Goal: Task Accomplishment & Management: Use online tool/utility

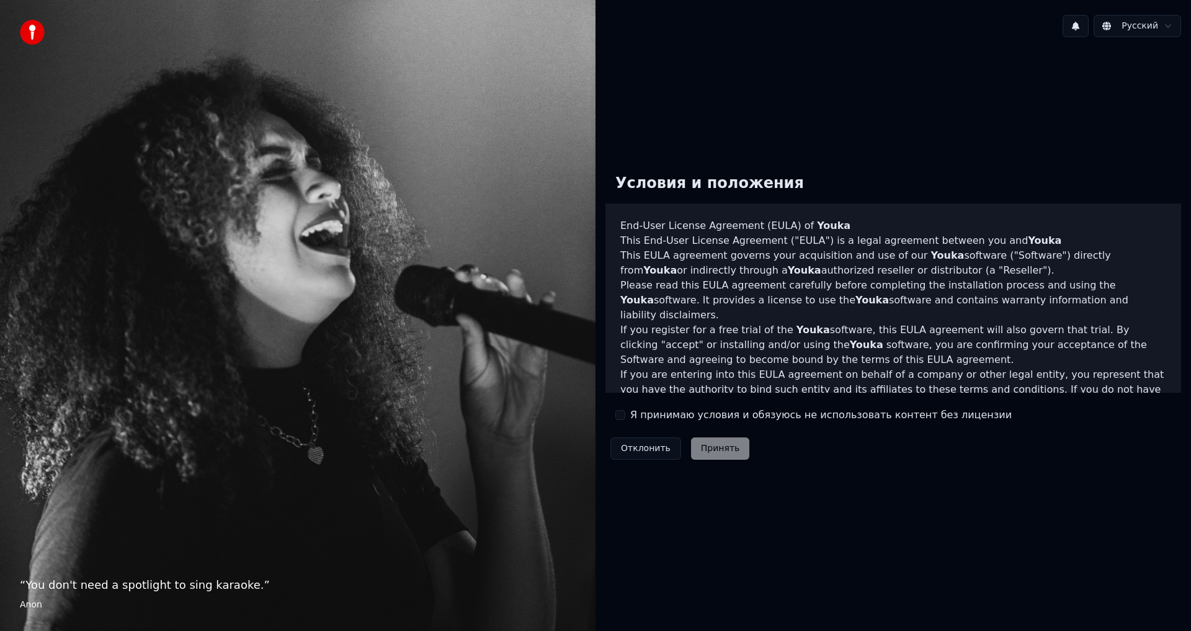
click at [630, 416] on div "Я принимаю условия и обязуюсь не использовать контент без лицензии" at bounding box center [813, 415] width 396 height 15
click at [622, 417] on button "Я принимаю условия и обязуюсь не использовать контент без лицензии" at bounding box center [620, 415] width 10 height 10
click at [703, 445] on button "Принять" at bounding box center [720, 448] width 59 height 22
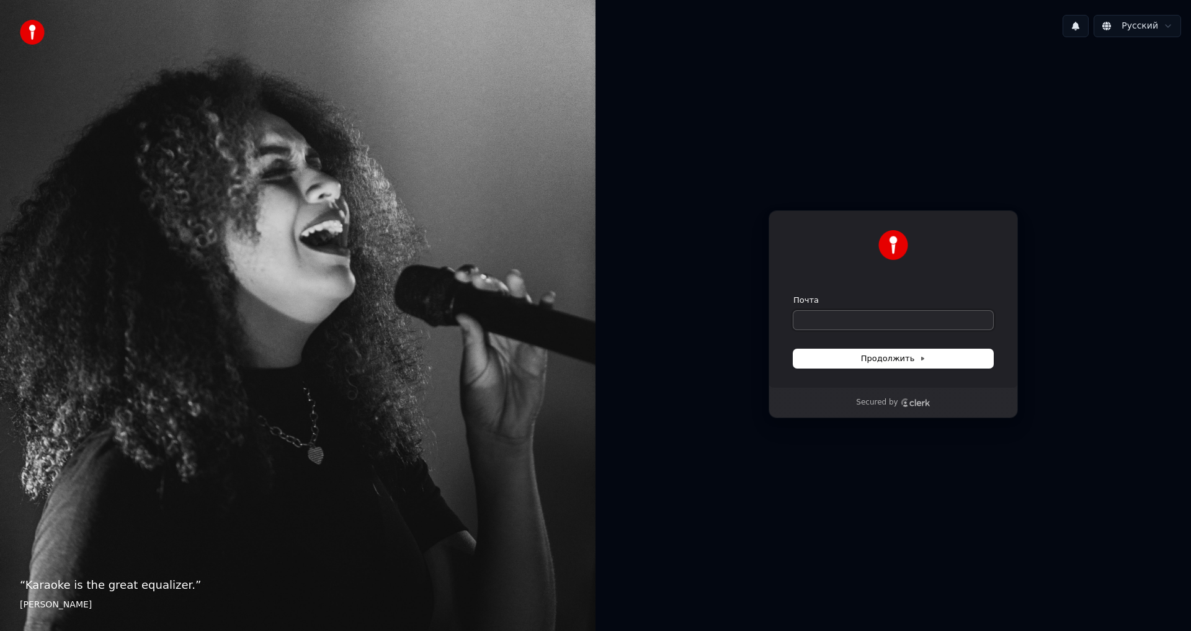
click at [872, 313] on input "Почта" at bounding box center [893, 320] width 200 height 19
paste input "**********"
click at [879, 357] on span "Продолжить" at bounding box center [893, 358] width 65 height 11
type input "**********"
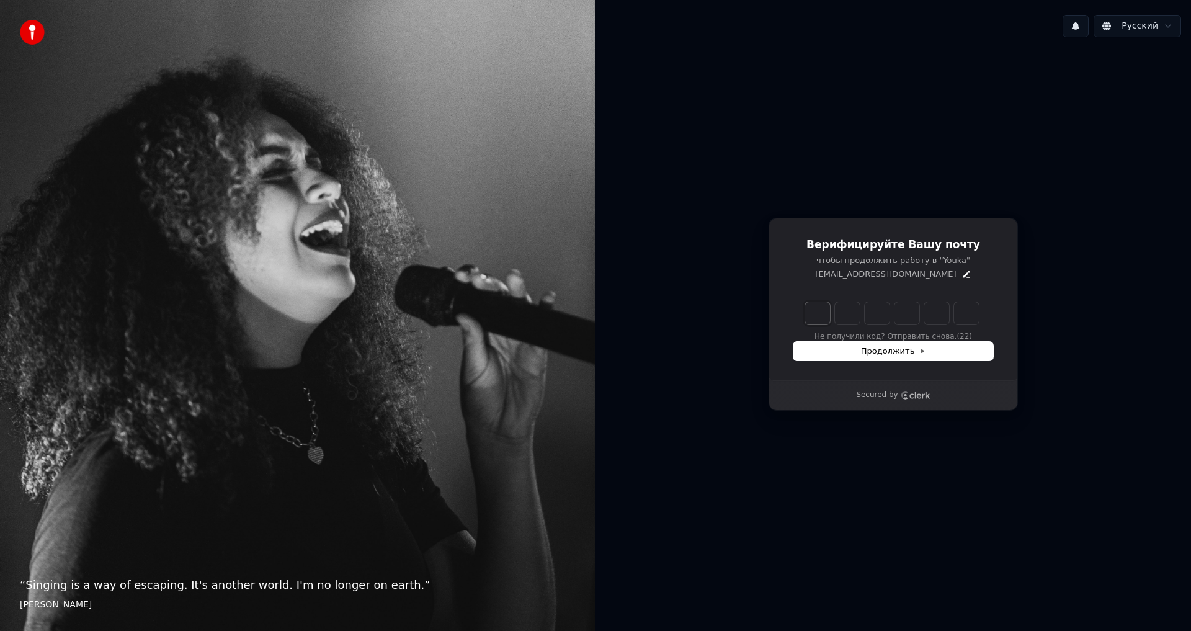
type input "*"
type input "**"
type input "*"
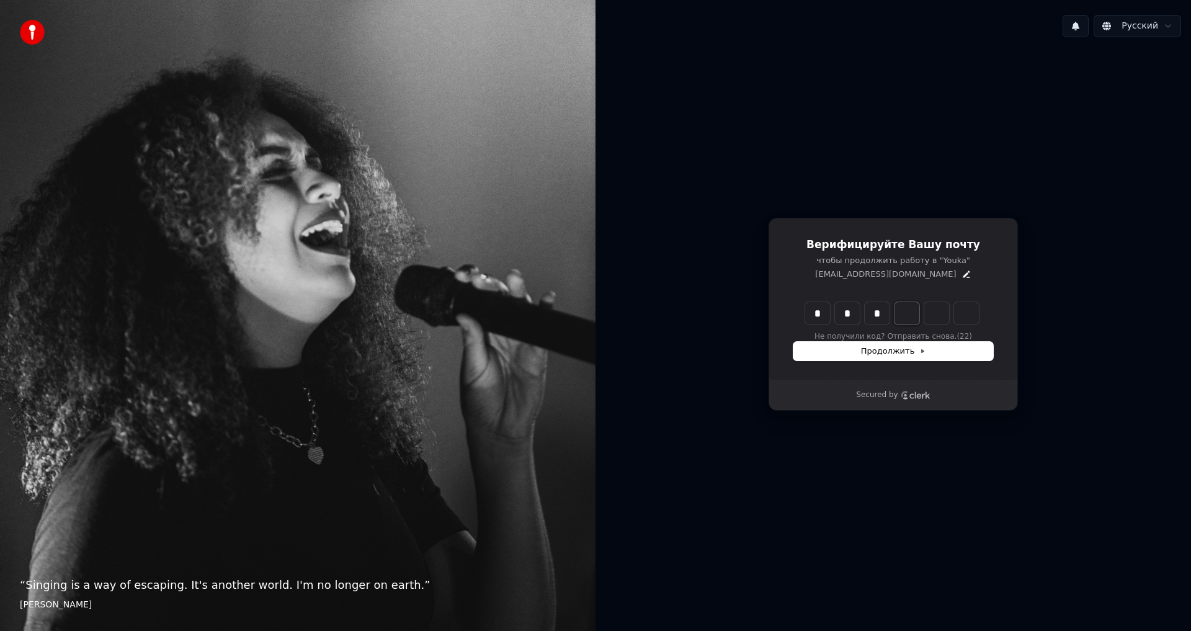
type input "***"
type input "*"
type input "****"
type input "*"
type input "******"
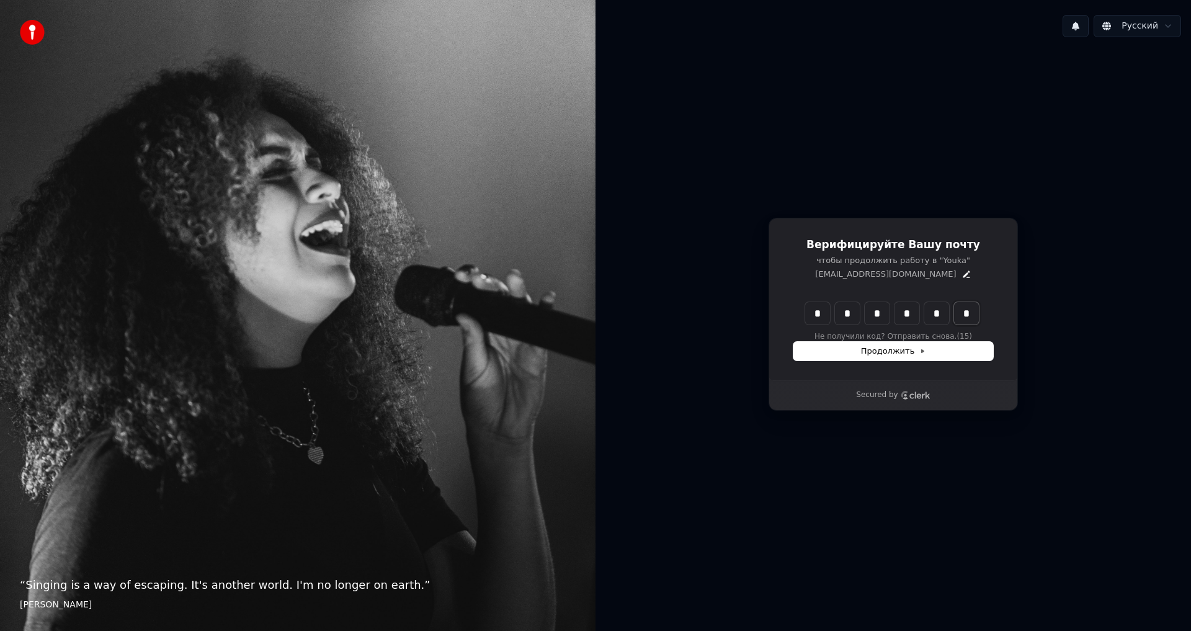
type input "*"
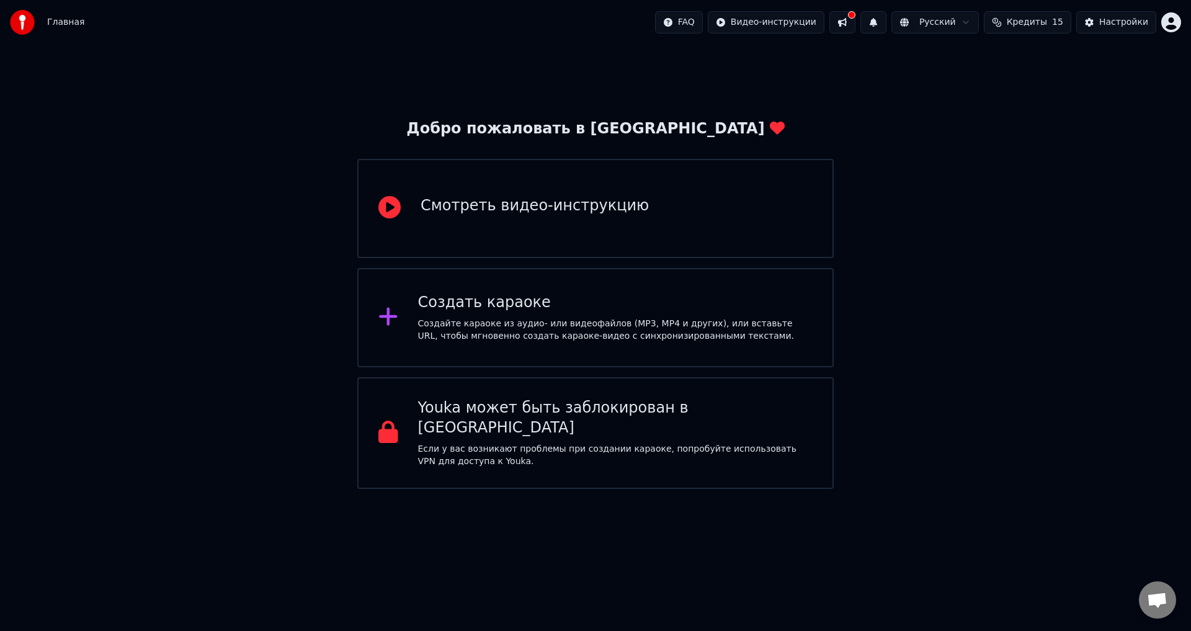
click at [692, 279] on div "Создать караоке Создайте караоке из аудио- или видеофайлов (MP3, MP4 и других),…" at bounding box center [595, 317] width 476 height 99
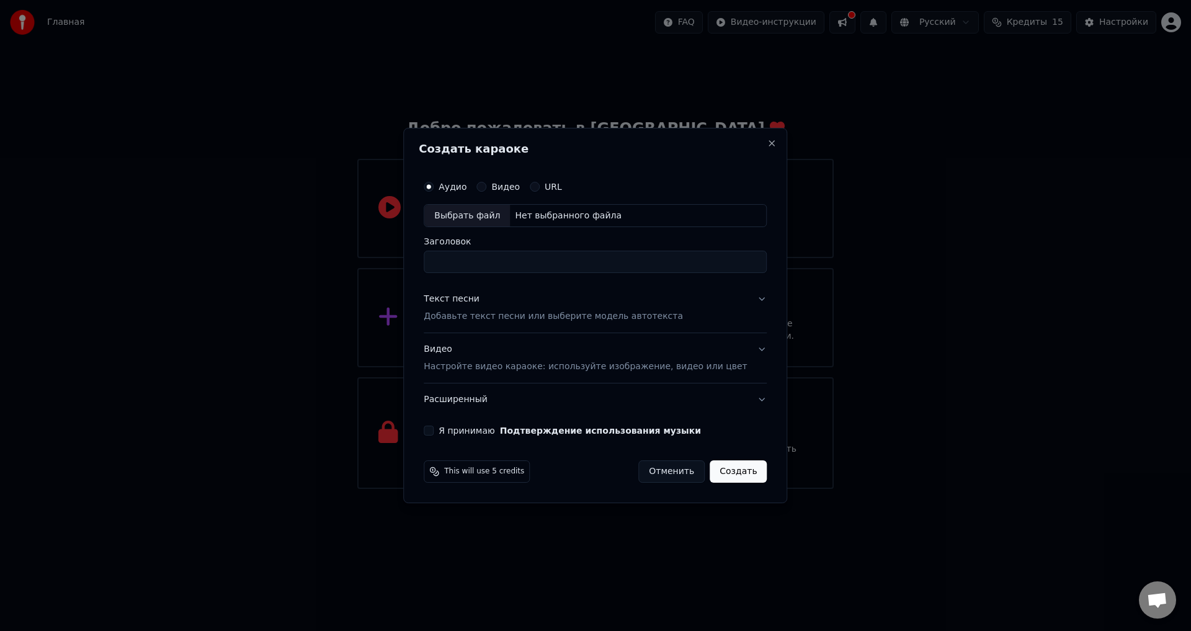
click at [566, 474] on div "This will use 5 credits Отменить Создать" at bounding box center [595, 471] width 343 height 22
click at [565, 271] on input "Заголовок" at bounding box center [595, 262] width 343 height 22
click at [507, 190] on label "Видео" at bounding box center [505, 186] width 29 height 9
click at [486, 190] on button "Видео" at bounding box center [481, 187] width 10 height 10
click at [454, 182] on div "Аудио" at bounding box center [445, 187] width 43 height 10
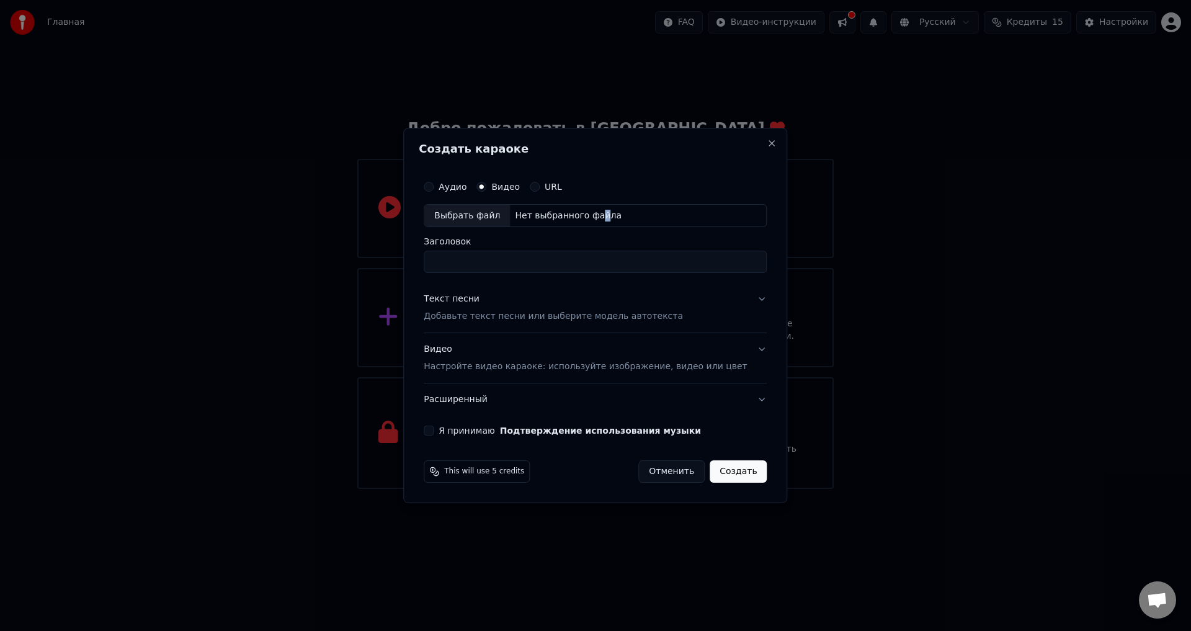
click at [604, 217] on div "Нет выбранного файла" at bounding box center [568, 216] width 117 height 12
click at [460, 185] on label "Аудио" at bounding box center [453, 186] width 28 height 9
click at [434, 185] on button "Аудио" at bounding box center [429, 187] width 10 height 10
click at [453, 187] on div "Аудио" at bounding box center [445, 187] width 43 height 10
click at [506, 216] on div "Выбрать файл" at bounding box center [467, 216] width 86 height 22
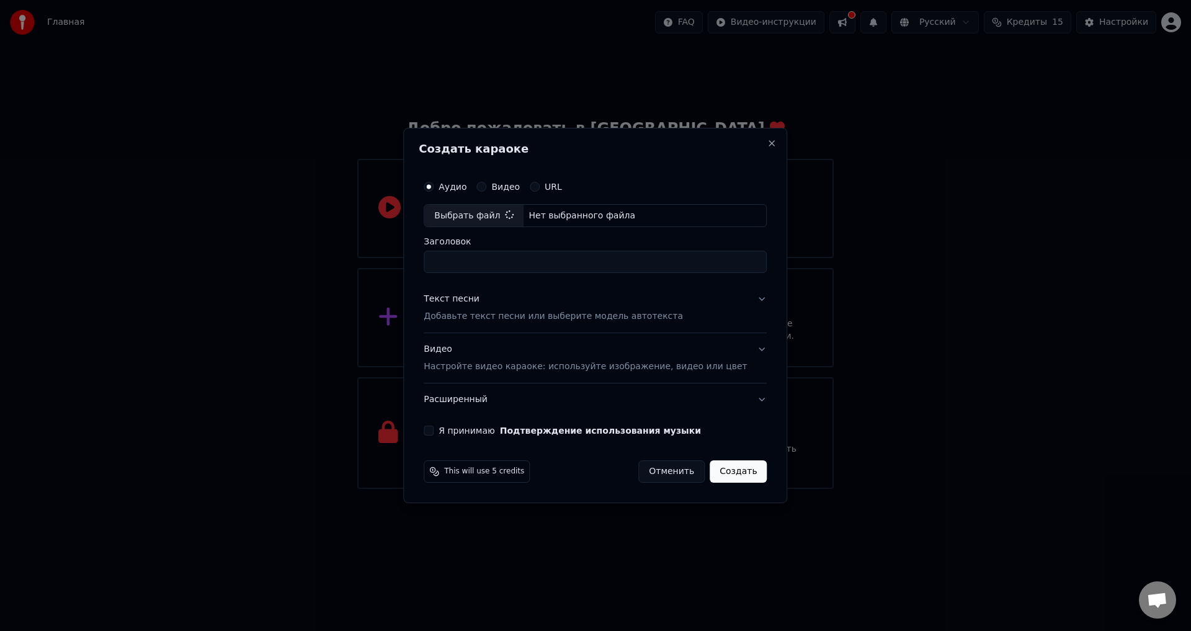
type input "**********"
click at [748, 303] on button "Текст песни Добавьте текст песни или выберите модель автотекста" at bounding box center [595, 308] width 343 height 50
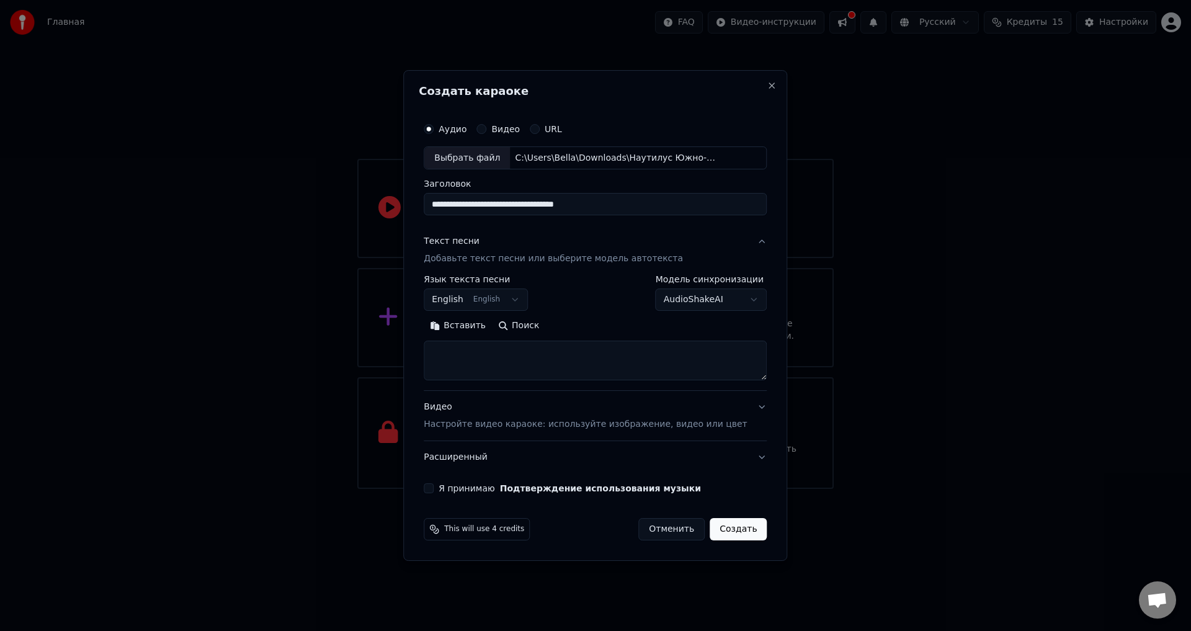
click at [501, 298] on button "English English" at bounding box center [476, 300] width 104 height 22
select select "**"
click at [704, 295] on body "**********" at bounding box center [595, 244] width 1191 height 489
click at [584, 312] on body "**********" at bounding box center [595, 244] width 1191 height 489
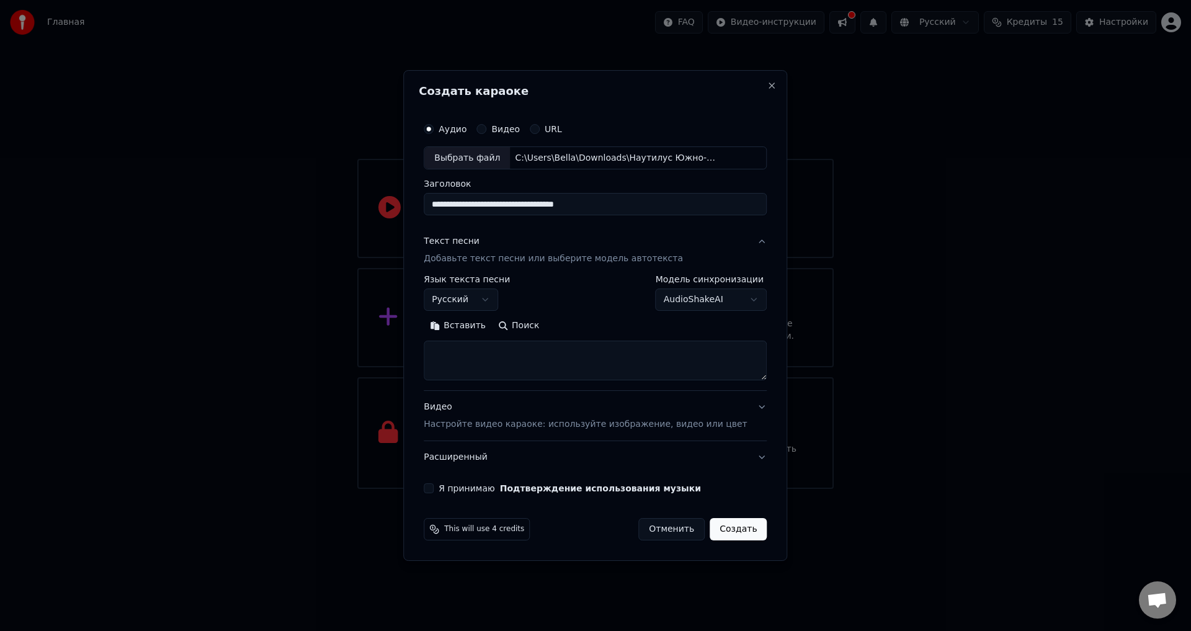
click at [613, 417] on div "Видео Настройте видео караоке: используйте изображение, видео или цвет" at bounding box center [585, 416] width 323 height 30
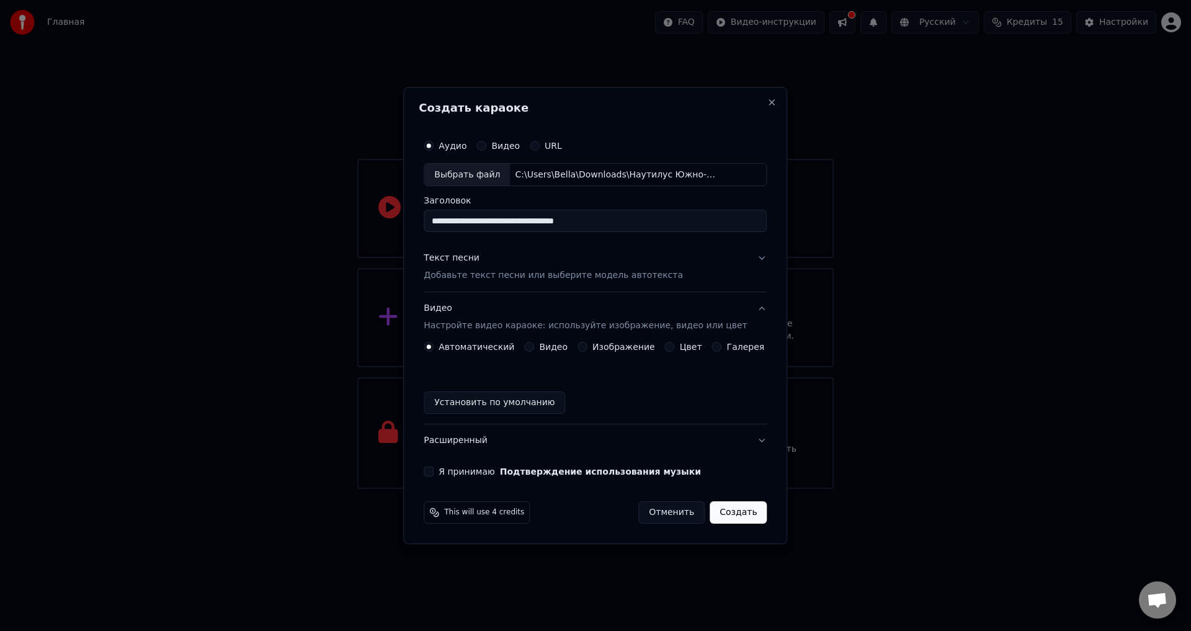
click at [540, 349] on div "Видео" at bounding box center [545, 347] width 43 height 10
click at [534, 349] on button "Видео" at bounding box center [529, 347] width 10 height 10
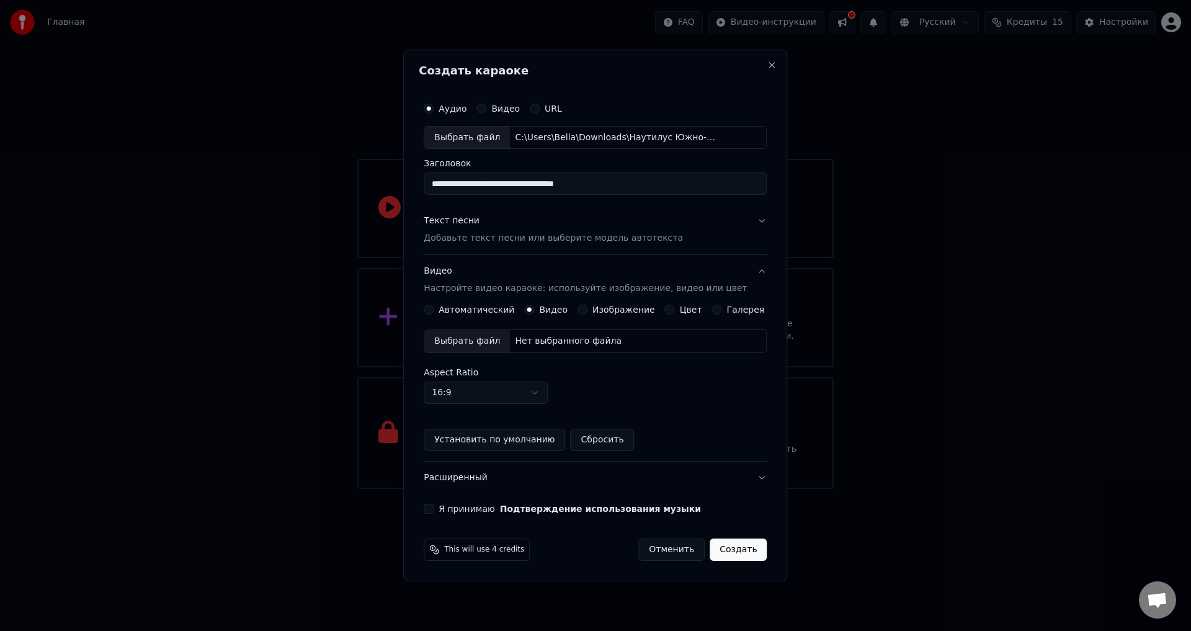
click at [483, 339] on div "Выбрать файл" at bounding box center [467, 341] width 86 height 22
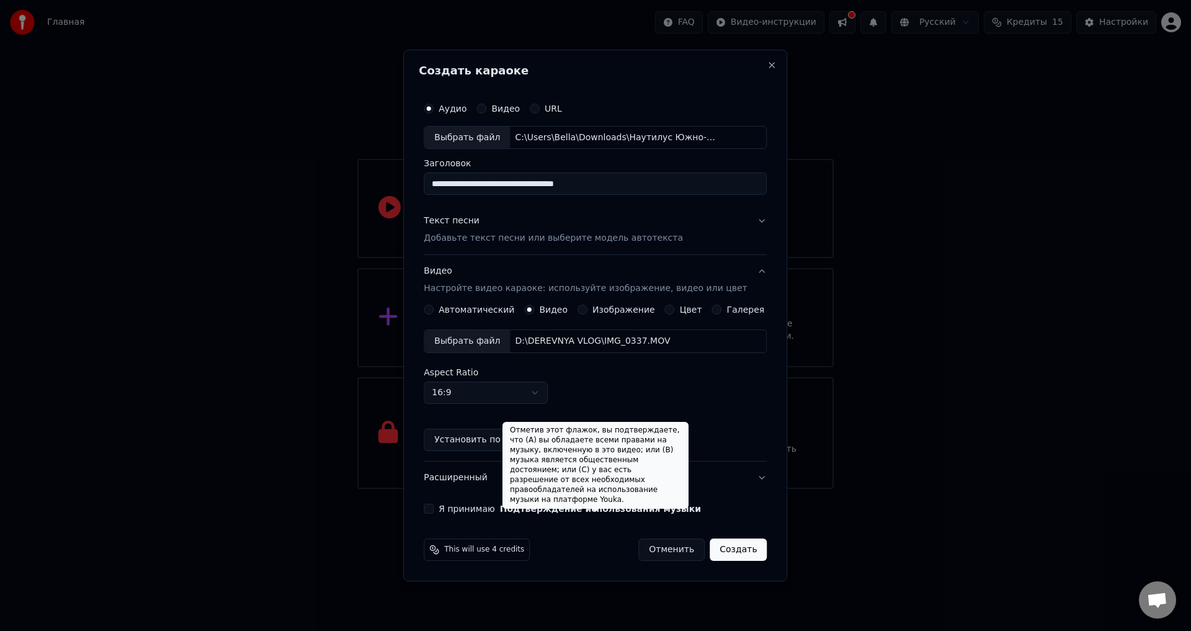
click at [592, 508] on button "Подтверждение использования музыки" at bounding box center [600, 508] width 201 height 9
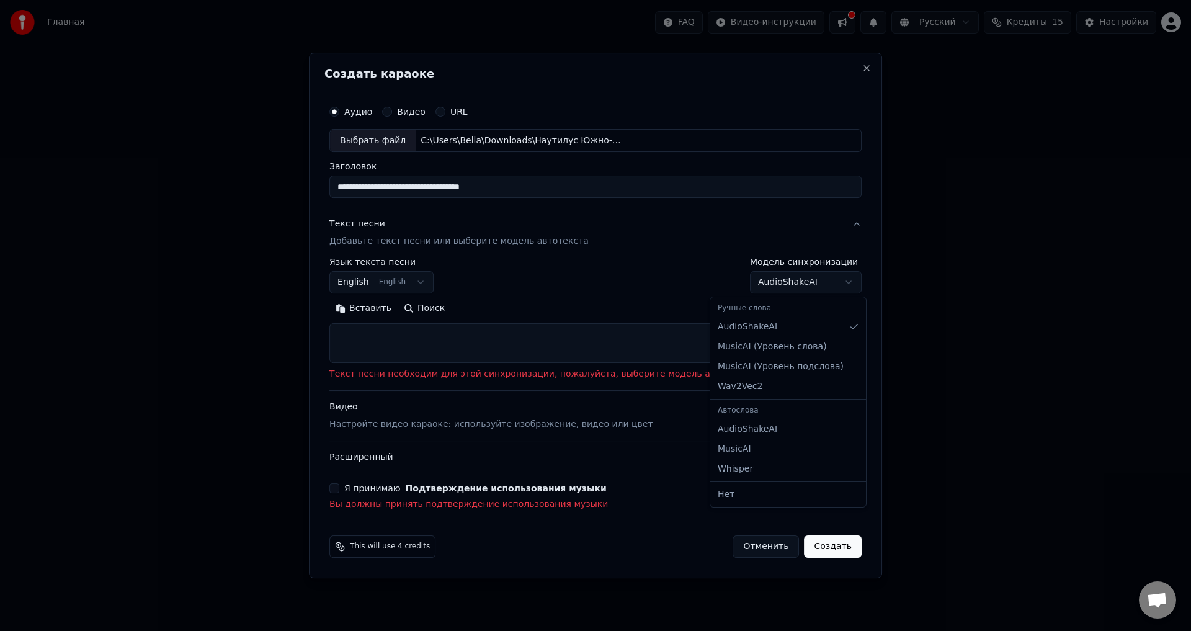
click at [772, 282] on body "**********" at bounding box center [595, 244] width 1191 height 489
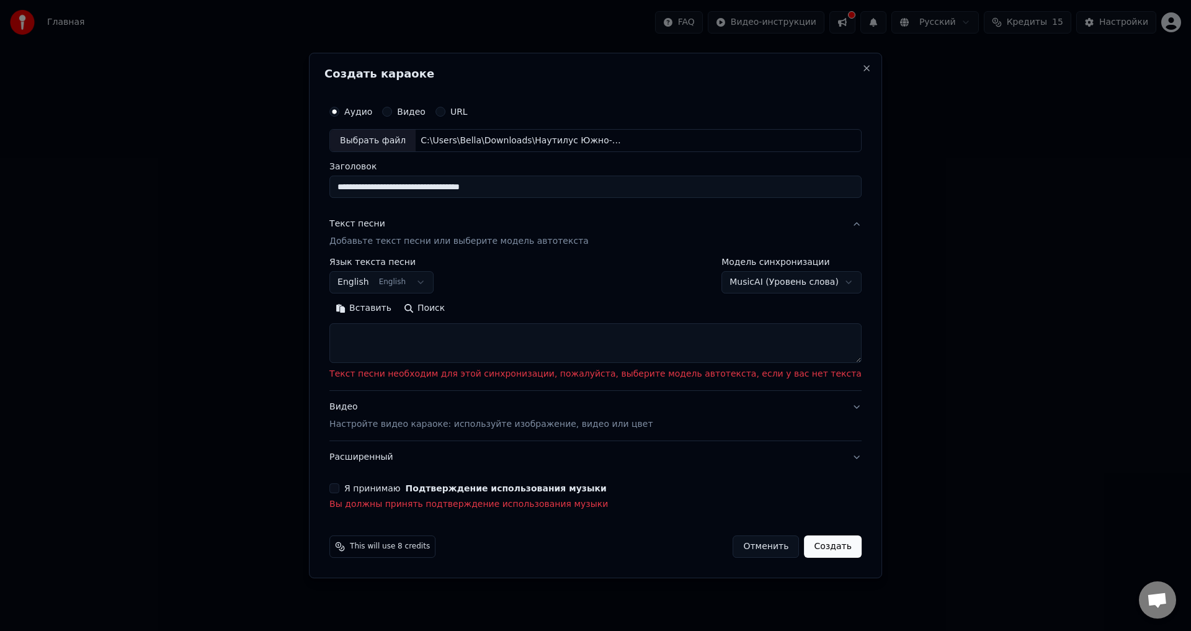
click at [379, 493] on div "Я принимаю Подтверждение использования музыки" at bounding box center [595, 488] width 532 height 10
click at [339, 488] on button "Я принимаю Подтверждение использования музыки" at bounding box center [334, 488] width 10 height 10
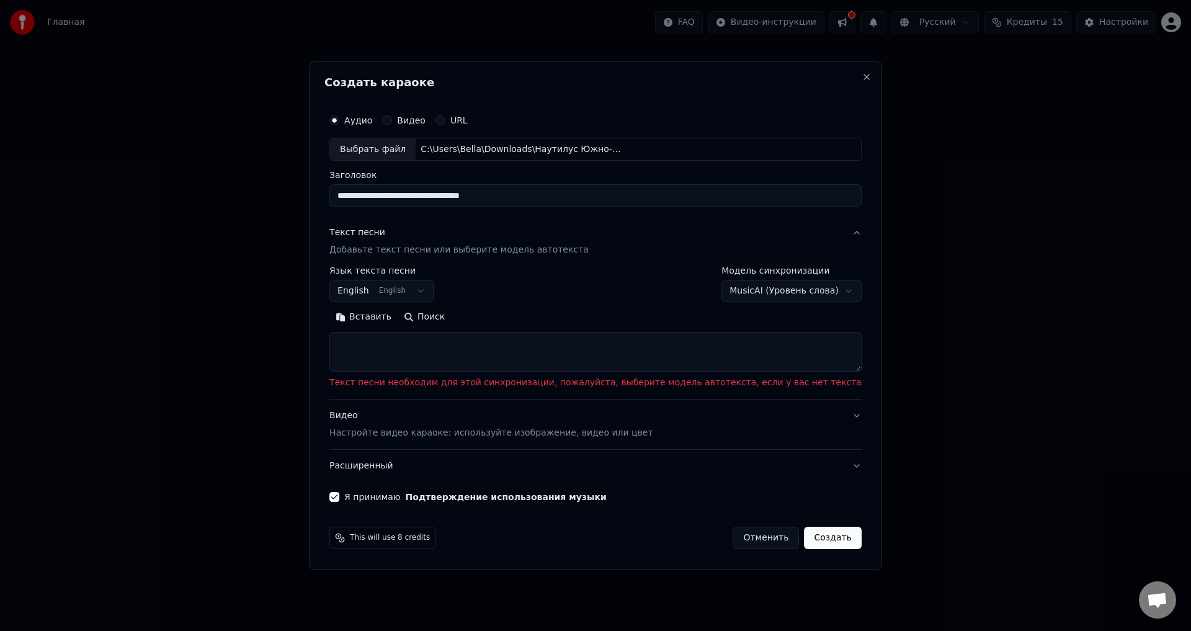
click at [756, 300] on body "**********" at bounding box center [595, 244] width 1191 height 489
select select "**********"
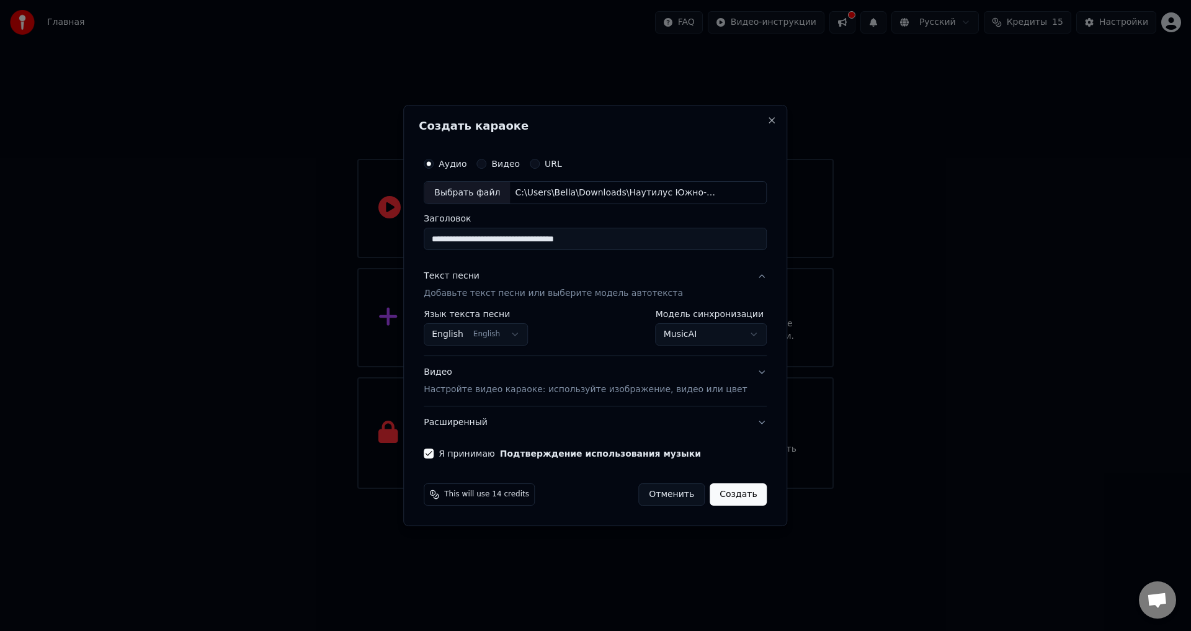
click at [706, 337] on body "**********" at bounding box center [595, 244] width 1191 height 489
click at [716, 496] on button "Создать" at bounding box center [738, 494] width 57 height 22
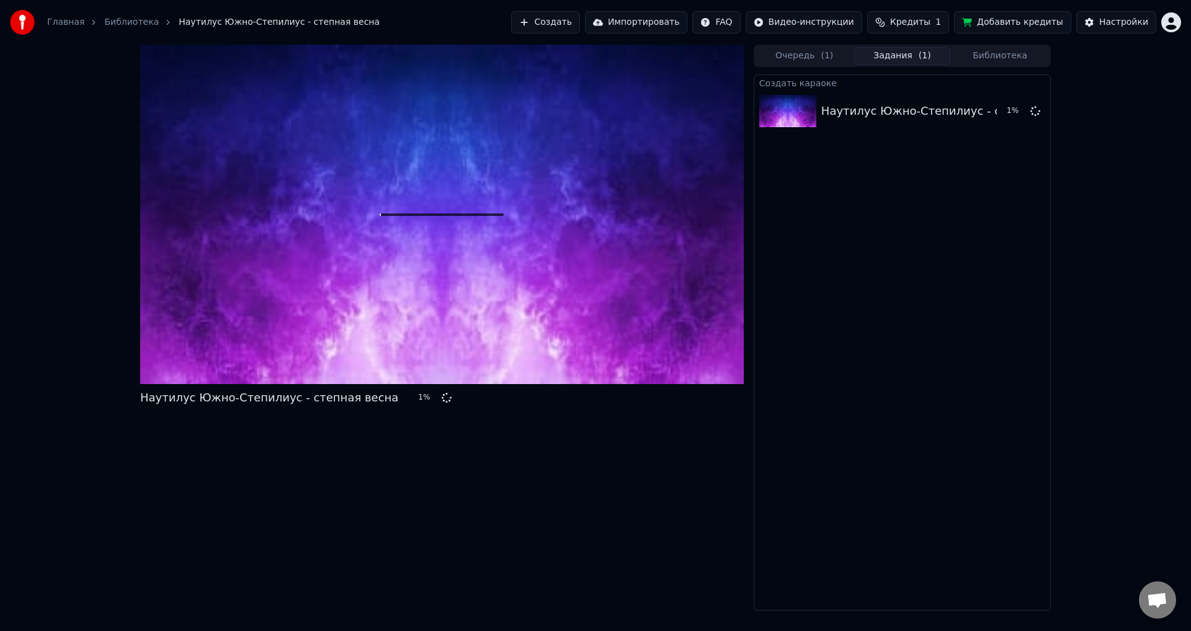
click at [920, 19] on span "Кредиты" at bounding box center [910, 22] width 40 height 12
click at [1022, 214] on div "Создать караоке Наутилус Южно-Степилиус - степная весна 2 %" at bounding box center [902, 342] width 297 height 536
click at [579, 29] on button "Создать" at bounding box center [545, 22] width 68 height 22
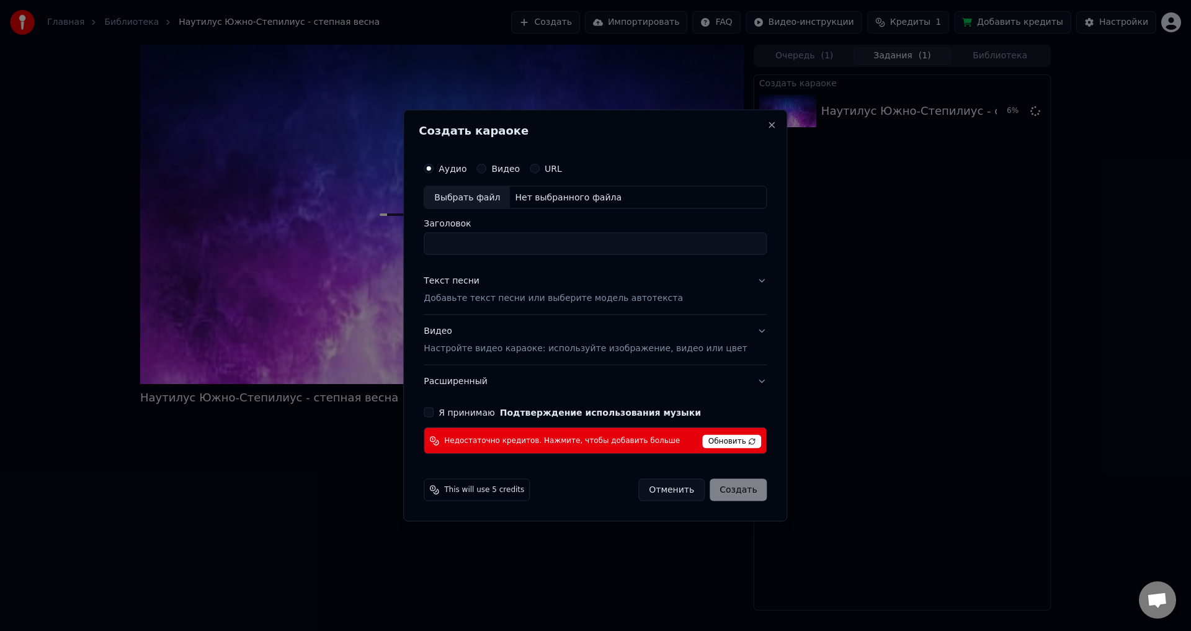
click at [493, 192] on div "Выбрать файл" at bounding box center [467, 197] width 86 height 22
drag, startPoint x: 661, startPoint y: 242, endPoint x: 626, endPoint y: 243, distance: 34.8
click at [626, 243] on input "**********" at bounding box center [595, 244] width 343 height 22
type input "**********"
click at [707, 440] on span "Обновить" at bounding box center [732, 442] width 59 height 14
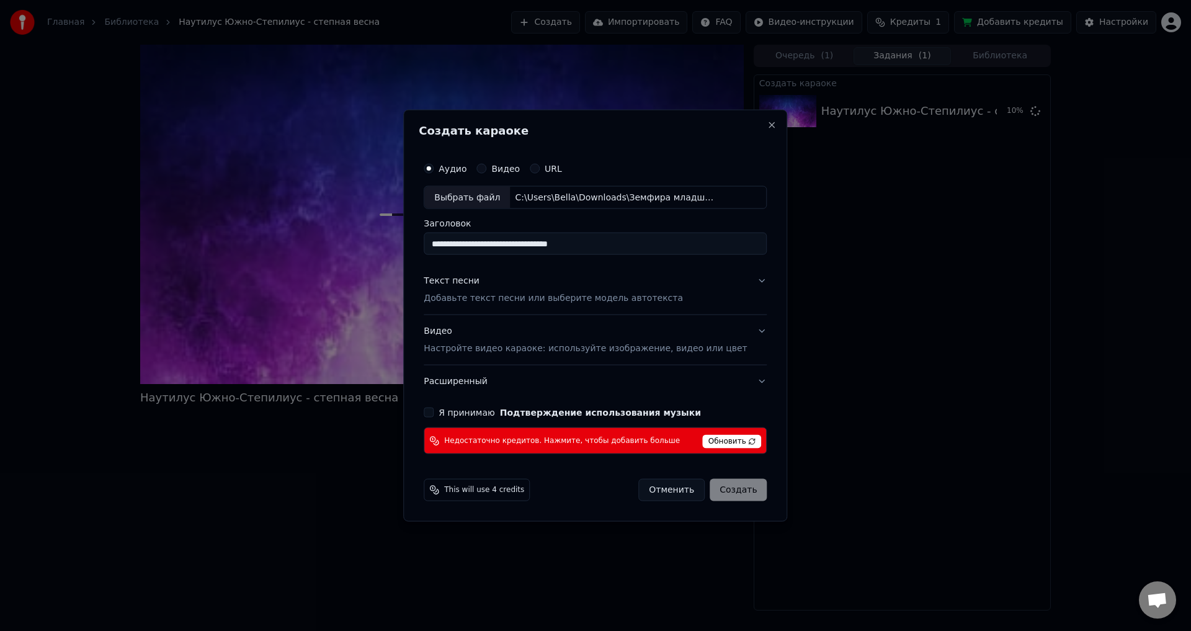
click at [707, 440] on span "Обновить" at bounding box center [732, 442] width 59 height 14
click at [445, 406] on div "**********" at bounding box center [595, 305] width 353 height 308
click at [434, 409] on button "Я принимаю Подтверждение использования музыки" at bounding box center [429, 413] width 10 height 10
click at [434, 414] on button "Я принимаю Подтверждение использования музыки" at bounding box center [429, 413] width 10 height 10
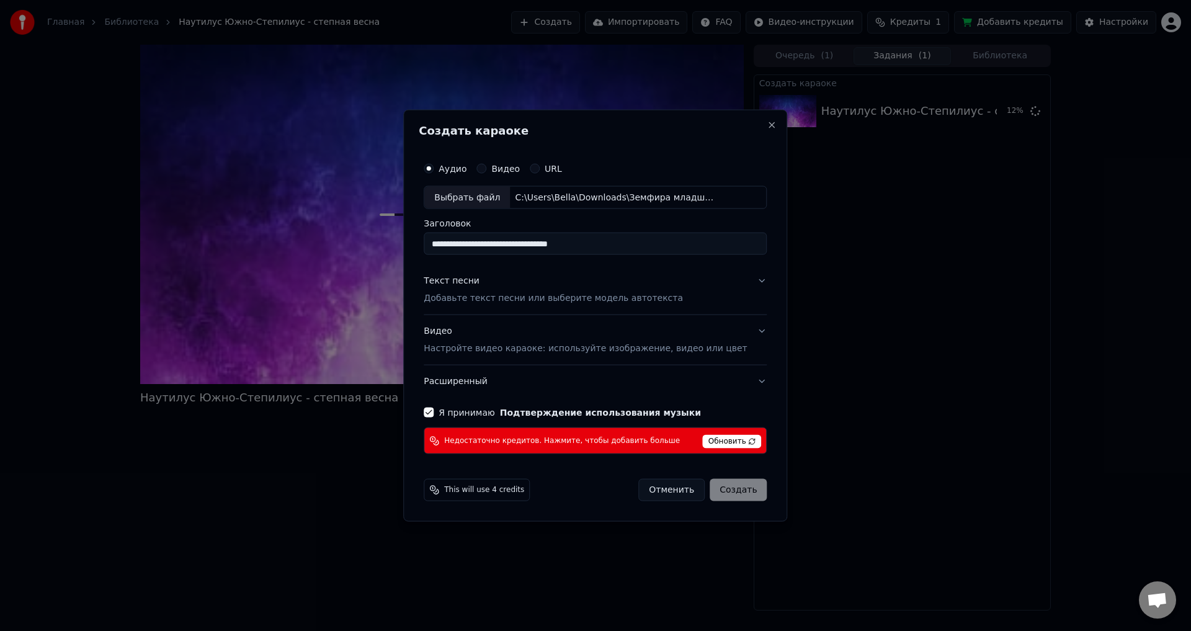
click at [679, 368] on button "Расширенный" at bounding box center [595, 381] width 343 height 32
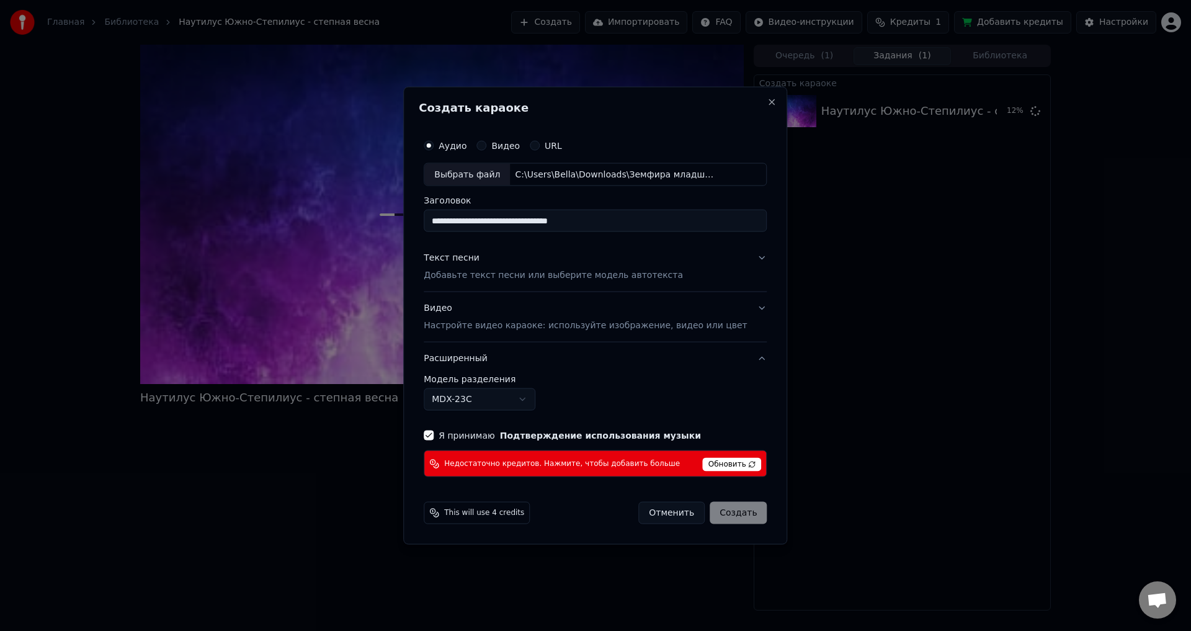
click at [722, 319] on p "Настройте видео караоке: используйте изображение, видео или цвет" at bounding box center [585, 325] width 323 height 12
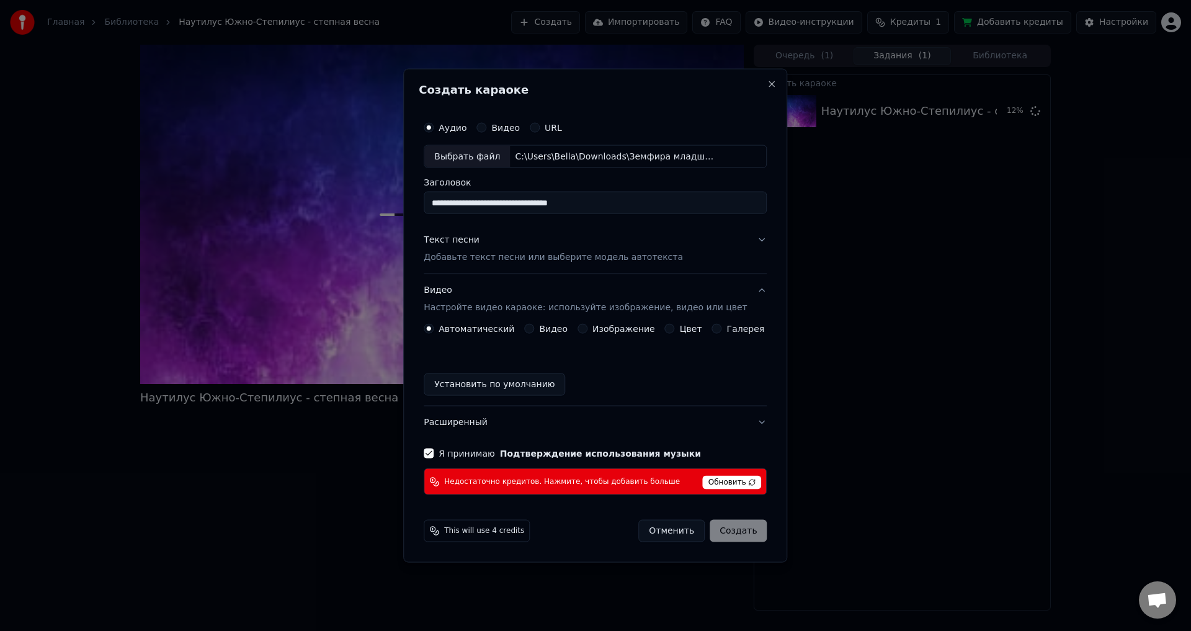
click at [706, 414] on button "Расширенный" at bounding box center [595, 422] width 343 height 32
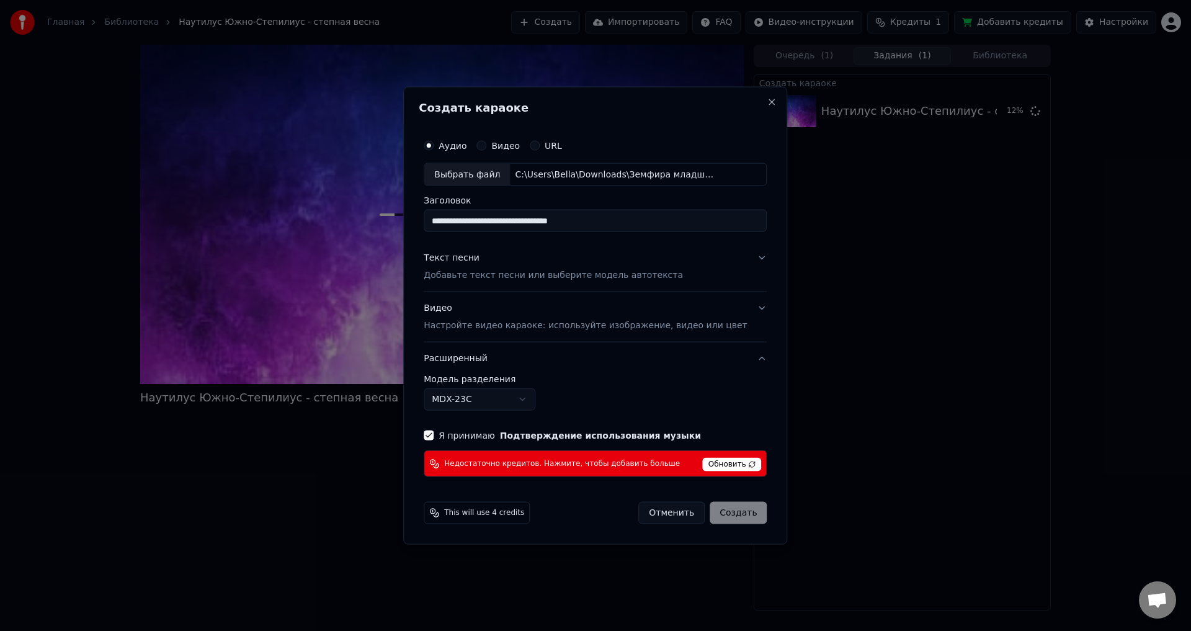
click at [646, 366] on button "Расширенный" at bounding box center [595, 358] width 343 height 32
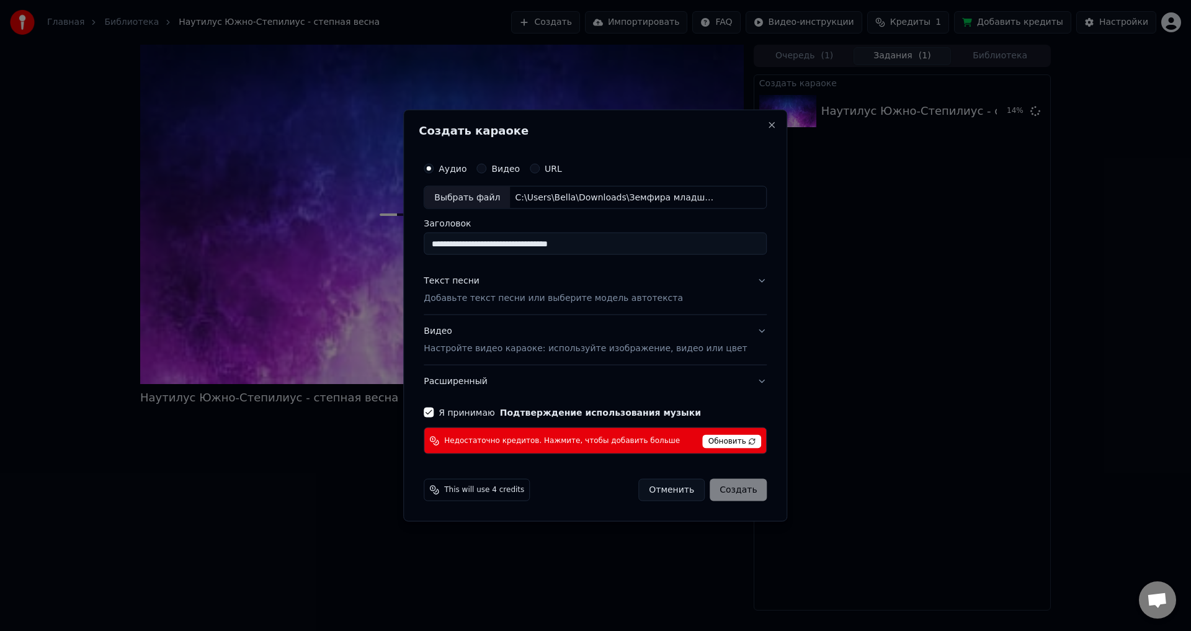
click at [761, 130] on div "**********" at bounding box center [595, 315] width 384 height 412
click at [760, 125] on div "**********" at bounding box center [595, 315] width 384 height 412
click at [767, 124] on button "Close" at bounding box center [772, 125] width 10 height 10
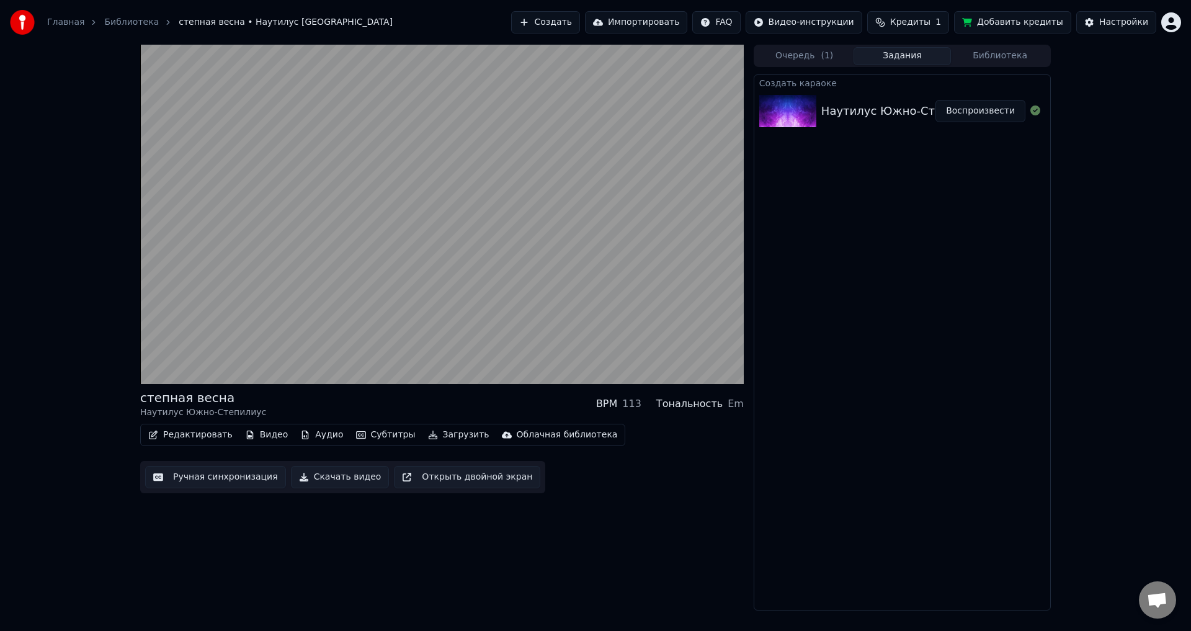
click at [523, 243] on video at bounding box center [442, 214] width 604 height 339
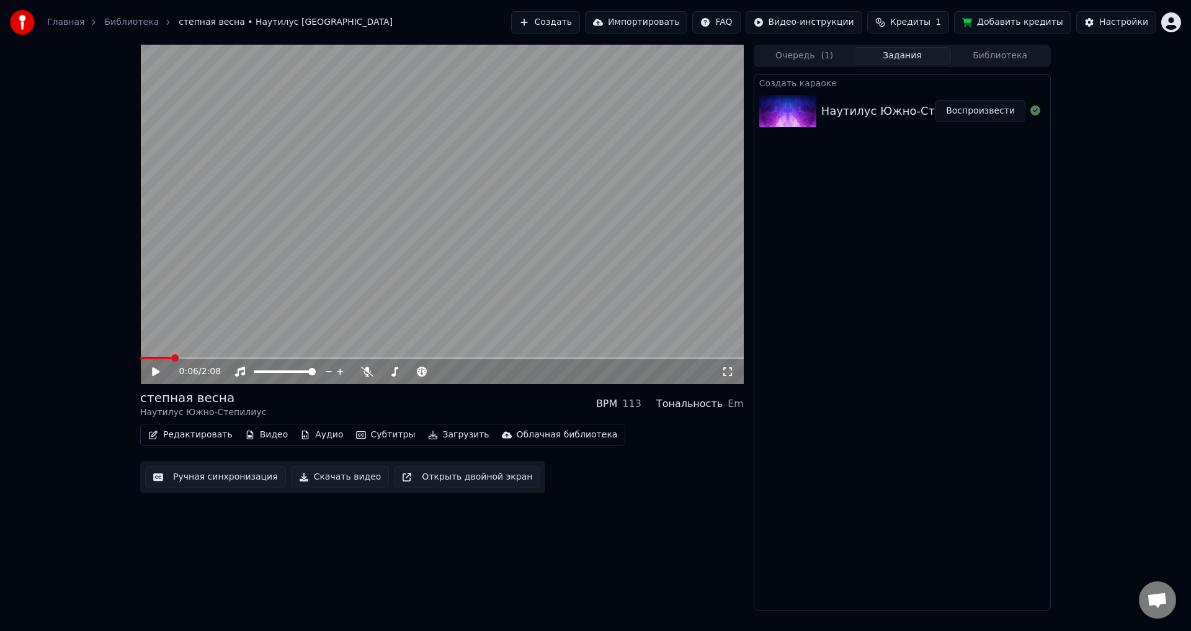
click at [527, 245] on video at bounding box center [442, 214] width 604 height 339
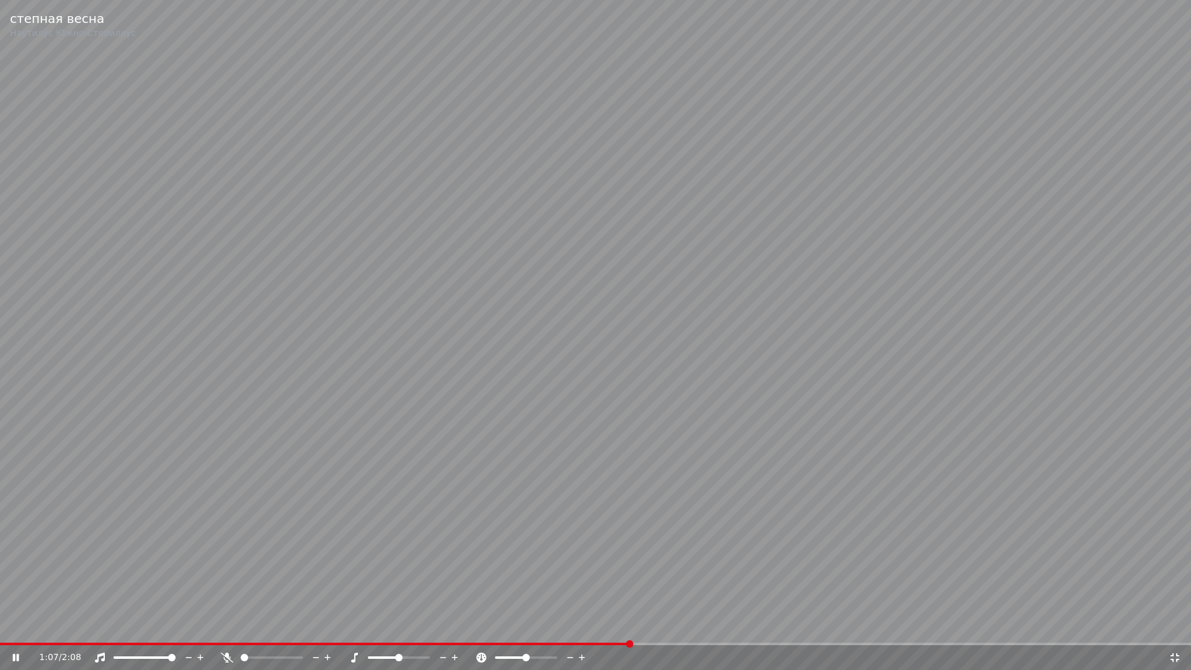
click at [537, 218] on video at bounding box center [595, 335] width 1191 height 670
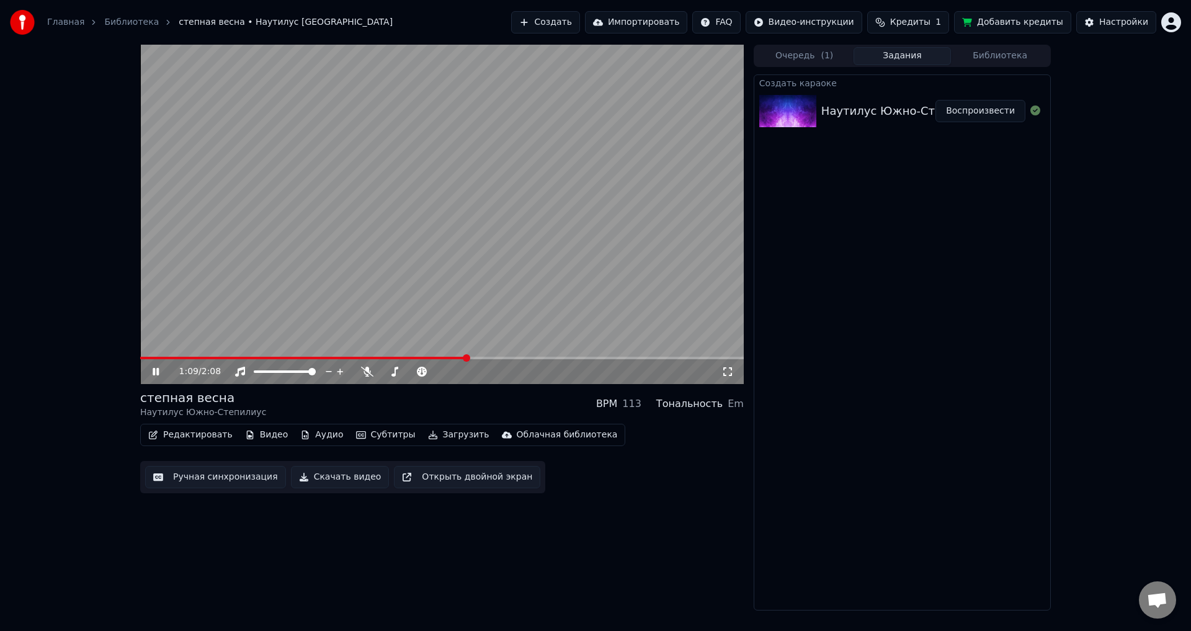
click at [525, 195] on video at bounding box center [442, 214] width 604 height 339
click at [351, 439] on button "Субтитры" at bounding box center [385, 434] width 69 height 17
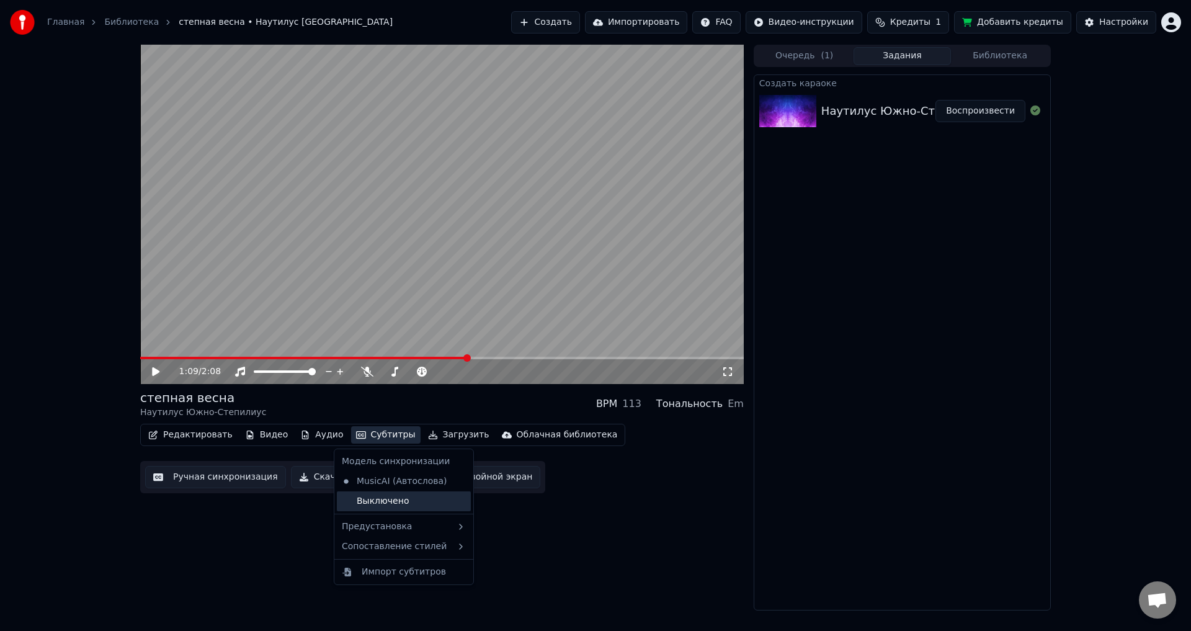
click at [395, 505] on div "Выключено" at bounding box center [404, 501] width 134 height 20
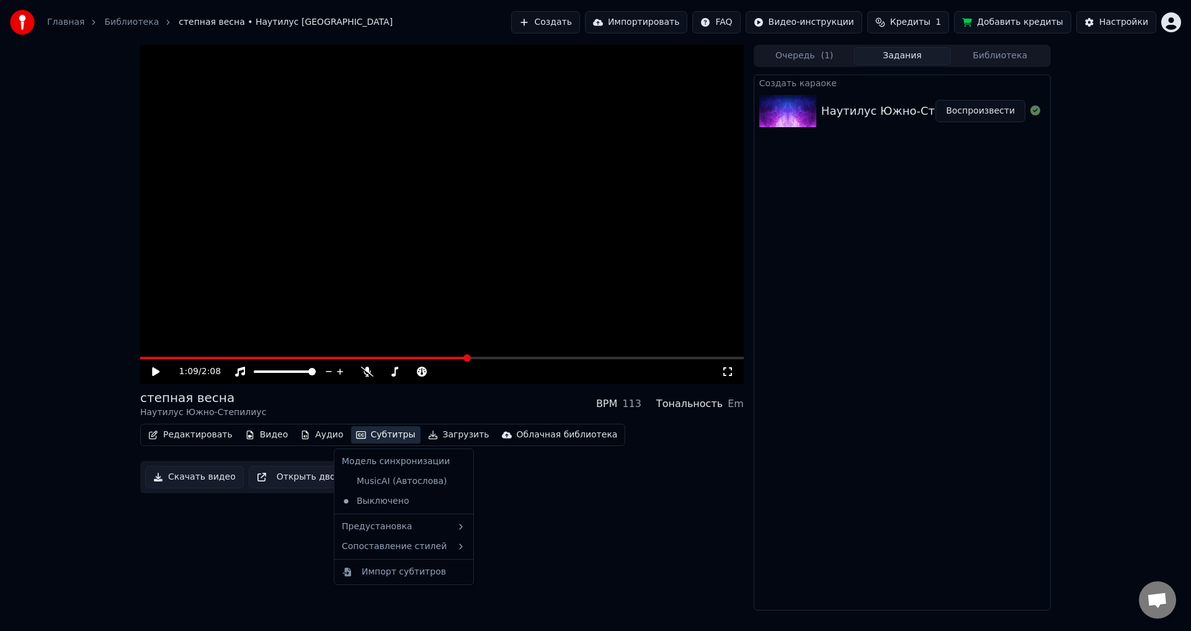
click at [367, 430] on button "Субтитры" at bounding box center [385, 434] width 69 height 17
click at [400, 478] on div "MusicAI (Автослова)" at bounding box center [394, 481] width 115 height 20
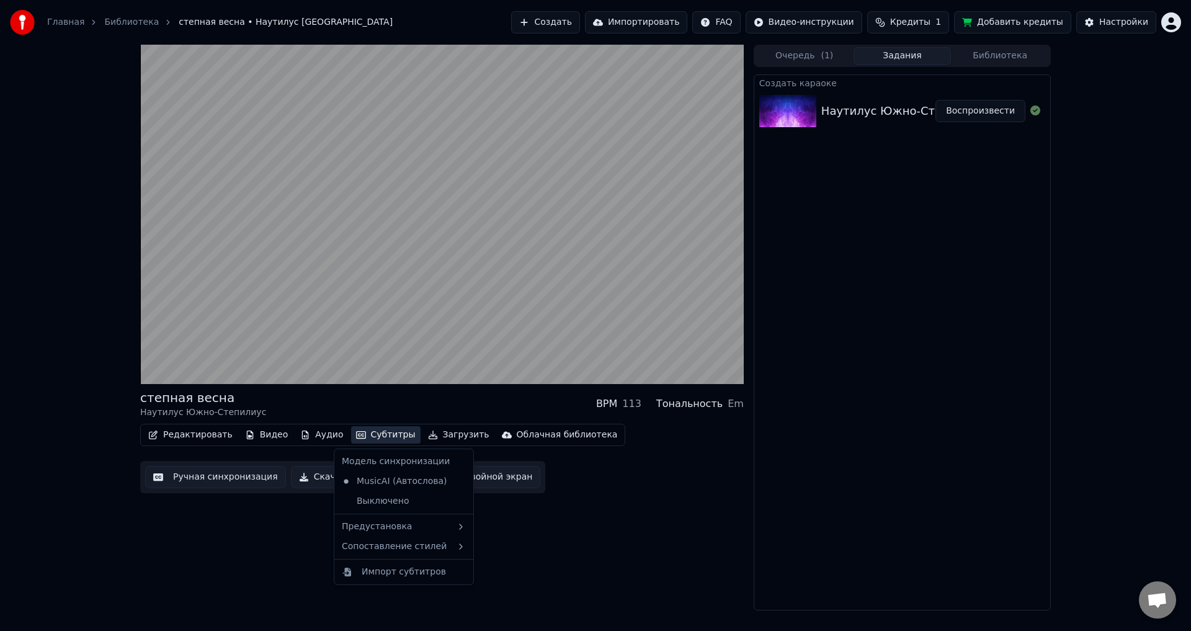
click at [372, 434] on button "Субтитры" at bounding box center [385, 434] width 69 height 17
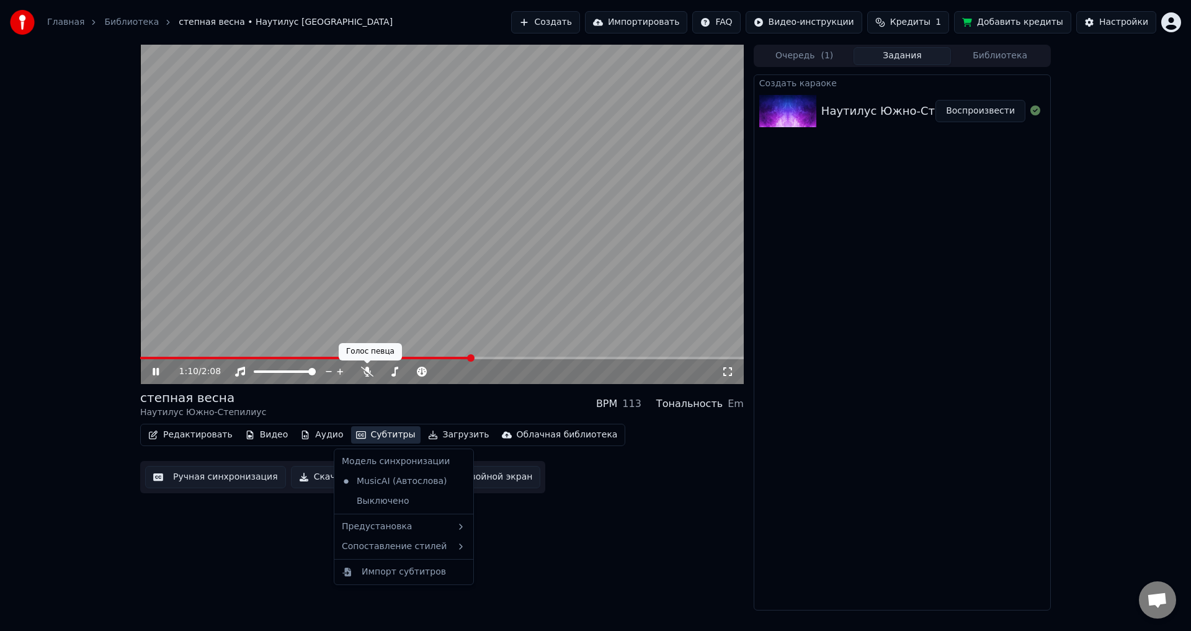
click at [383, 305] on video at bounding box center [442, 214] width 604 height 339
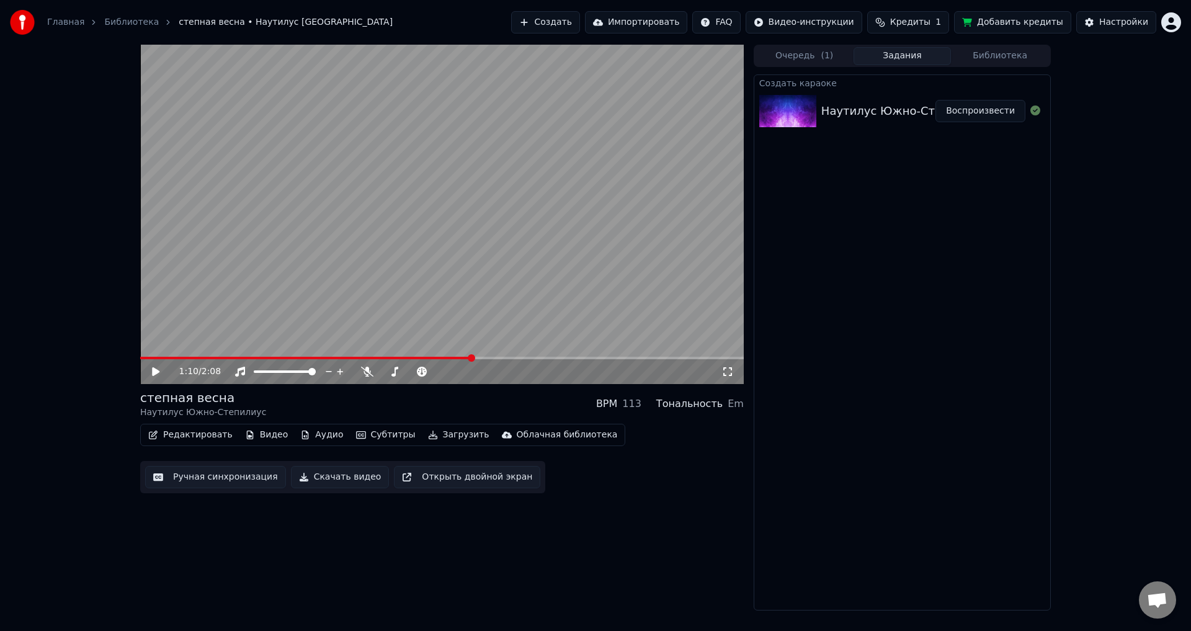
click at [231, 476] on button "Ручная синхронизация" at bounding box center [215, 477] width 141 height 22
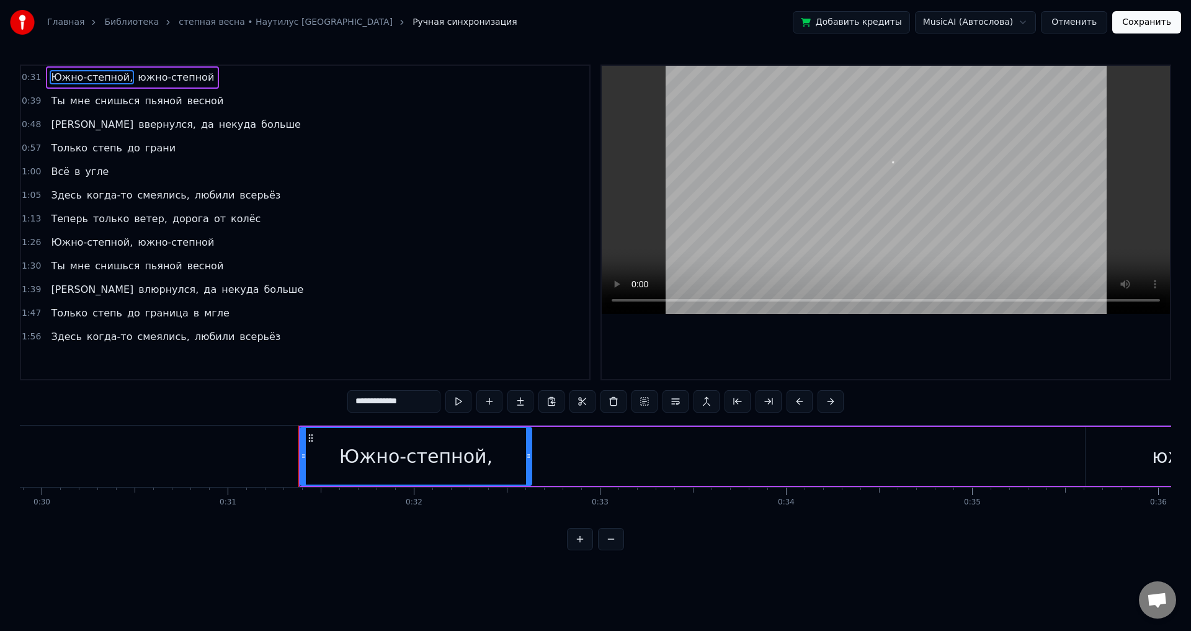
scroll to position [0, 5777]
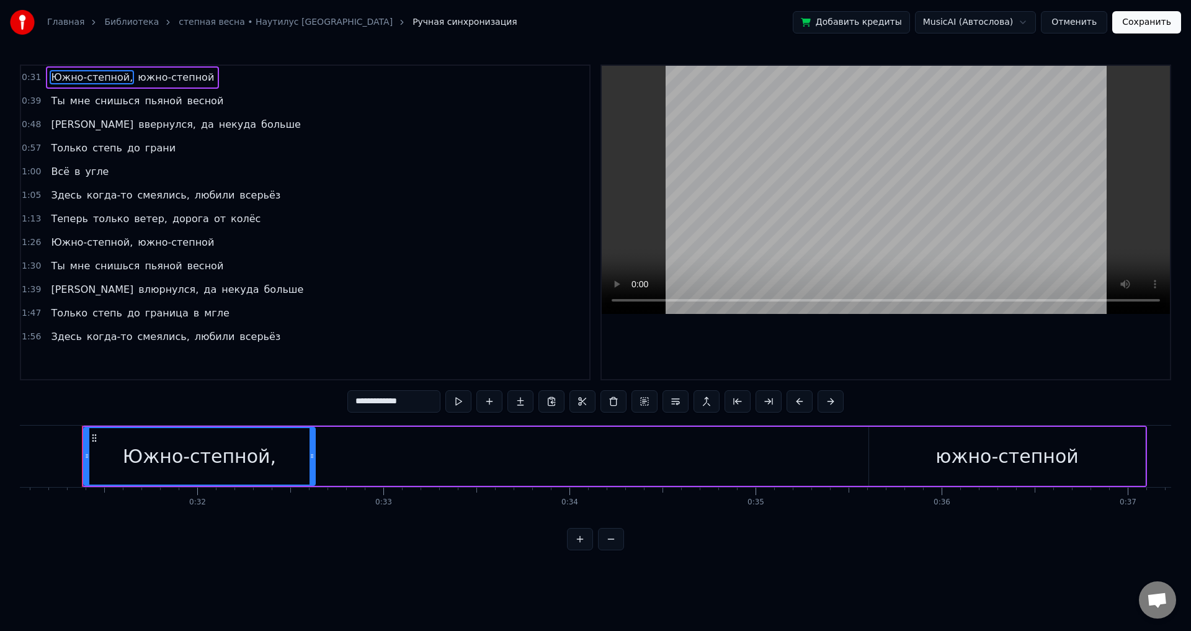
click at [137, 292] on span "влюрнулся," at bounding box center [168, 289] width 63 height 14
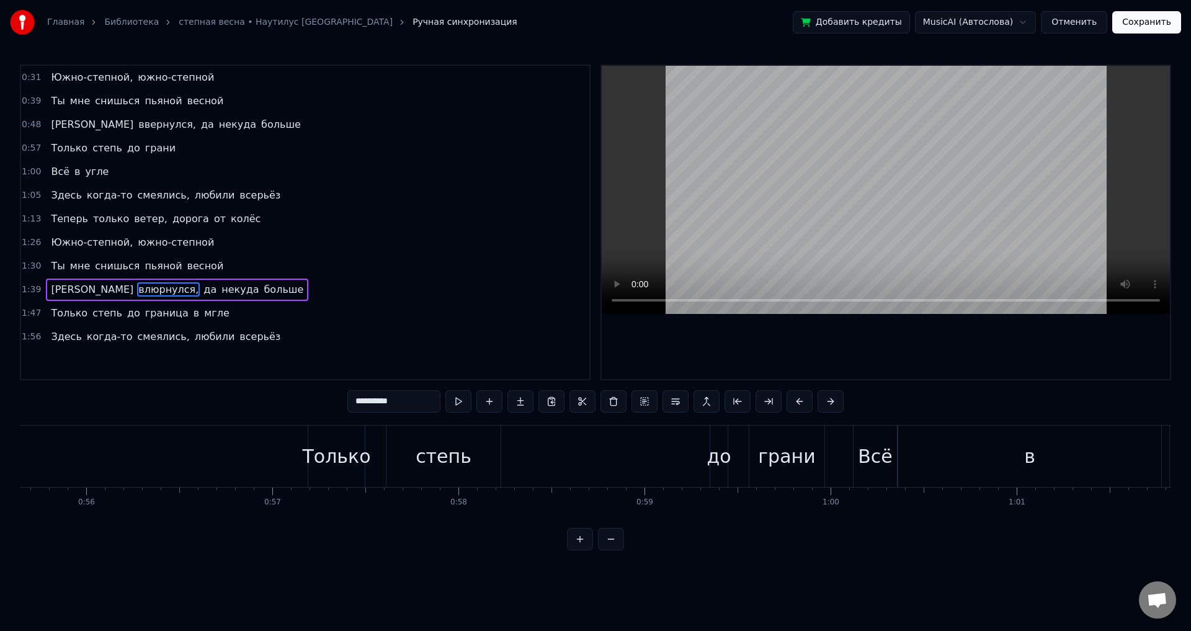
click at [137, 292] on span "влюрнулся," at bounding box center [168, 289] width 63 height 14
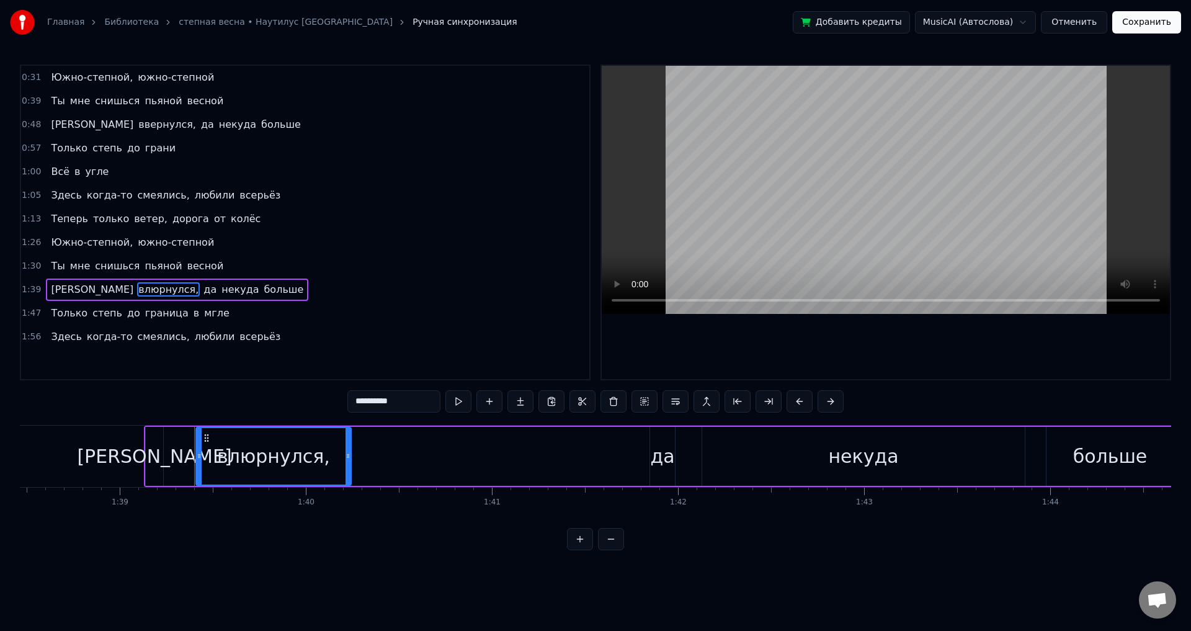
scroll to position [0, 18434]
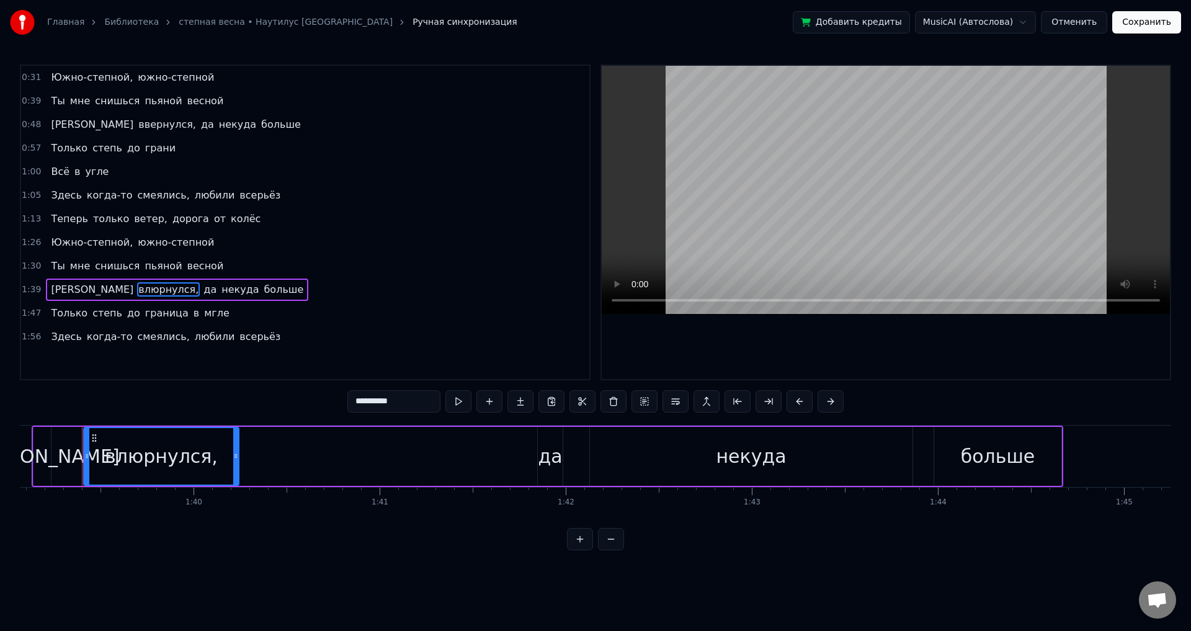
click at [137, 128] on span "ввернулся," at bounding box center [167, 124] width 60 height 14
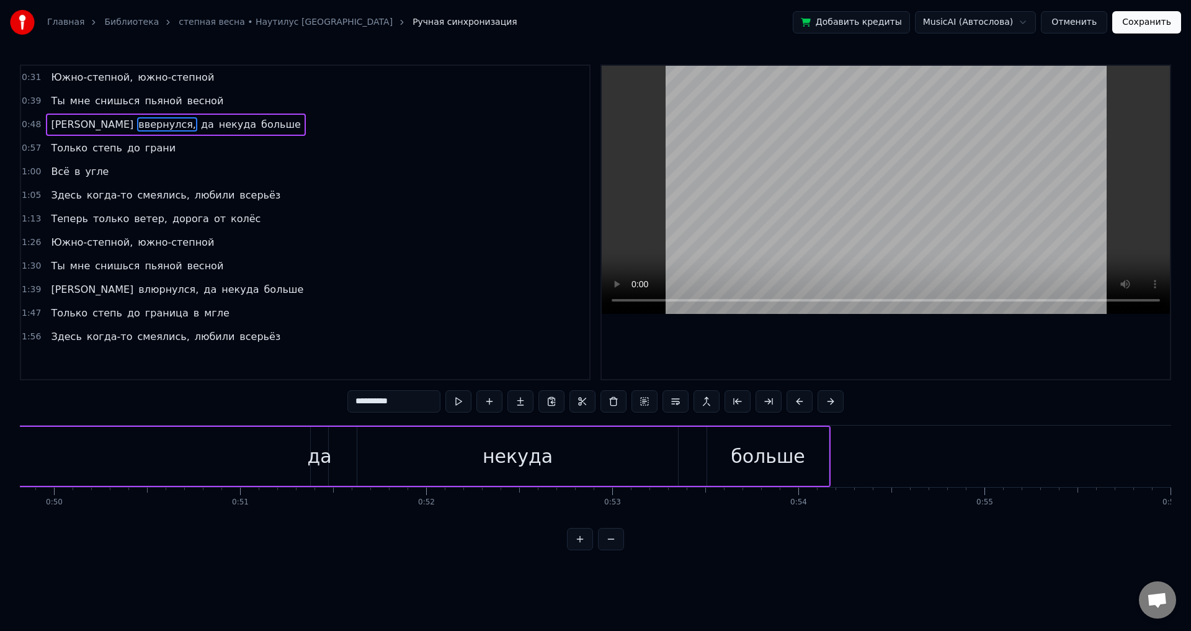
click at [137, 126] on span "ввернулся," at bounding box center [167, 124] width 60 height 14
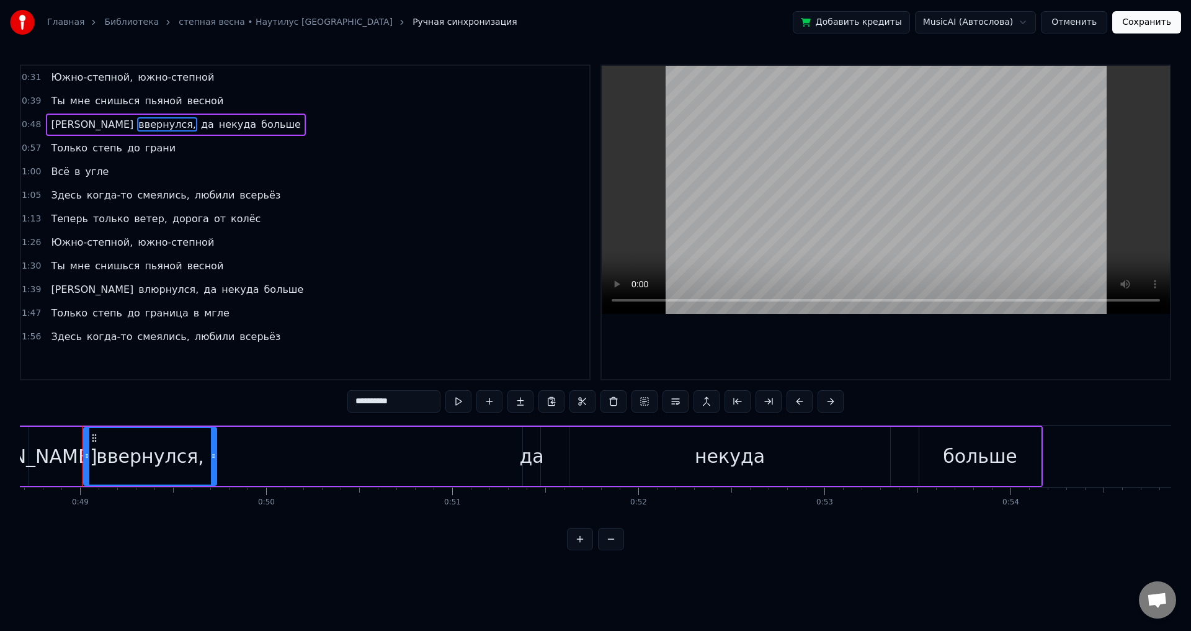
type input "**"
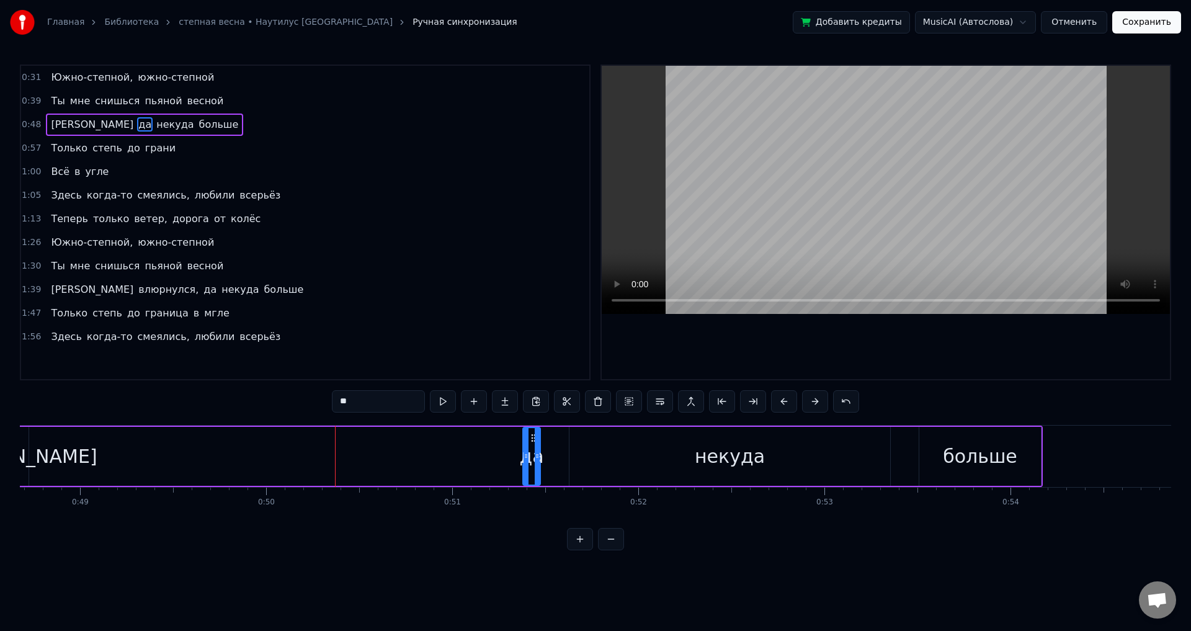
click at [159, 120] on div "0:48 Я да некуда больше" at bounding box center [305, 125] width 568 height 24
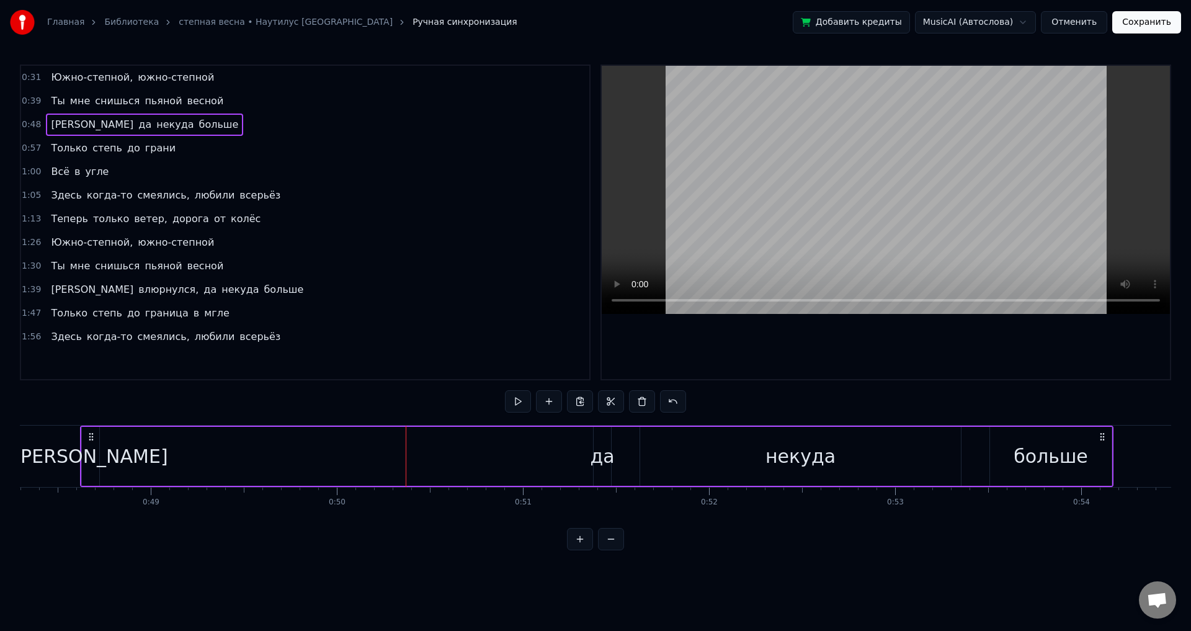
scroll to position [0, 8985]
drag, startPoint x: 161, startPoint y: 124, endPoint x: 50, endPoint y: 123, distance: 111.0
click at [49, 123] on div "0:48 Я да некуда больше" at bounding box center [305, 125] width 568 height 24
click at [137, 125] on span "да" at bounding box center [145, 124] width 16 height 14
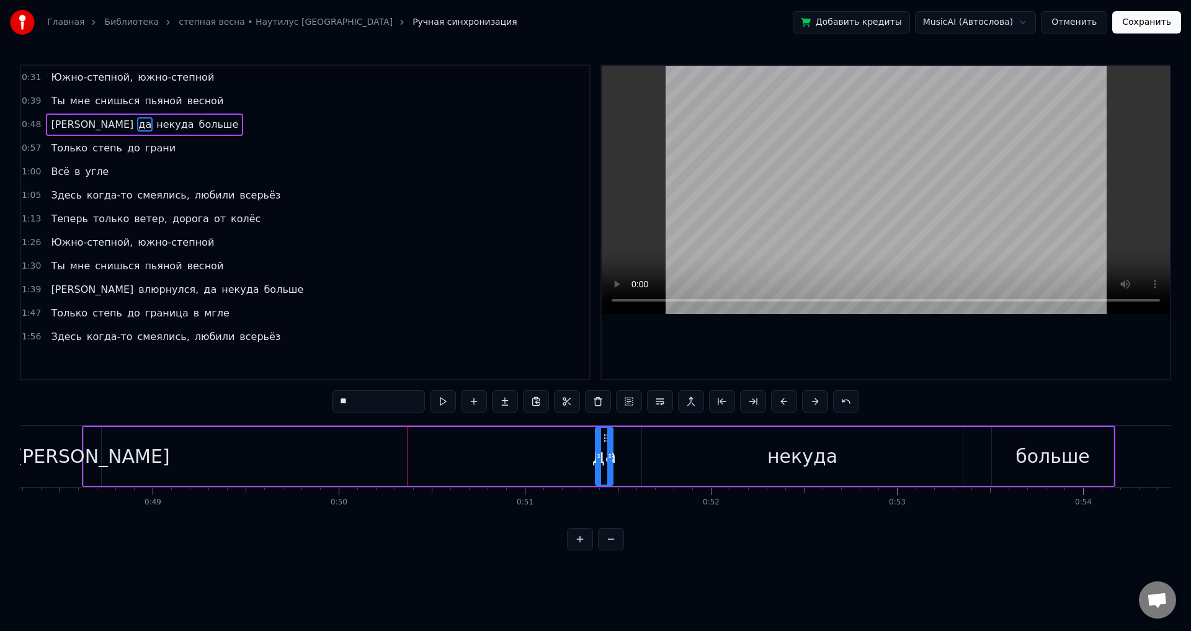
click at [569, 471] on div "Я да некуда больше" at bounding box center [598, 456] width 1033 height 61
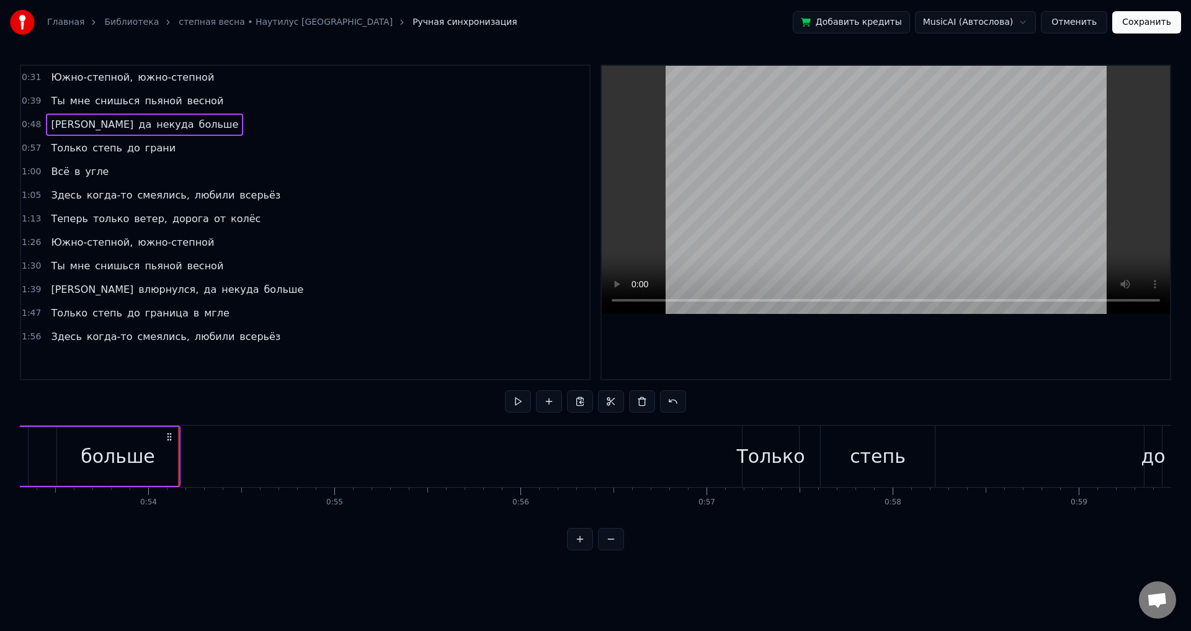
scroll to position [0, 10016]
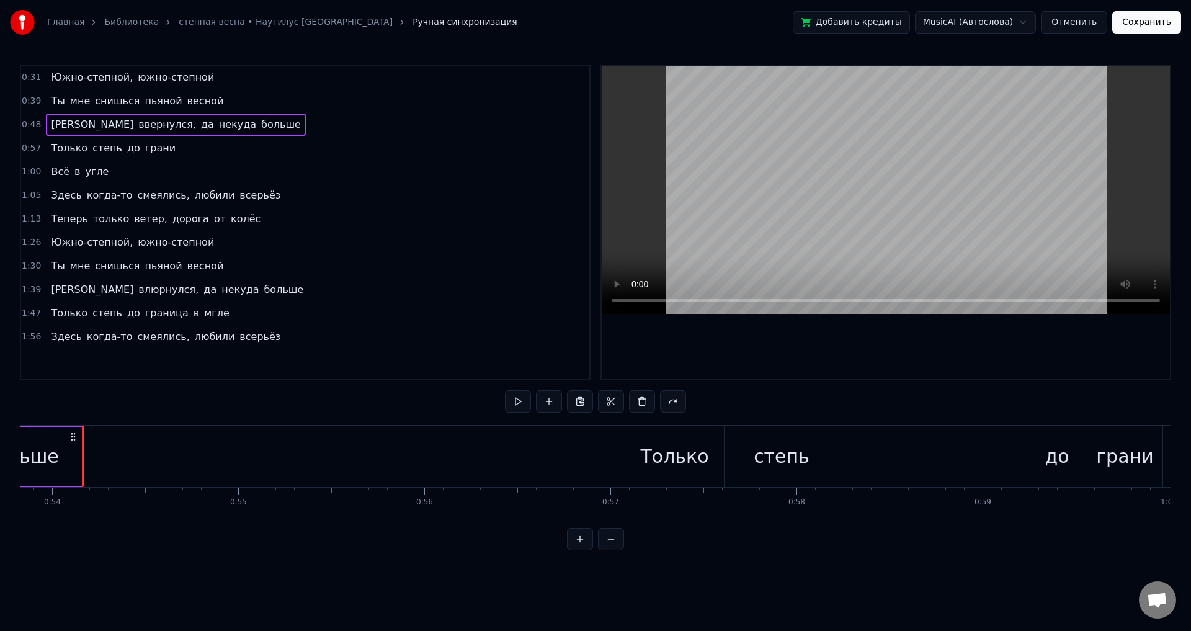
click at [137, 127] on span "ввернулся," at bounding box center [167, 124] width 60 height 14
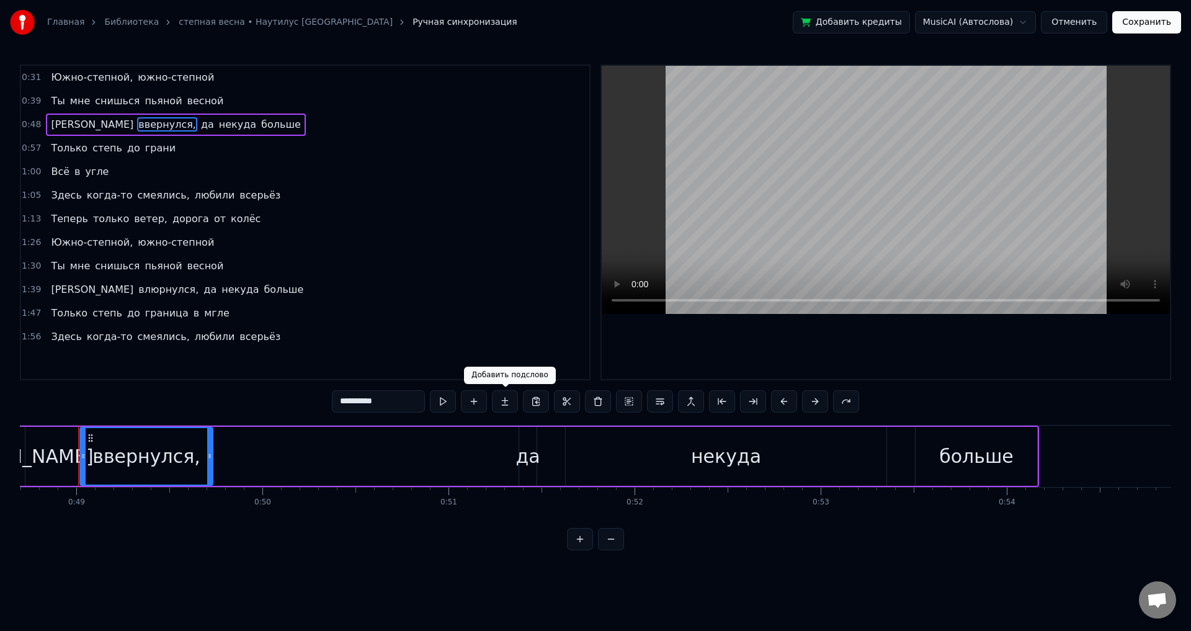
scroll to position [0, 9058]
click at [167, 461] on div "ввернулся," at bounding box center [149, 456] width 107 height 28
click at [144, 460] on div "ввернулся," at bounding box center [149, 456] width 107 height 28
click at [137, 123] on span "ввернулся," at bounding box center [167, 124] width 60 height 14
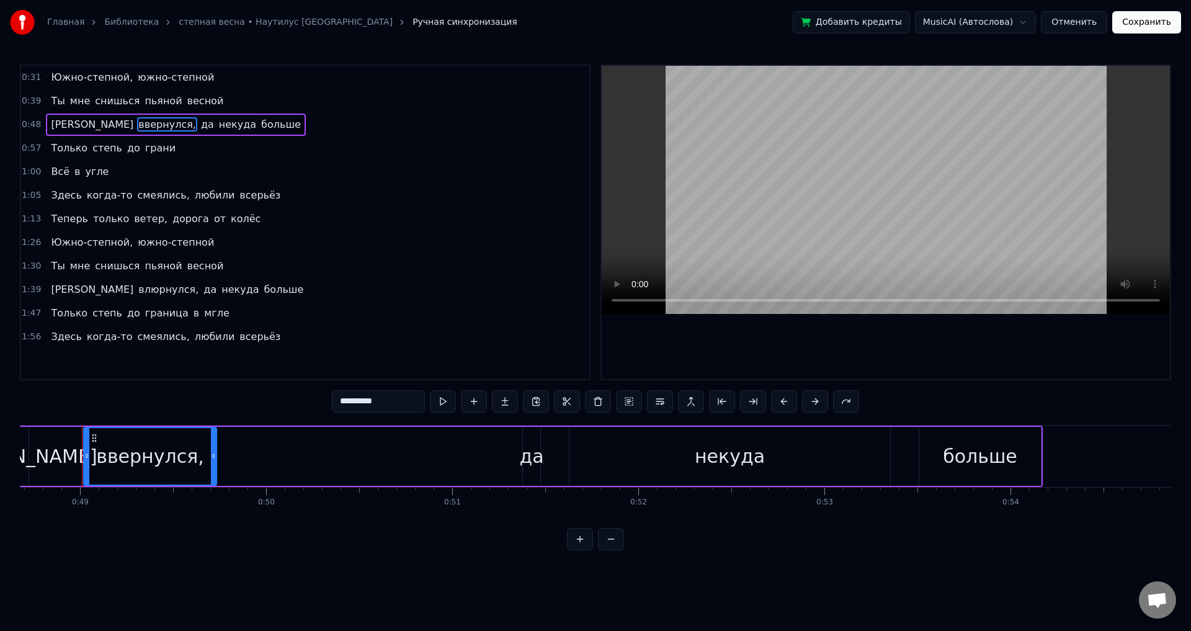
click at [137, 123] on span "ввернулся," at bounding box center [167, 124] width 60 height 14
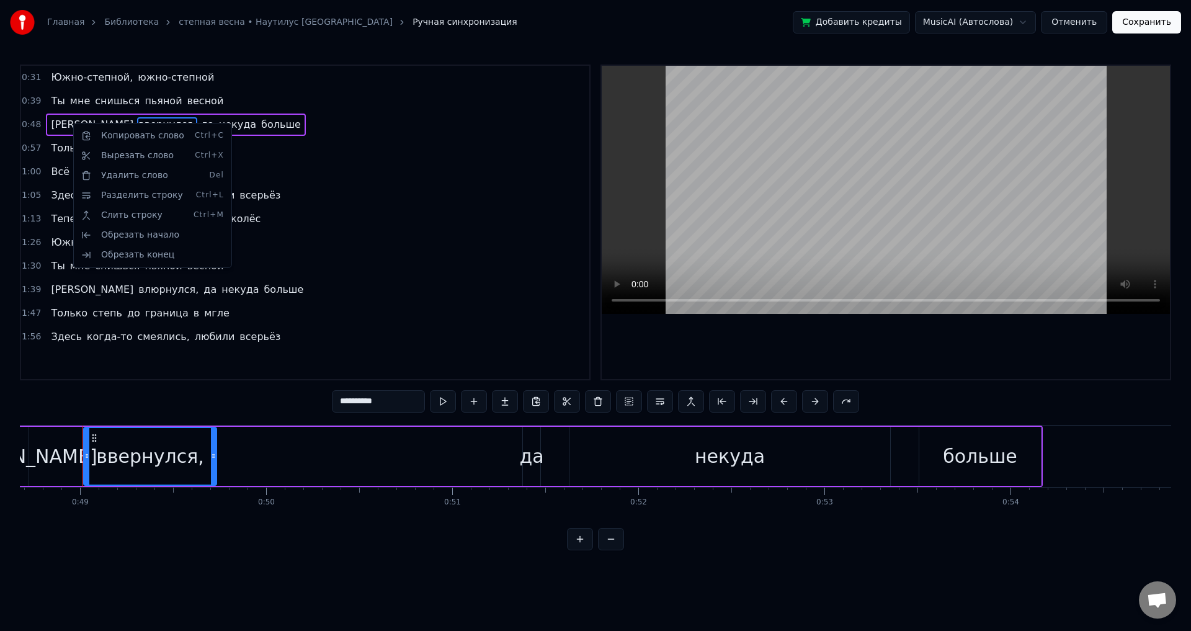
click at [375, 404] on html "**********" at bounding box center [595, 285] width 1191 height 570
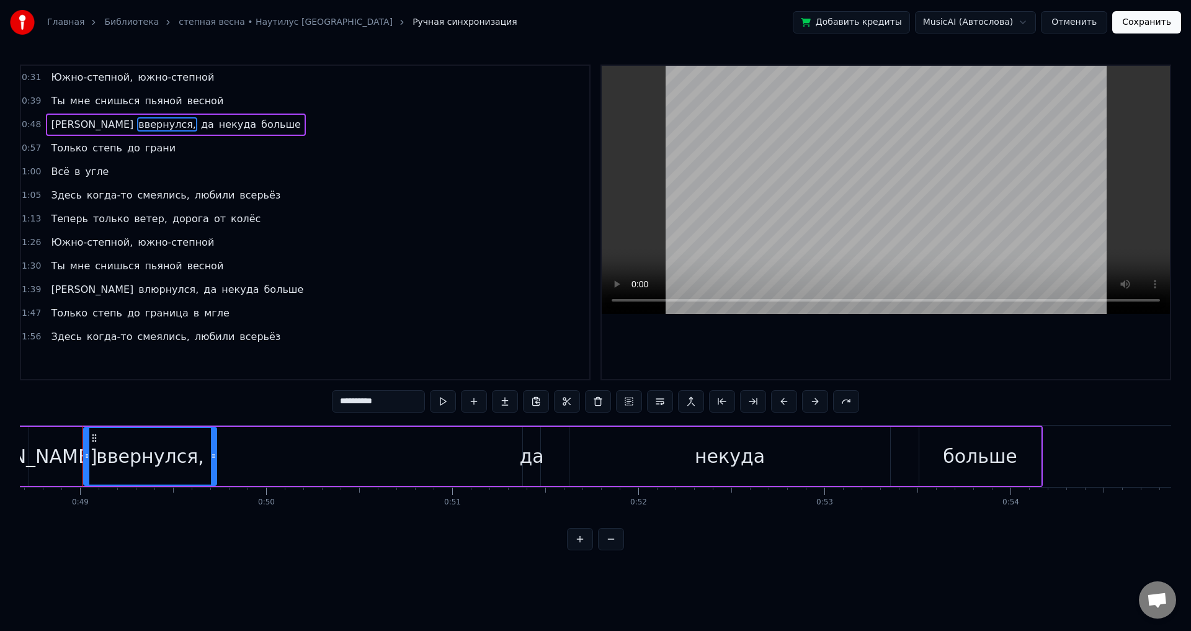
click at [348, 401] on input "**********" at bounding box center [378, 401] width 93 height 22
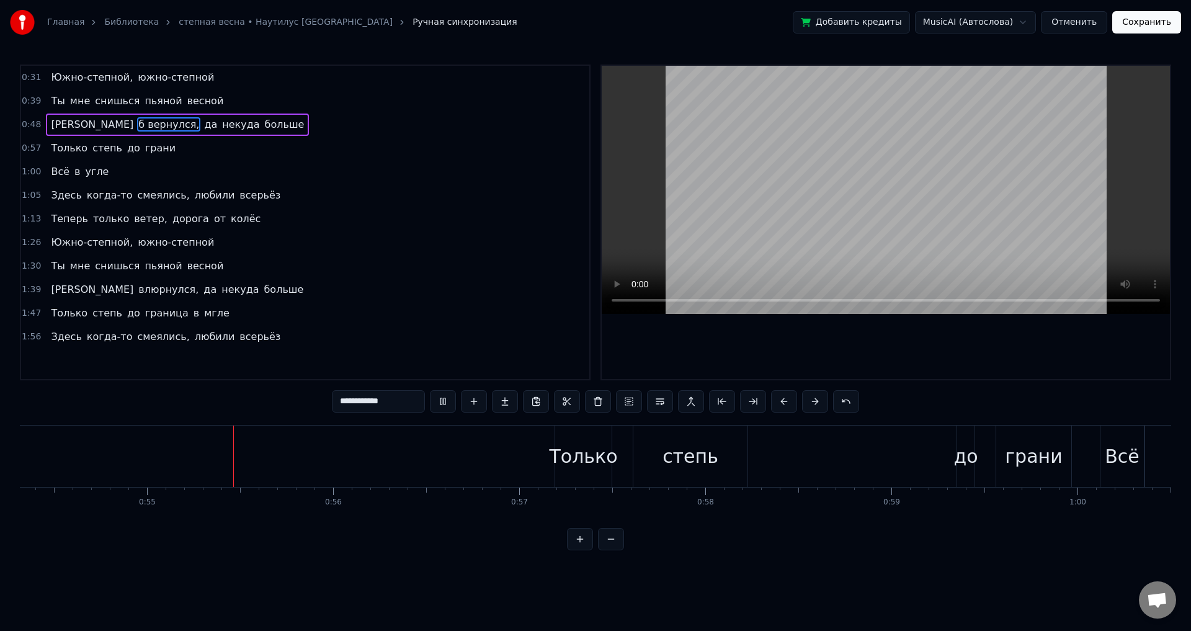
scroll to position [0, 10127]
click at [951, 464] on div "до" at bounding box center [946, 456] width 24 height 28
type input "**"
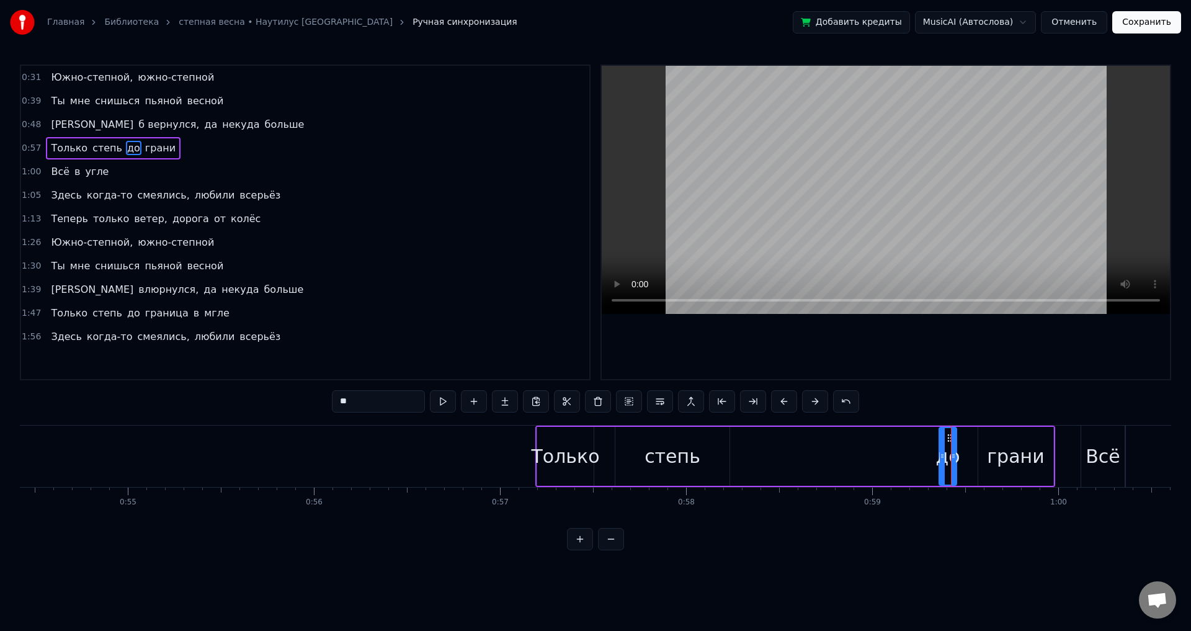
click at [951, 464] on div at bounding box center [951, 456] width 1 height 61
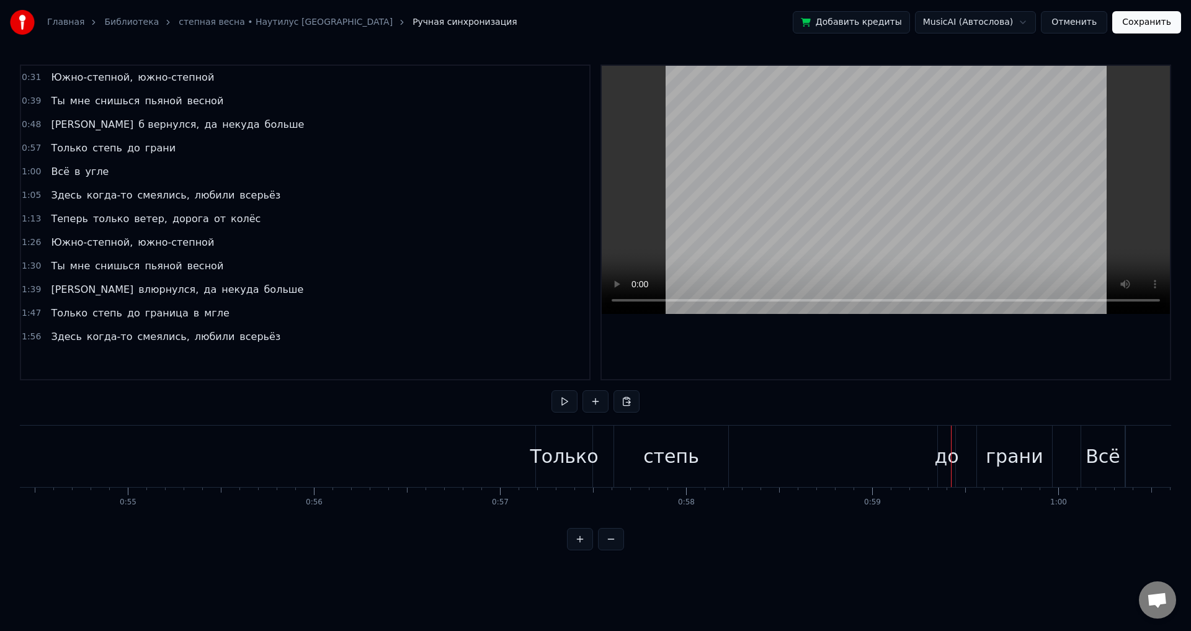
click at [126, 149] on span "до" at bounding box center [134, 148] width 16 height 14
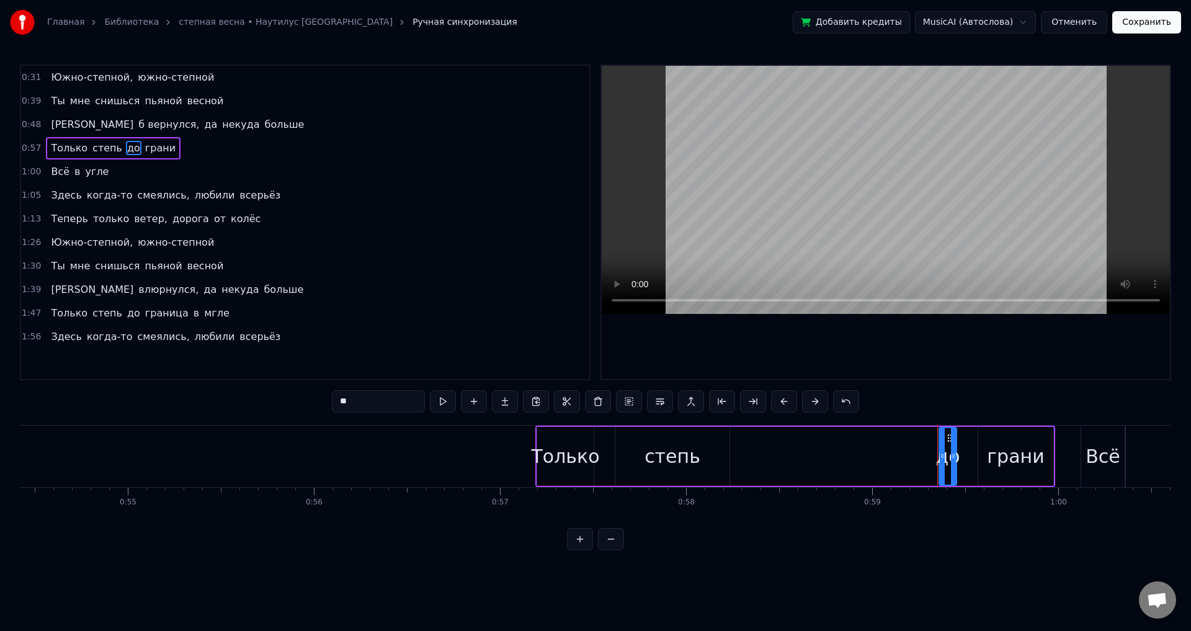
click at [126, 149] on span "до" at bounding box center [134, 148] width 16 height 14
click at [948, 457] on div "до" at bounding box center [947, 456] width 24 height 28
click at [126, 149] on span "до" at bounding box center [134, 148] width 16 height 14
click at [380, 399] on input "*****" at bounding box center [378, 401] width 93 height 22
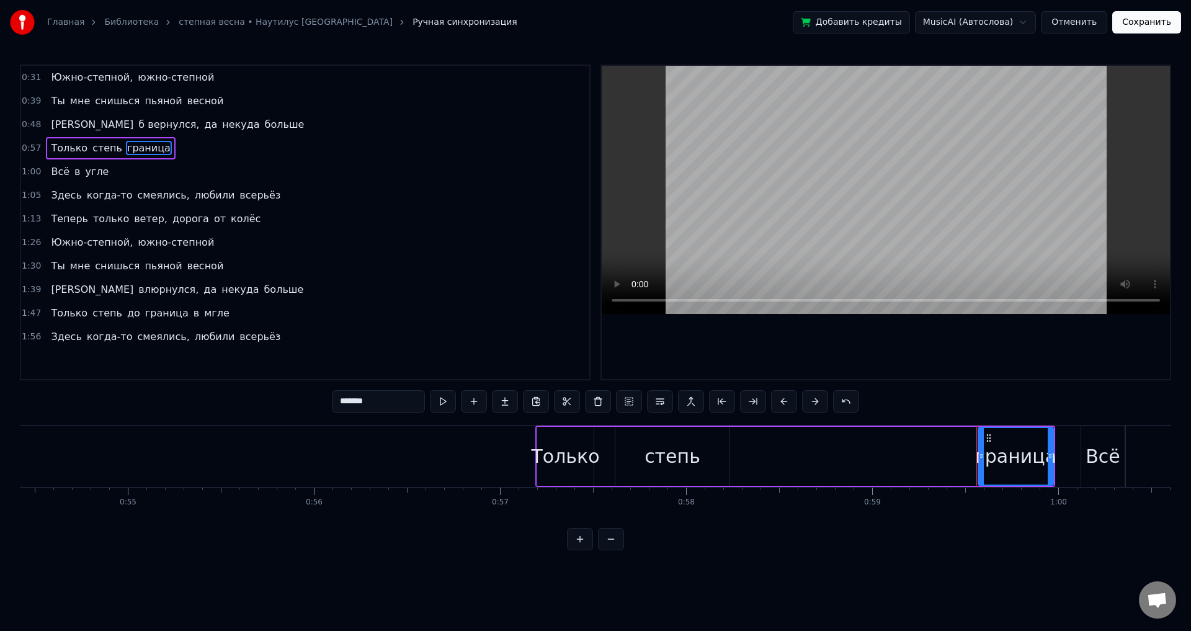
click at [126, 150] on span "граница" at bounding box center [149, 148] width 46 height 14
click at [949, 466] on div "до" at bounding box center [947, 456] width 24 height 28
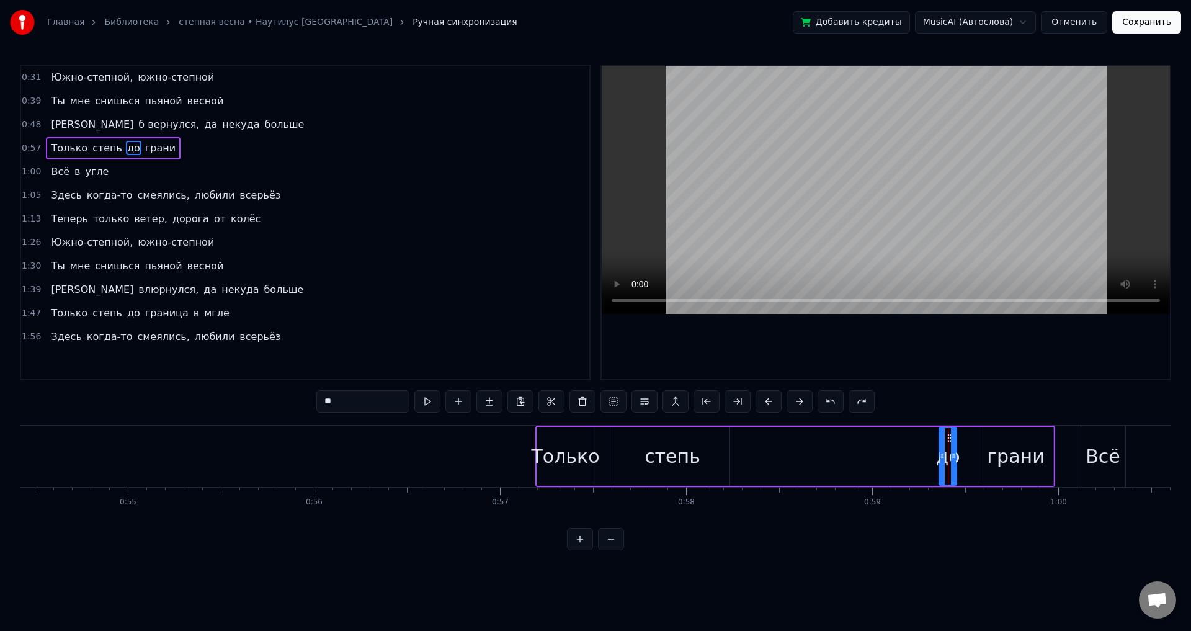
click at [365, 403] on input "**" at bounding box center [362, 401] width 93 height 22
click at [1026, 453] on div "грани" at bounding box center [1015, 456] width 57 height 28
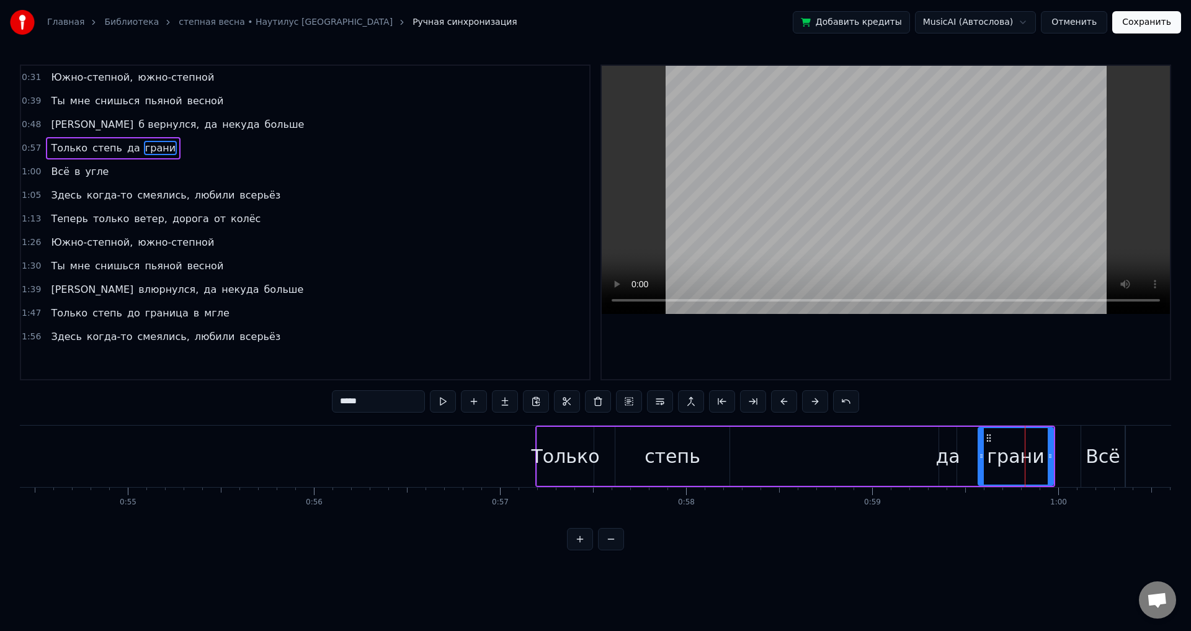
click at [374, 402] on input "*****" at bounding box center [378, 401] width 93 height 22
type input "*******"
click at [452, 401] on button at bounding box center [443, 401] width 26 height 22
click at [430, 390] on button at bounding box center [443, 401] width 26 height 22
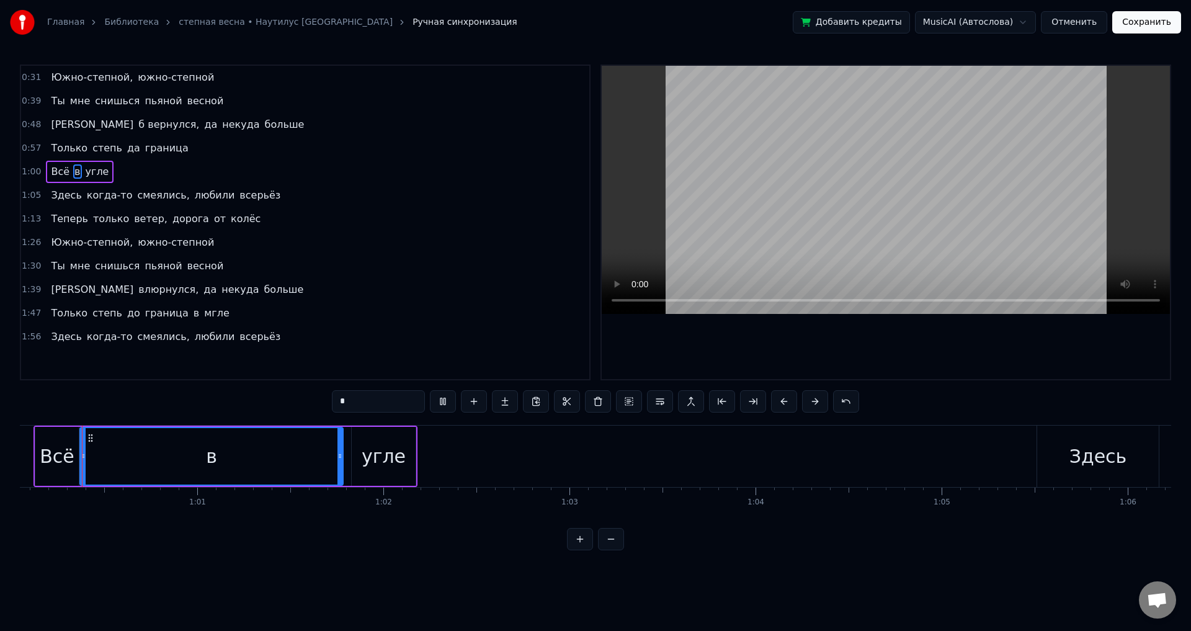
scroll to position [0, 11170]
click at [367, 460] on div "угле" at bounding box center [387, 456] width 64 height 59
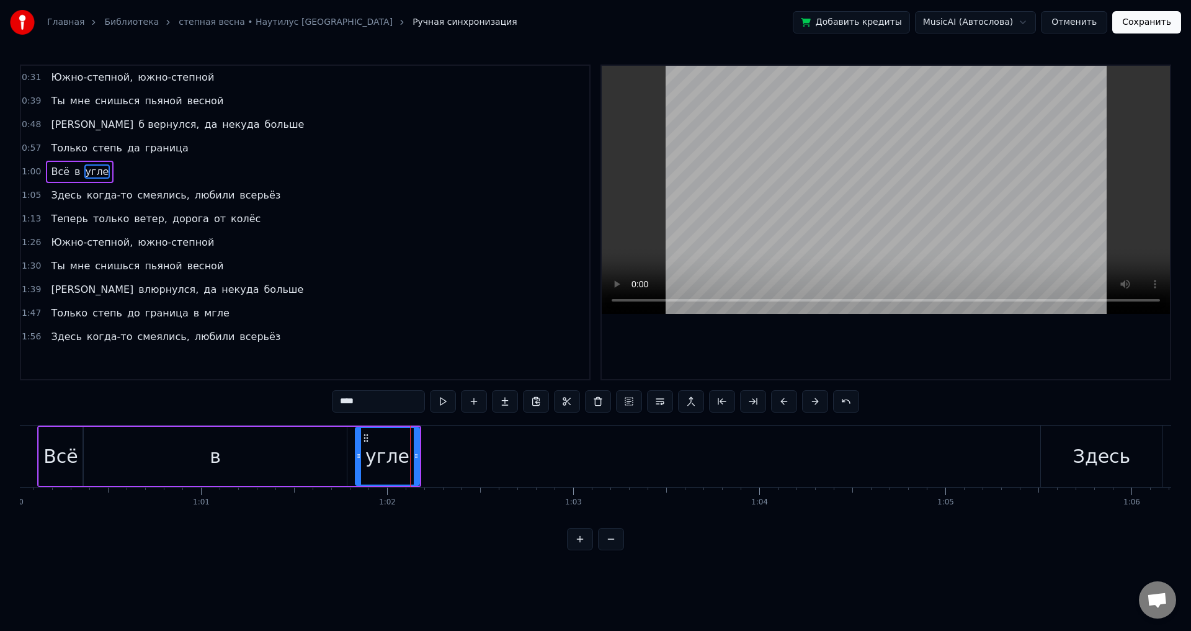
click at [344, 403] on input "****" at bounding box center [378, 401] width 93 height 22
type input "*"
click at [221, 461] on div "в" at bounding box center [215, 456] width 263 height 59
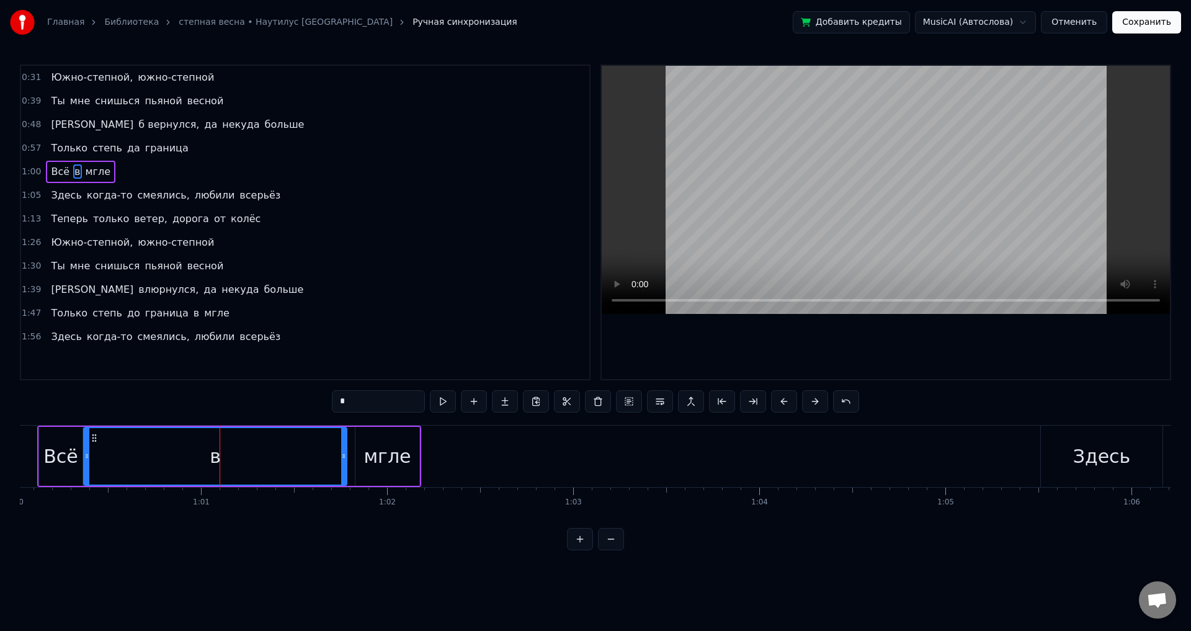
click at [375, 408] on input "*" at bounding box center [378, 401] width 93 height 22
click at [110, 198] on span "когда-то" at bounding box center [110, 195] width 48 height 14
type input "********"
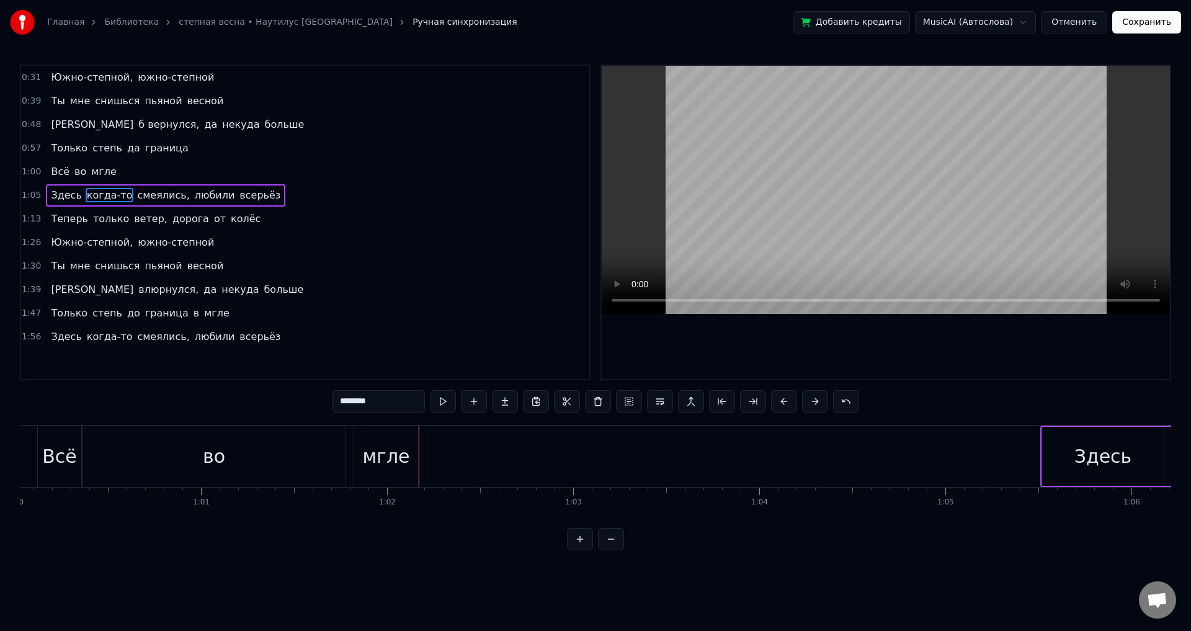
click at [391, 223] on div "1:13 Теперь только ветер, дорога от колёс" at bounding box center [305, 219] width 568 height 24
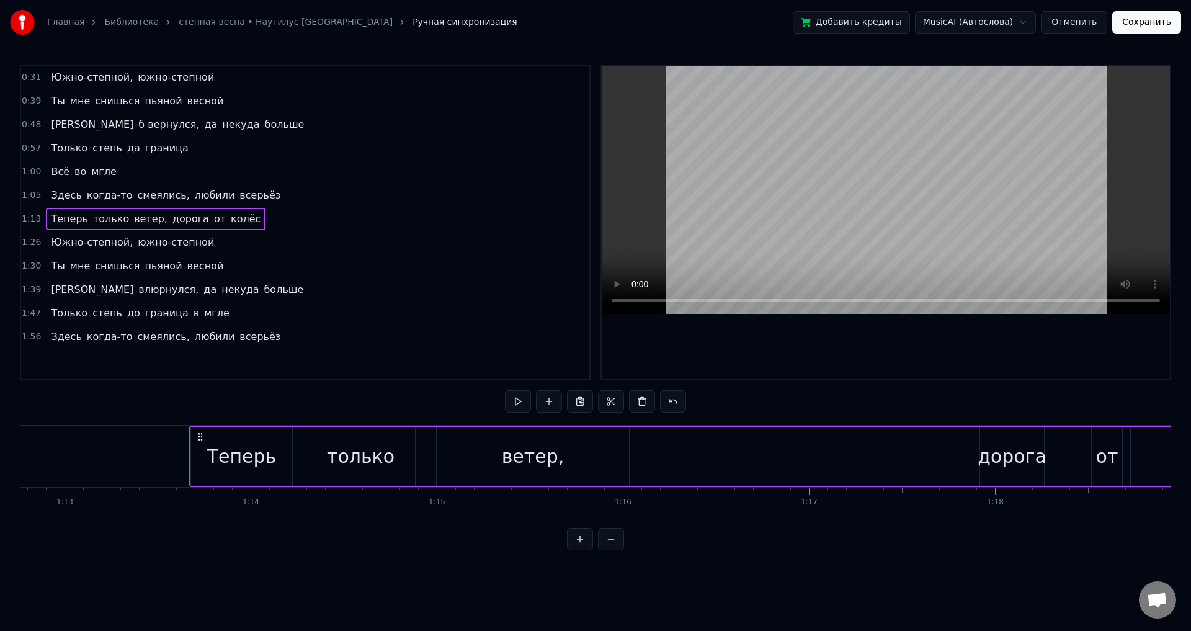
scroll to position [0, 13647]
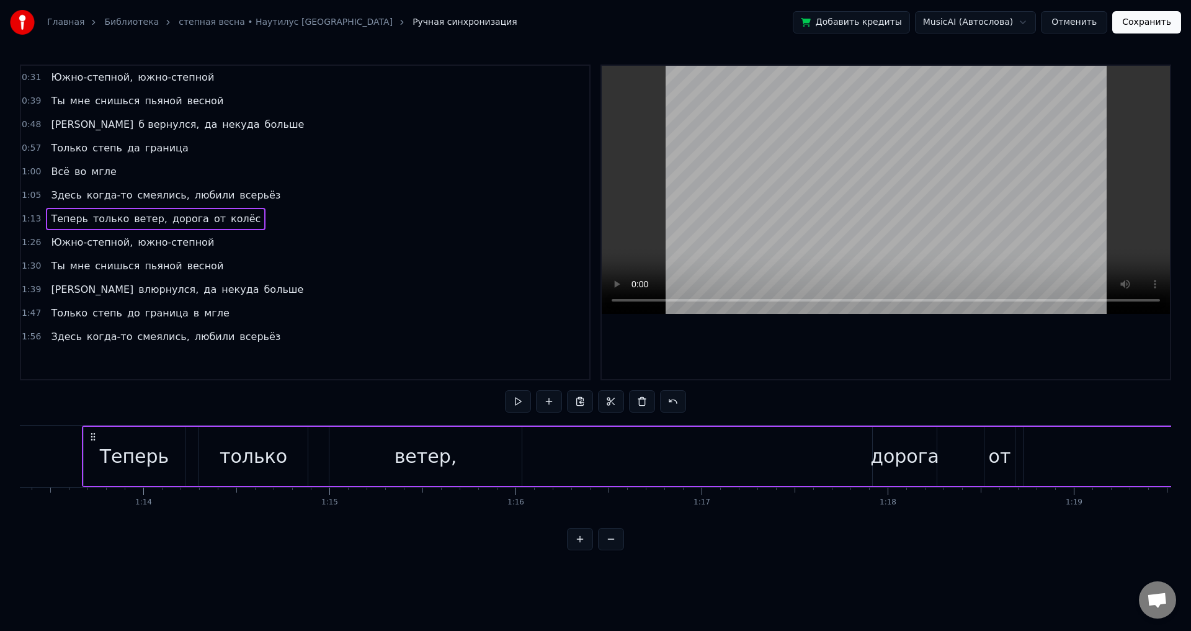
click at [546, 25] on div "Главная Библиотека степная весна • Наутилус Южно-Степилиус Ручная синхронизация…" at bounding box center [595, 22] width 1191 height 45
click at [141, 197] on span "смеялись," at bounding box center [163, 195] width 55 height 14
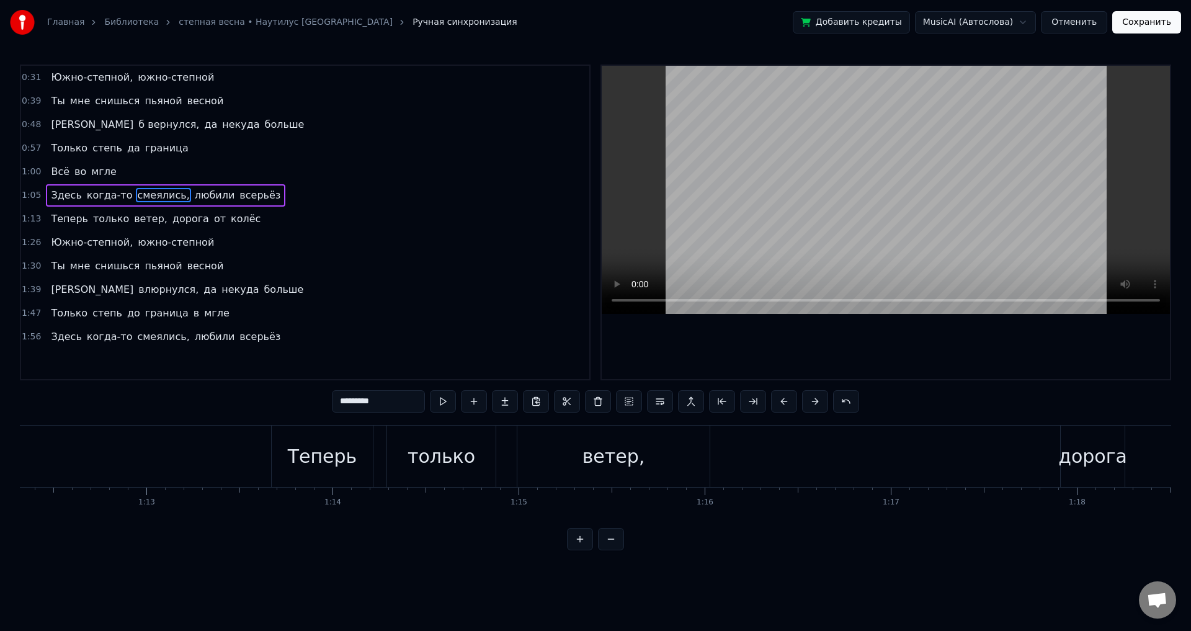
click at [336, 200] on div "1:05 Здесь когда-то смеялись, любили всерьёз" at bounding box center [305, 196] width 568 height 24
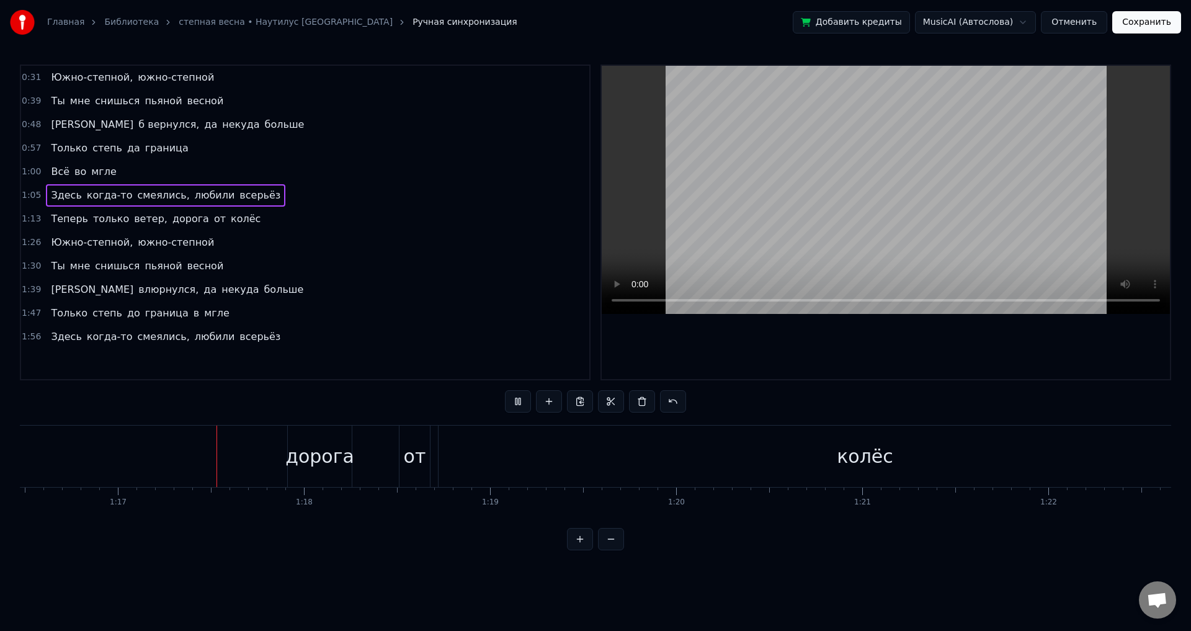
scroll to position [0, 14236]
click at [171, 220] on span "дорога" at bounding box center [190, 219] width 39 height 14
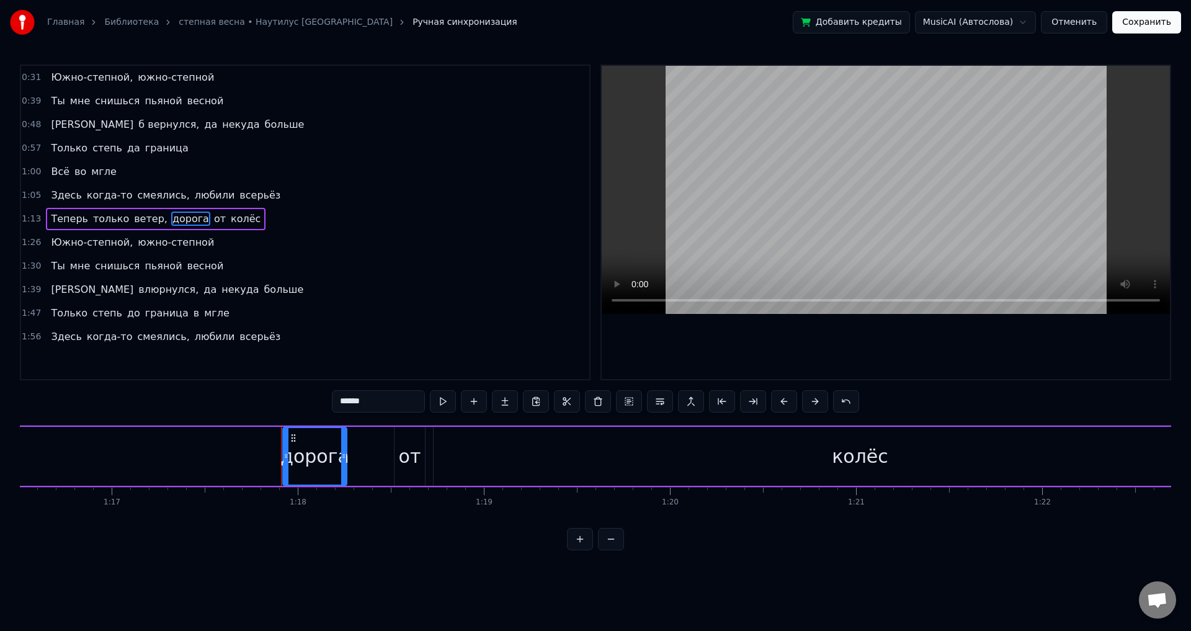
click at [365, 401] on input "******" at bounding box center [378, 401] width 93 height 22
type input "*"
click at [405, 458] on div "от" at bounding box center [410, 456] width 22 height 28
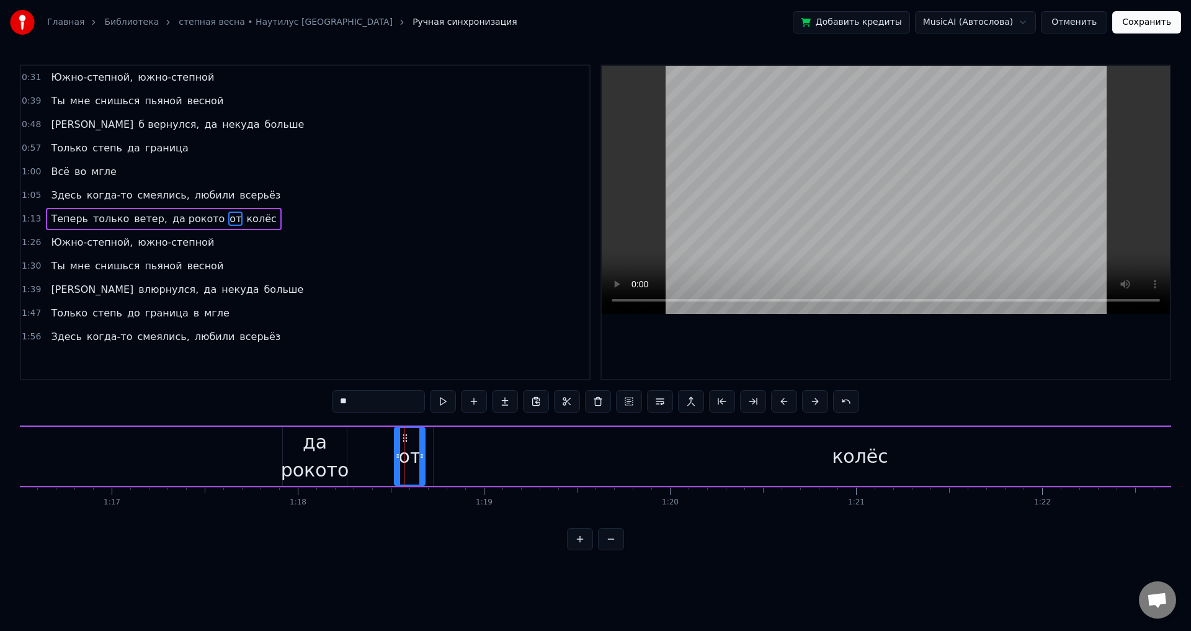
click at [387, 407] on input "**" at bounding box center [378, 401] width 93 height 22
type input "*"
click at [449, 402] on button at bounding box center [443, 401] width 26 height 22
click at [188, 223] on span "да рокото" at bounding box center [198, 219] width 55 height 14
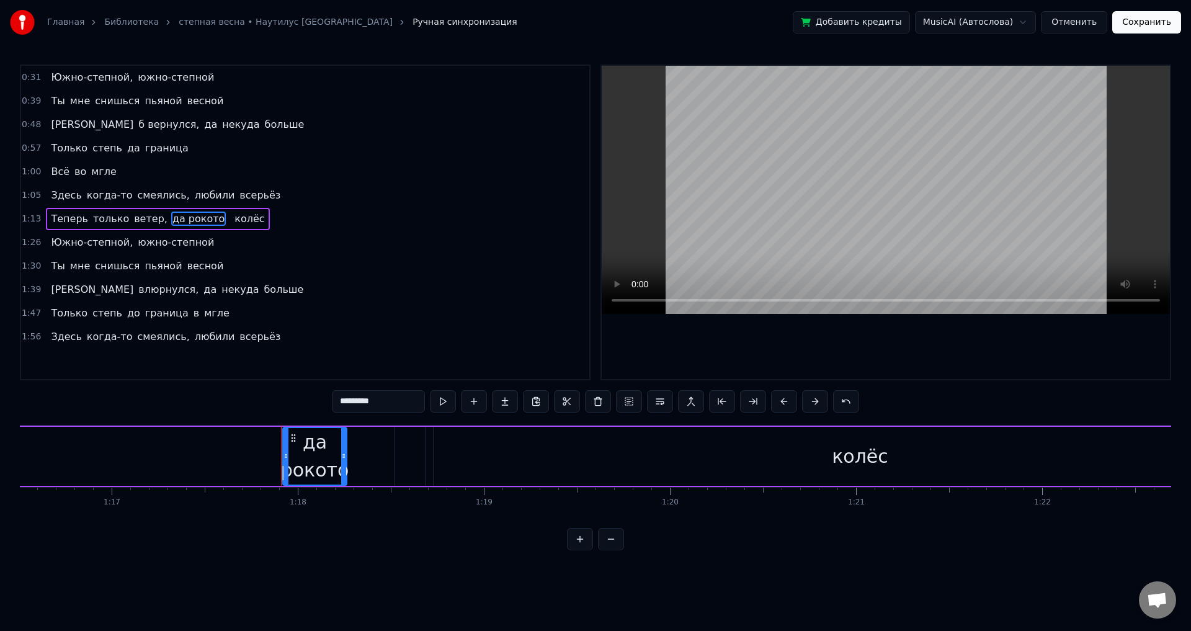
click at [412, 411] on input "*********" at bounding box center [378, 401] width 93 height 22
click at [228, 223] on span "колёс" at bounding box center [244, 219] width 32 height 14
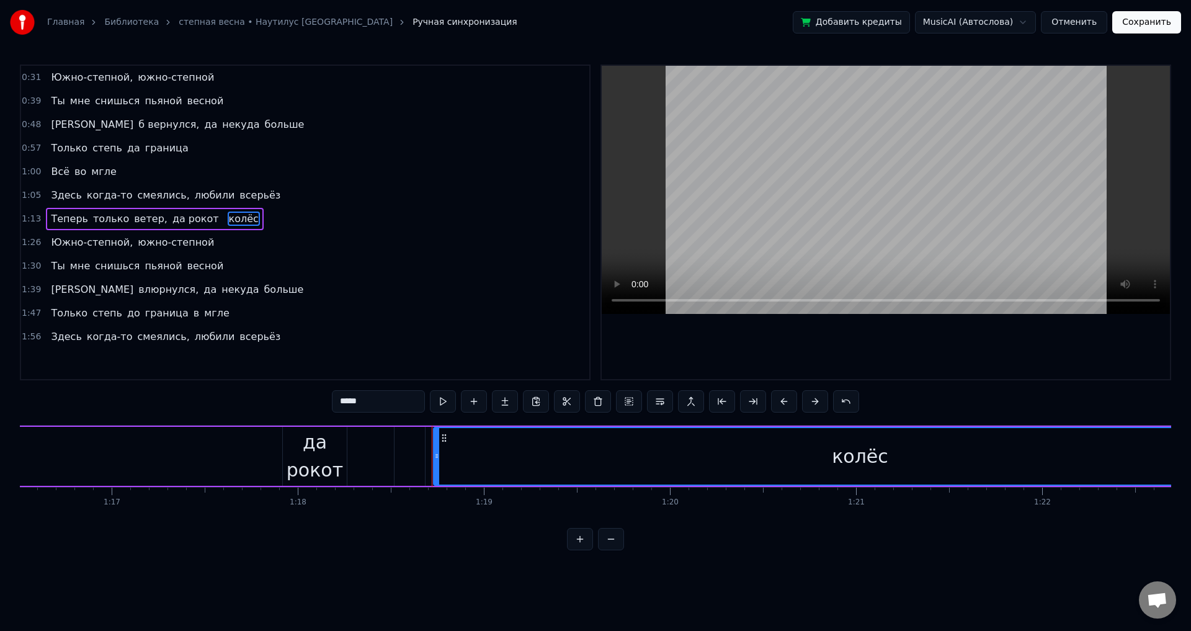
click at [329, 448] on div "да рокот" at bounding box center [315, 456] width 64 height 56
type input "********"
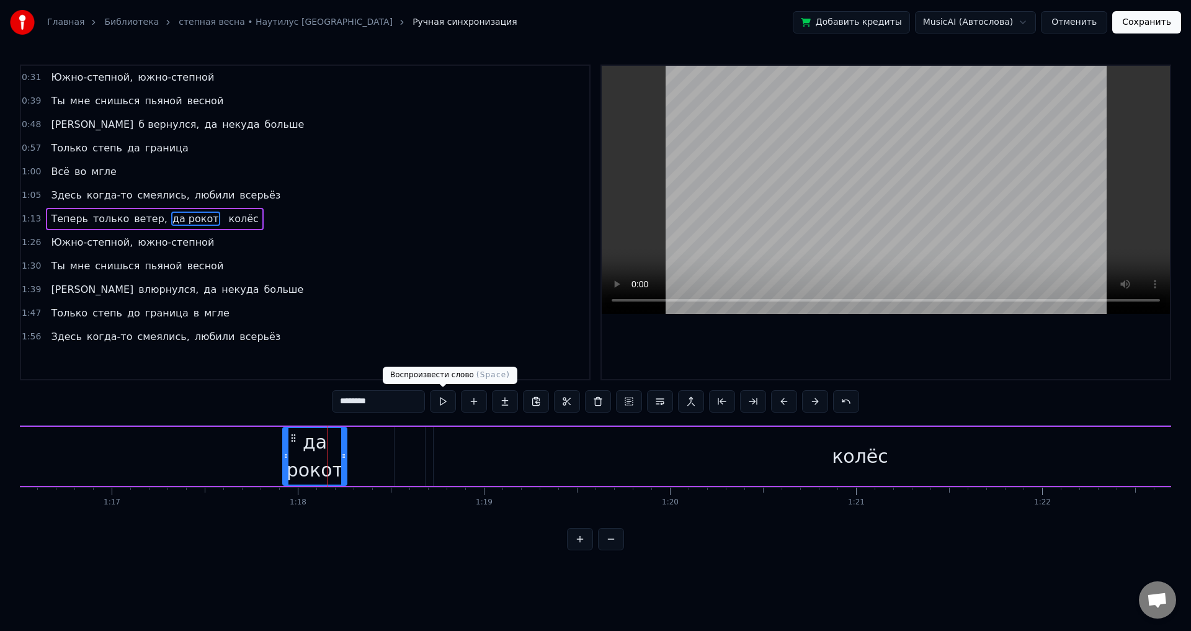
click at [438, 398] on button at bounding box center [443, 401] width 26 height 22
click at [184, 434] on div "Теперь только ветер, да рокот колёс" at bounding box center [390, 456] width 1796 height 61
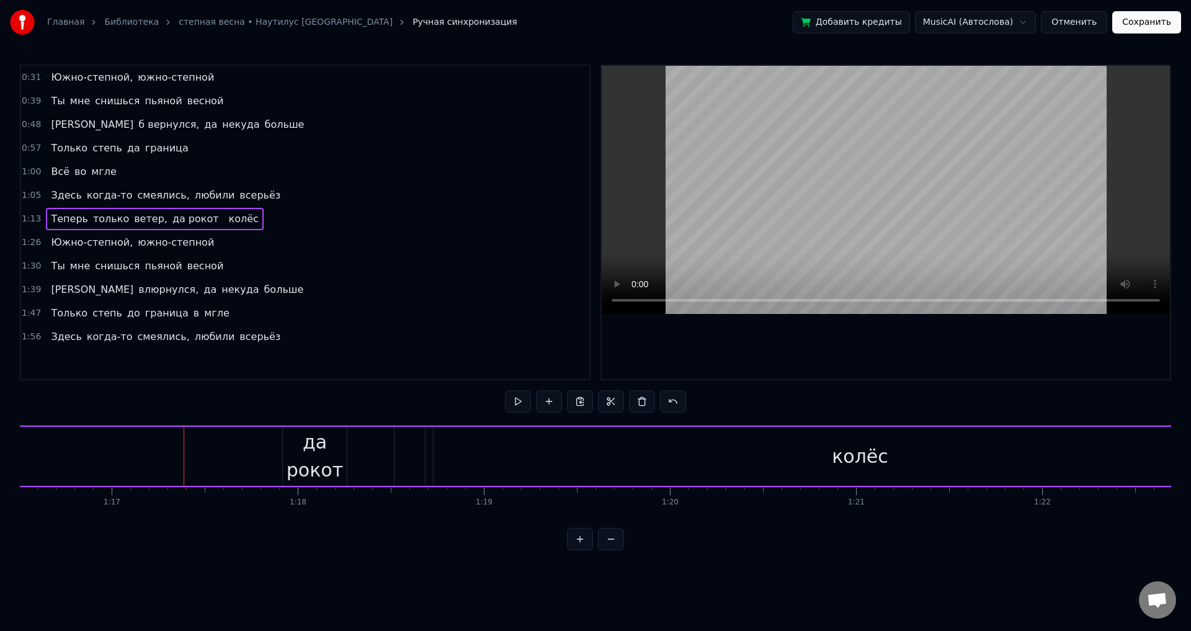
click at [292, 215] on div "1:13 Теперь только ветер, да рокот колёс" at bounding box center [305, 219] width 568 height 24
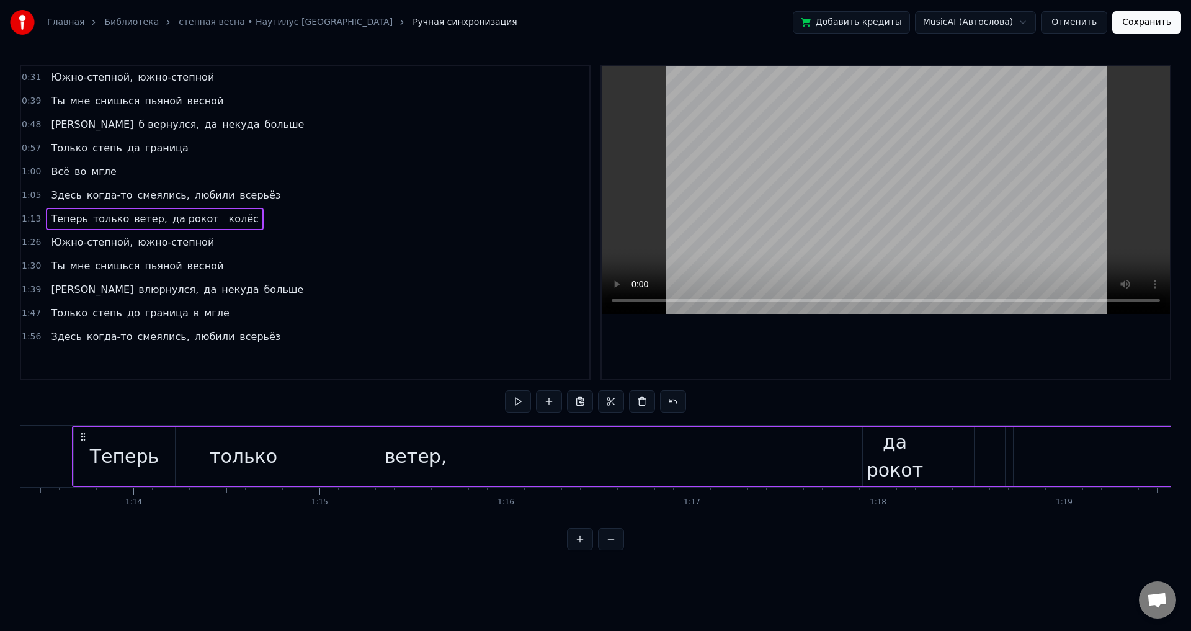
scroll to position [0, 13647]
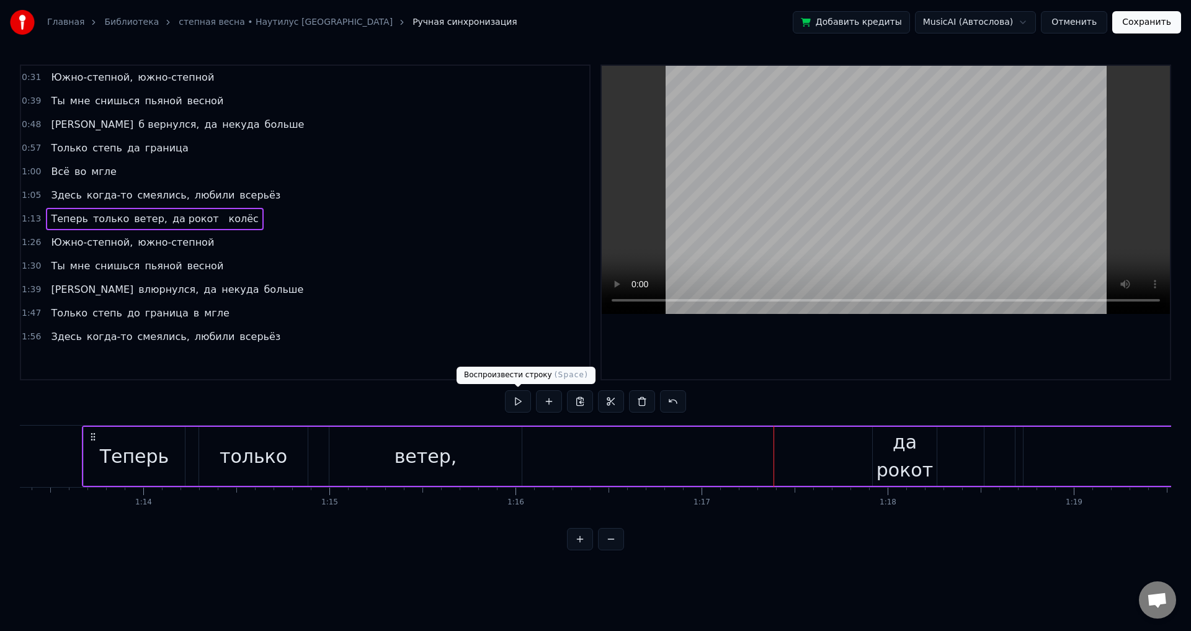
click at [510, 406] on button at bounding box center [518, 401] width 26 height 22
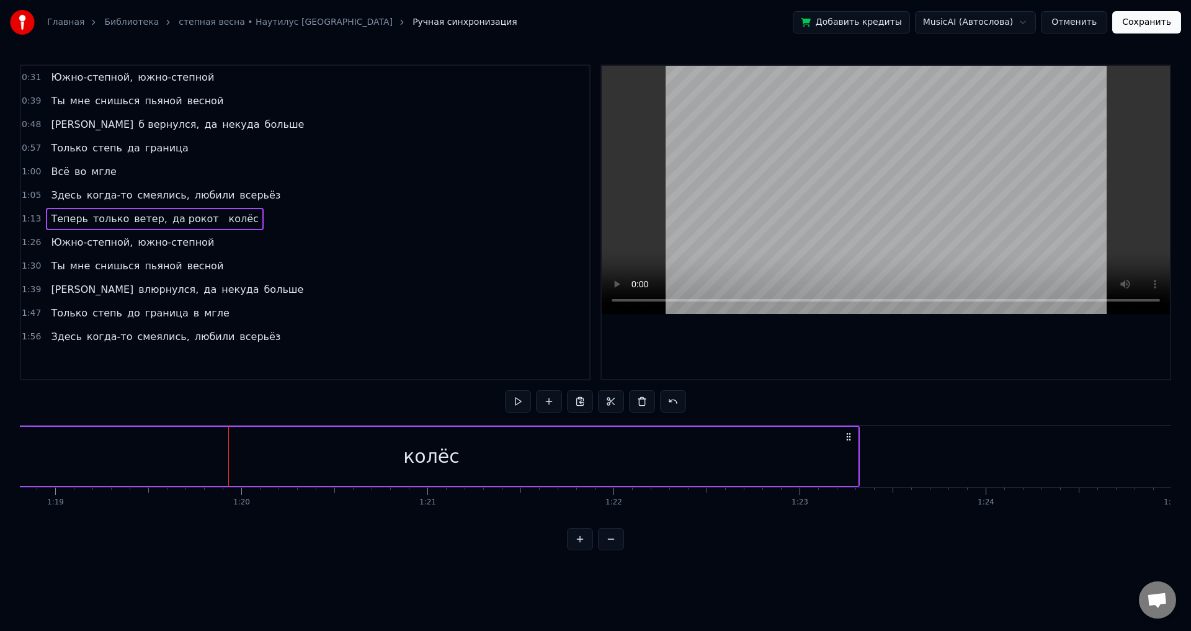
click at [505, 390] on button at bounding box center [518, 401] width 26 height 22
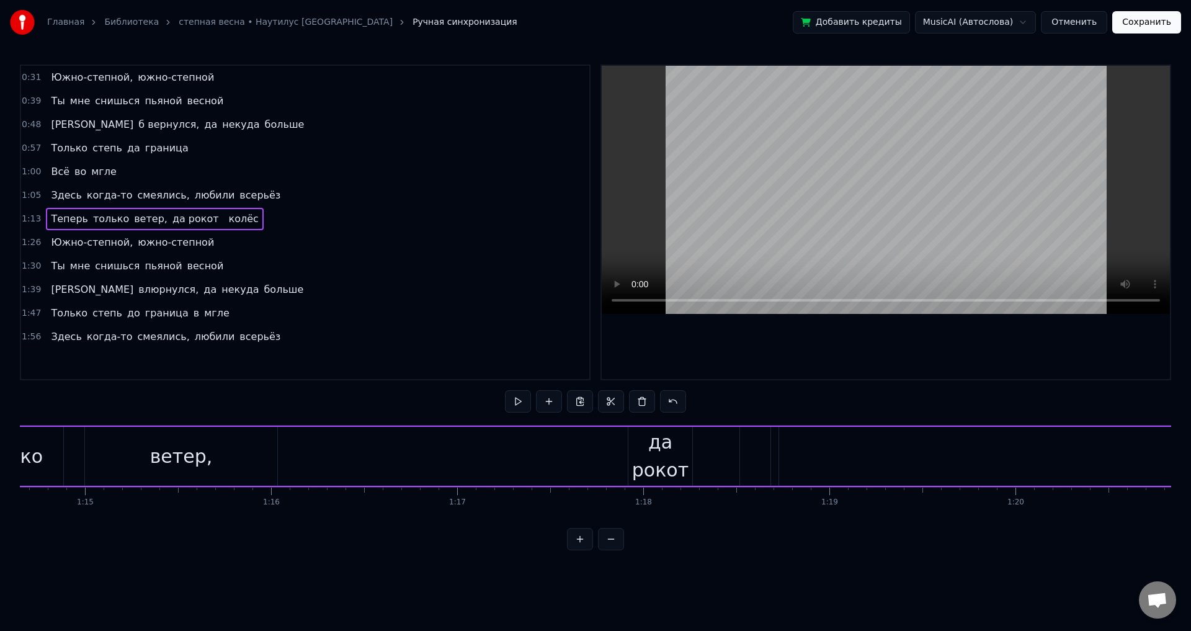
click at [505, 390] on button at bounding box center [518, 401] width 26 height 22
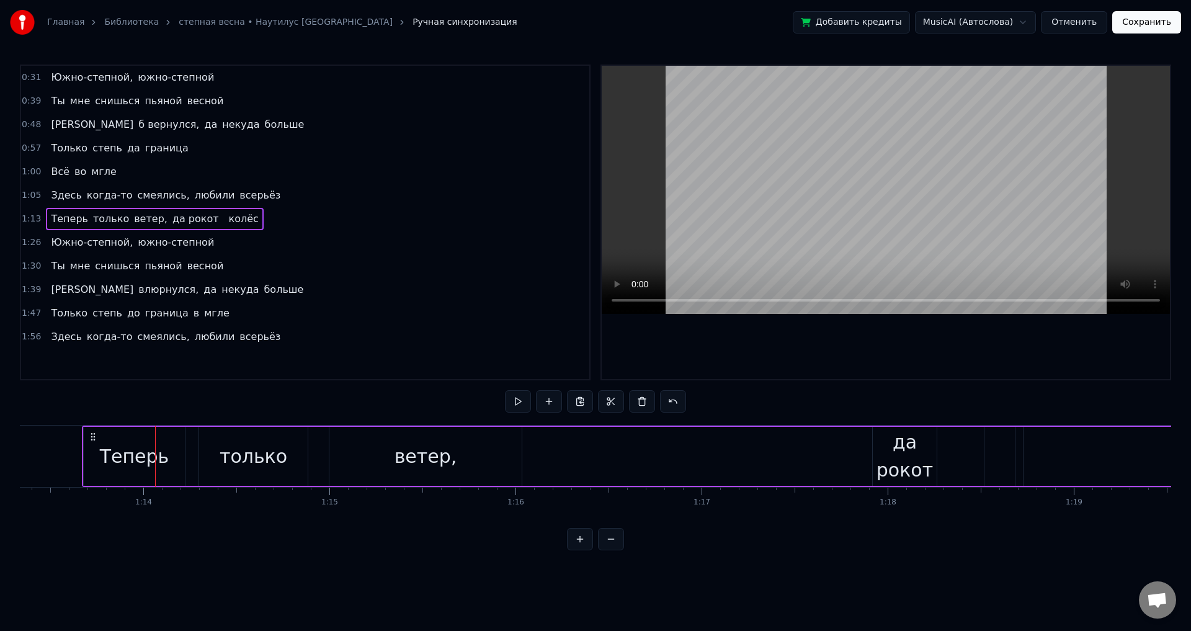
click at [505, 390] on button at bounding box center [518, 401] width 26 height 22
click at [929, 452] on div "да рокот" at bounding box center [905, 456] width 64 height 56
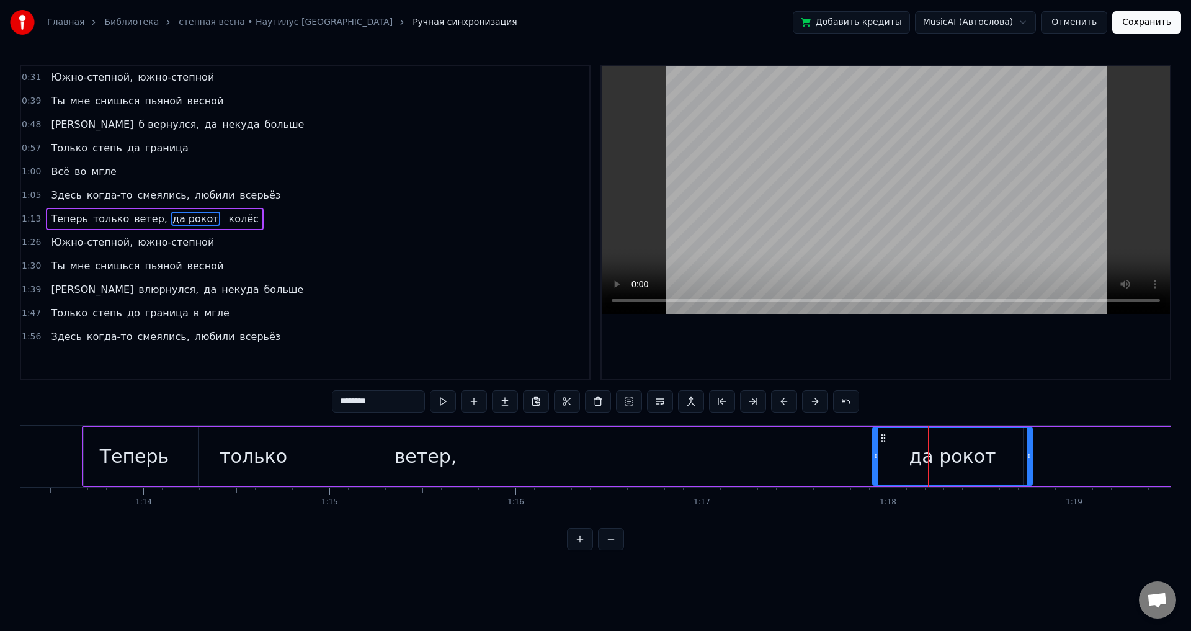
drag, startPoint x: 929, startPoint y: 452, endPoint x: 1022, endPoint y: 459, distance: 93.3
click at [1027, 459] on icon at bounding box center [1029, 456] width 5 height 10
click at [756, 460] on div "Теперь только ветер, да рокот колёс" at bounding box center [980, 456] width 1796 height 61
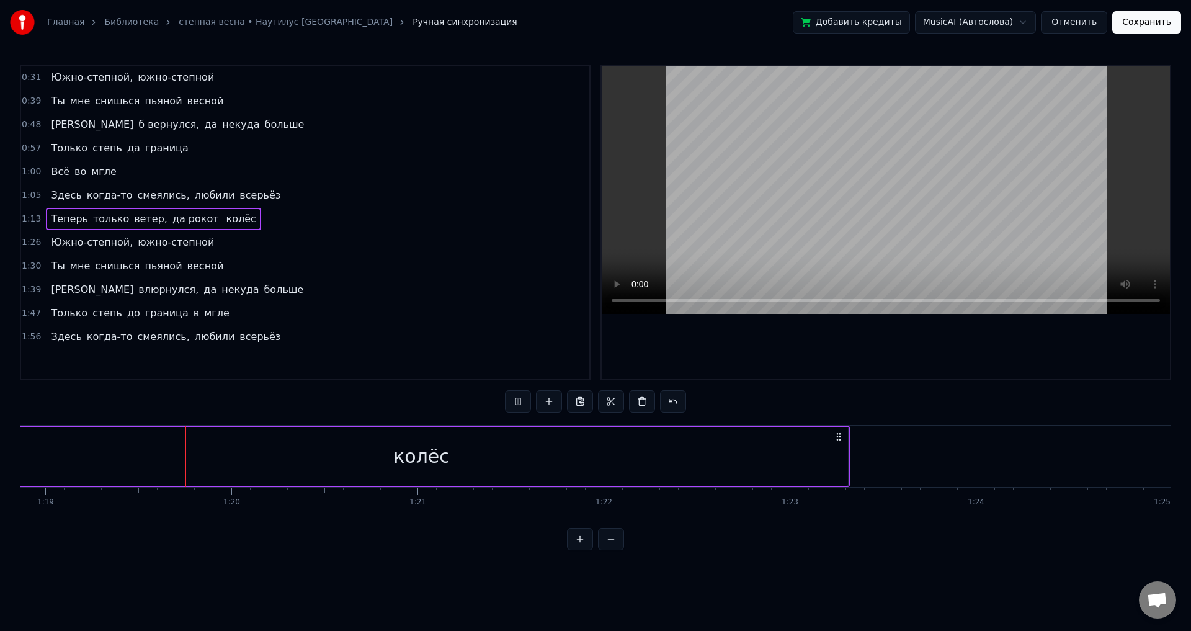
scroll to position [0, 14676]
click at [137, 288] on span "влюрнулся," at bounding box center [168, 289] width 63 height 14
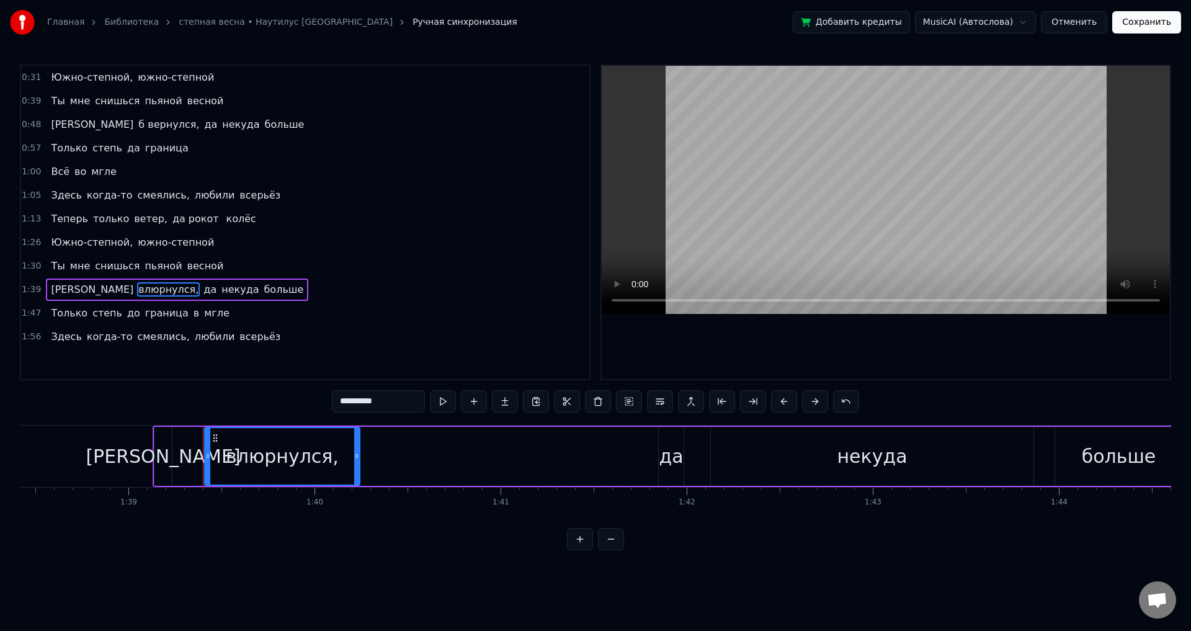
scroll to position [0, 18434]
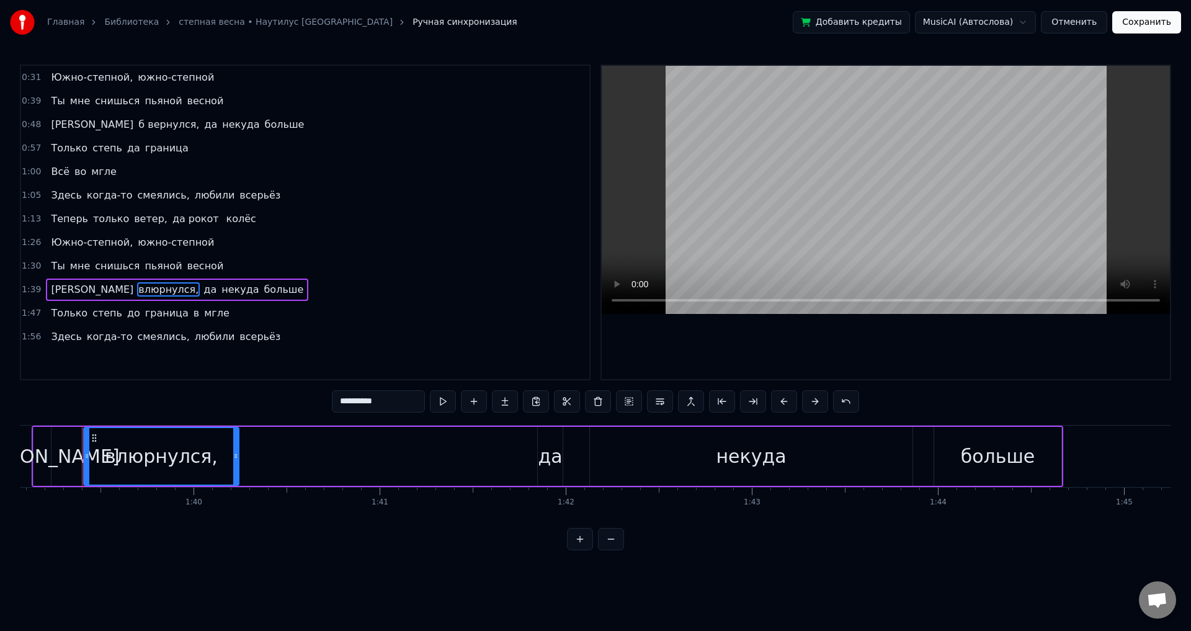
click at [347, 405] on input "**********" at bounding box center [378, 401] width 93 height 22
click at [350, 404] on input "**********" at bounding box center [378, 401] width 93 height 22
click at [352, 404] on input "**********" at bounding box center [378, 401] width 93 height 22
click at [354, 403] on input "**********" at bounding box center [378, 401] width 93 height 22
type input "*"
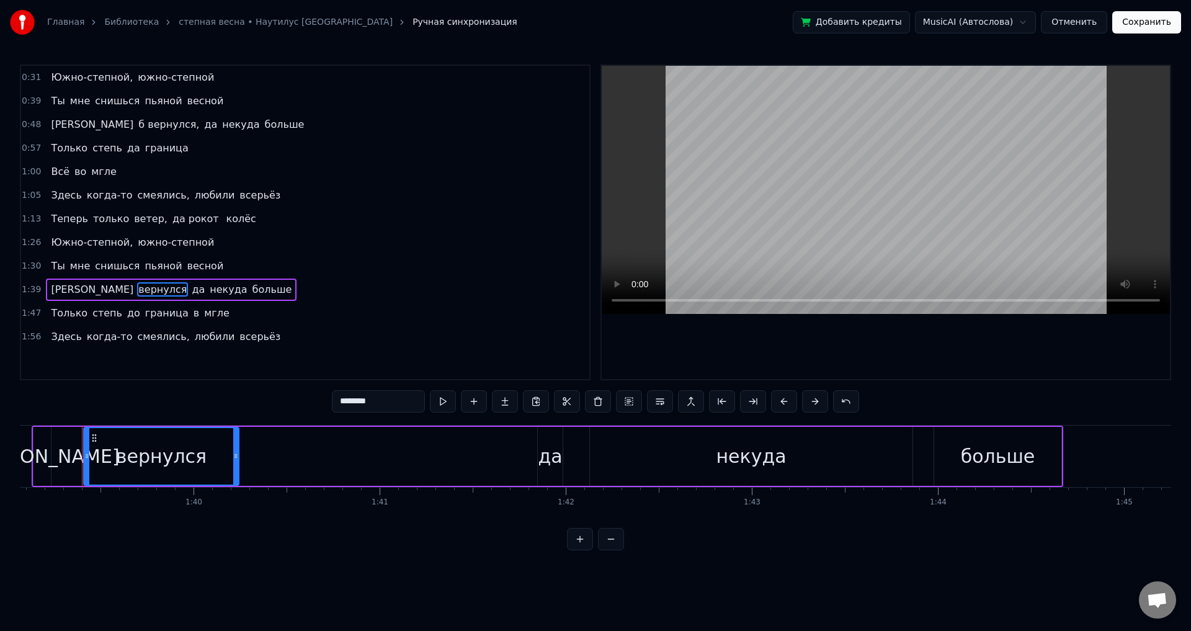
click at [339, 403] on input "********" at bounding box center [378, 401] width 93 height 22
click at [349, 408] on input "*********" at bounding box center [378, 401] width 93 height 22
click at [344, 407] on input "*********" at bounding box center [378, 401] width 93 height 22
type input "**********"
click at [782, 550] on div "**********" at bounding box center [595, 308] width 1151 height 486
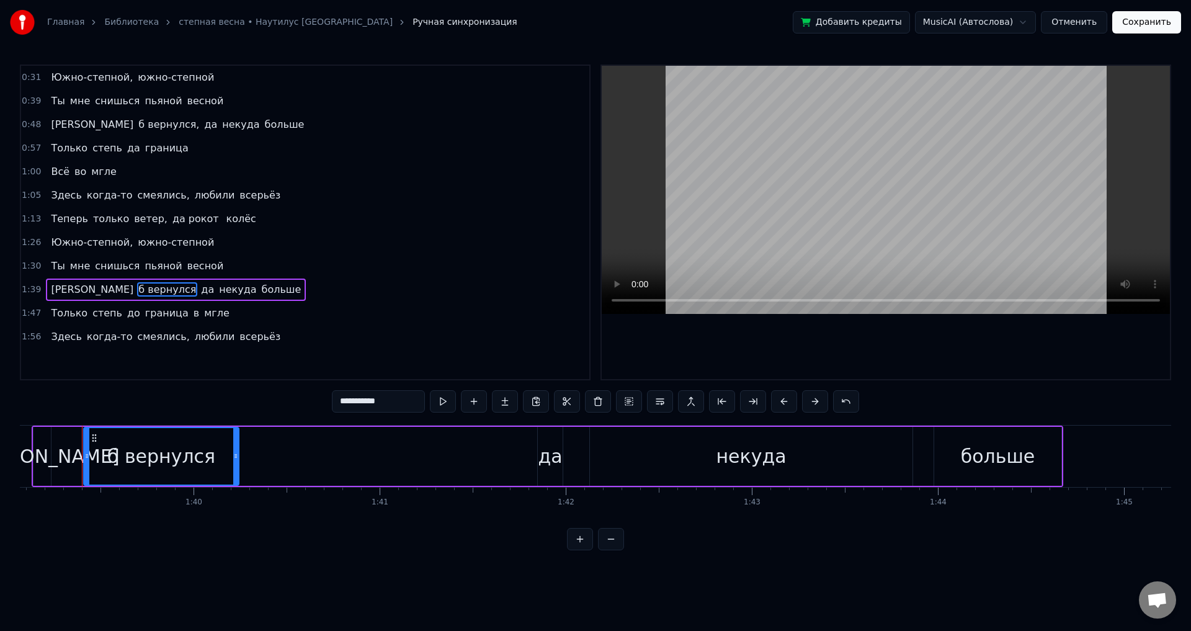
click at [1132, 25] on button "Сохранить" at bounding box center [1146, 22] width 69 height 22
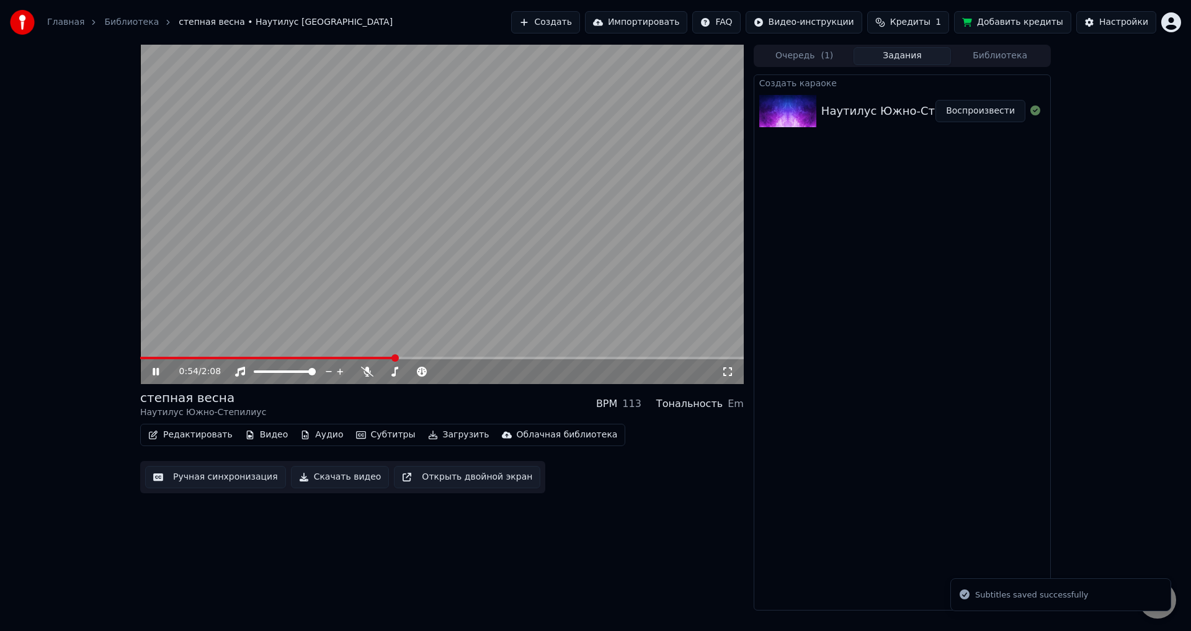
click at [396, 359] on span at bounding box center [442, 358] width 604 height 2
click at [445, 354] on video at bounding box center [442, 214] width 604 height 339
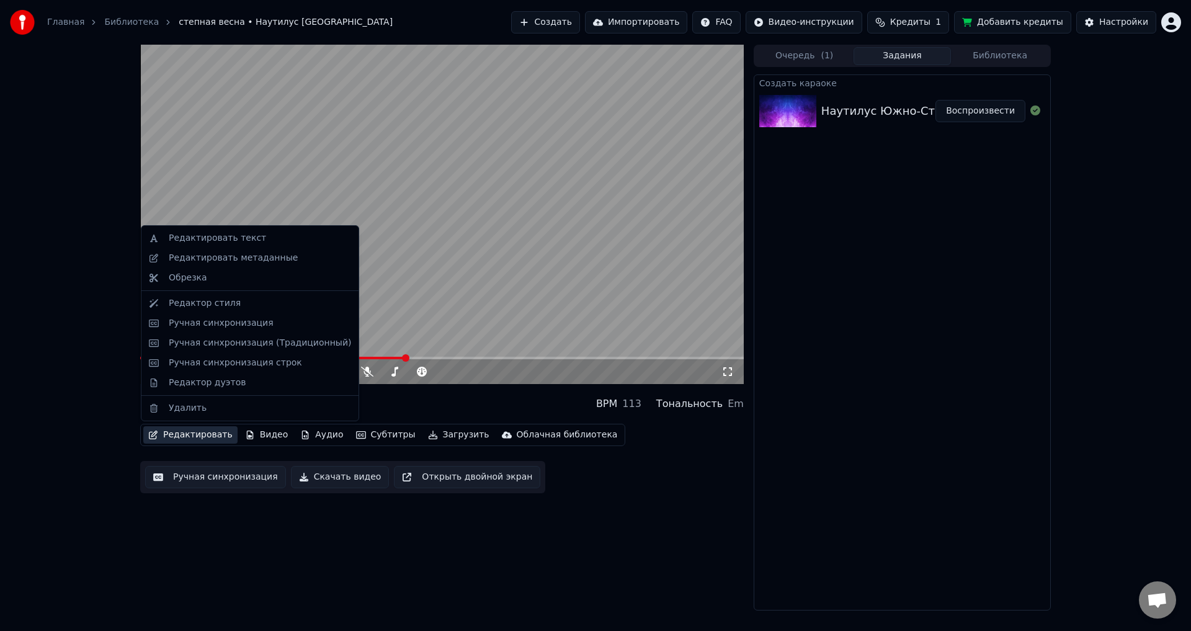
click at [208, 435] on button "Редактировать" at bounding box center [190, 434] width 94 height 17
click at [247, 243] on div "Редактировать текст" at bounding box center [217, 238] width 97 height 12
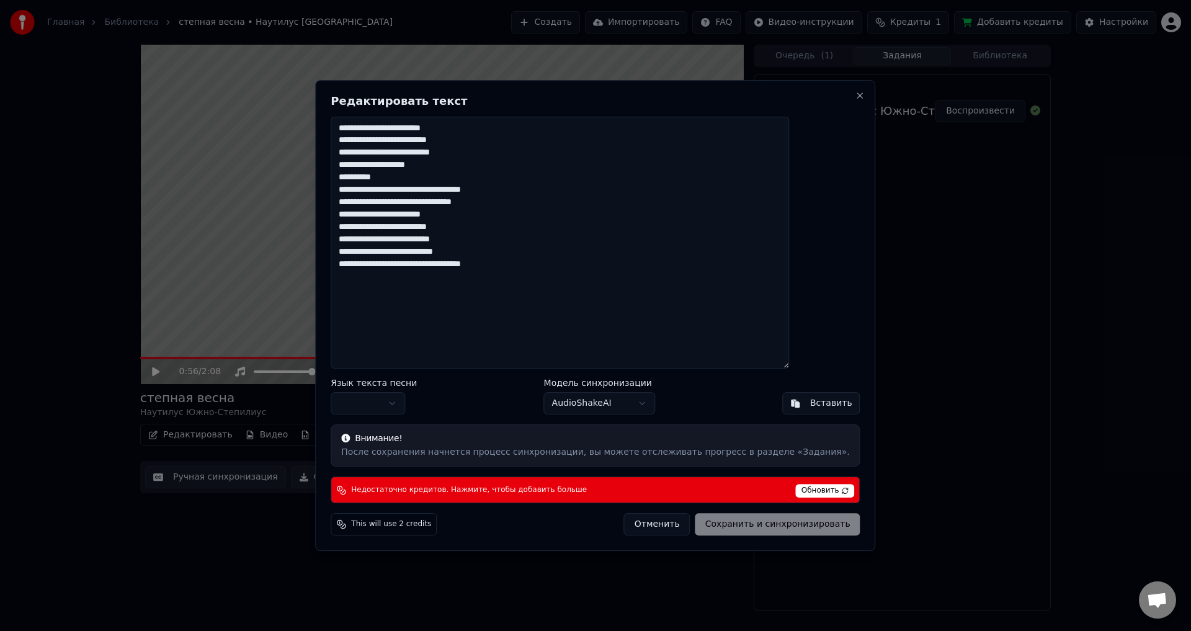
click at [606, 405] on body "Главная Библиотека степная весна • Наутилус Южно-Степилиус Создать Импортироват…" at bounding box center [595, 315] width 1191 height 631
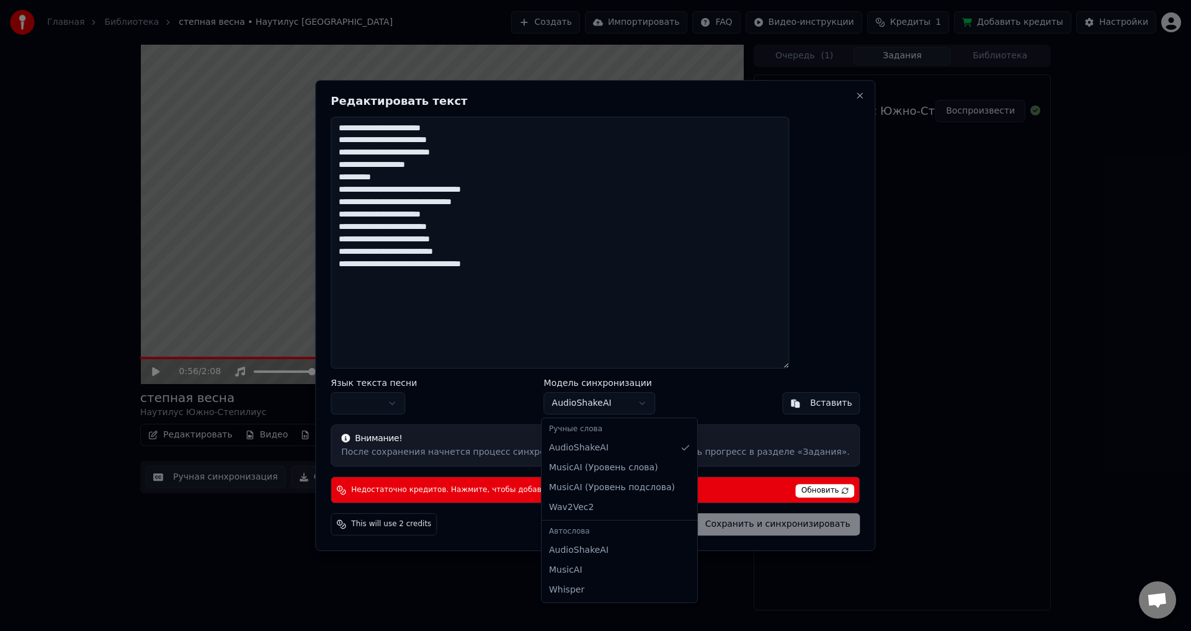
click at [606, 405] on body "Главная Библиотека степная весна • Наутилус Южно-Степилиус Создать Импортироват…" at bounding box center [595, 315] width 1191 height 631
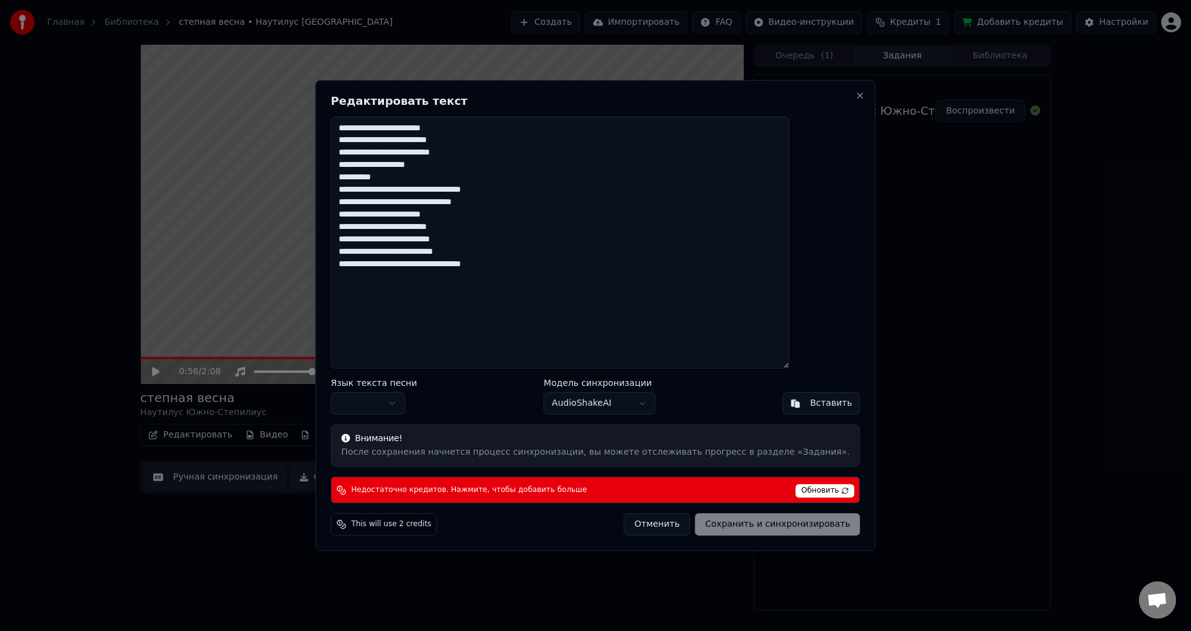
click at [831, 92] on div "**********" at bounding box center [595, 315] width 560 height 471
click at [855, 97] on button "Close" at bounding box center [860, 96] width 10 height 10
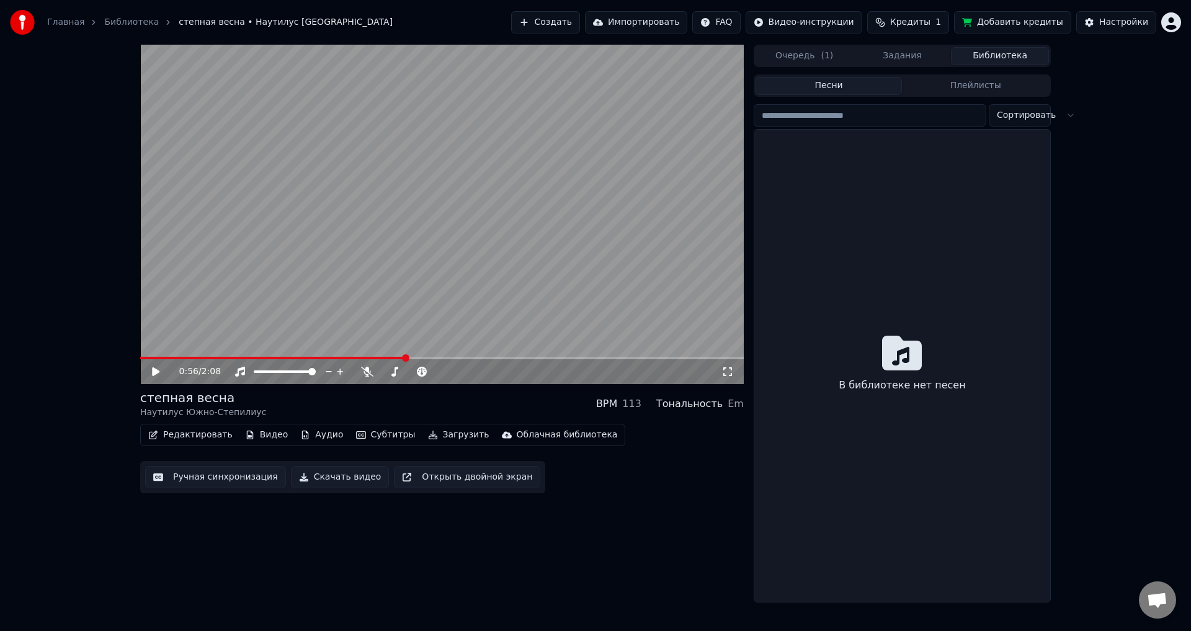
click at [987, 59] on button "Библиотека" at bounding box center [1000, 56] width 98 height 18
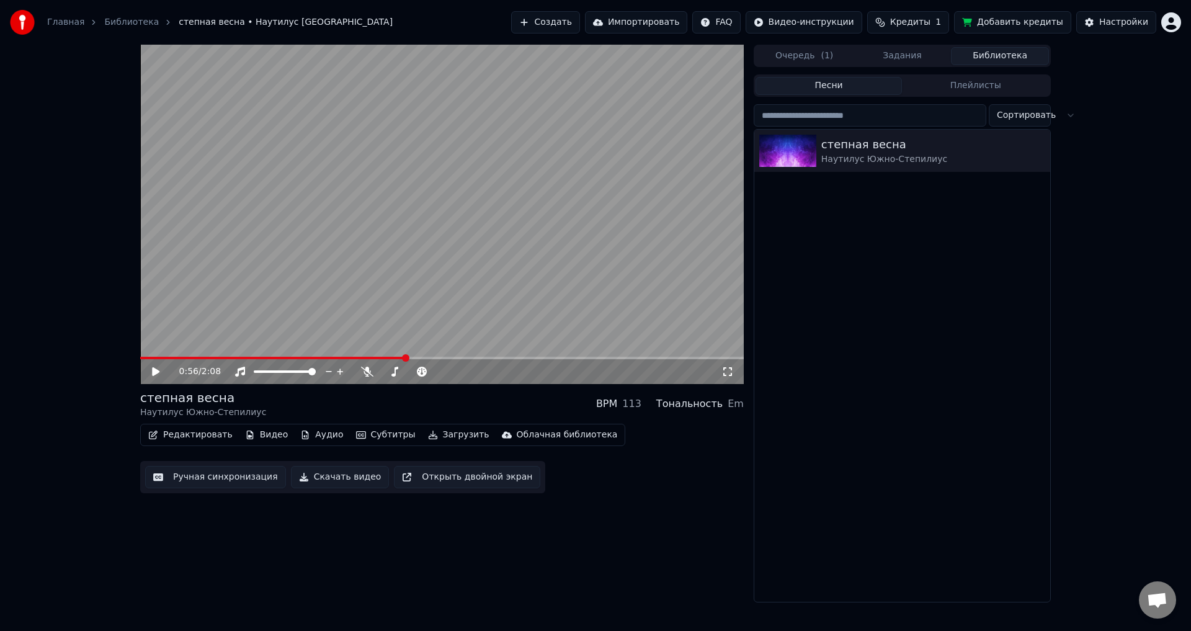
click at [1001, 125] on html "Главная Библиотека степная весна • Наутилус Южно-Степилиус Создать Импортироват…" at bounding box center [595, 315] width 1191 height 631
click at [919, 167] on html "Главная Библиотека степная весна • Наутилус Южно-Степилиус Создать Импортироват…" at bounding box center [595, 315] width 1191 height 631
click at [899, 153] on div "Наутилус Южно-Степилиус" at bounding box center [927, 159] width 212 height 12
click at [1034, 149] on icon "button" at bounding box center [1039, 150] width 12 height 10
click at [1038, 145] on icon "button" at bounding box center [1039, 150] width 12 height 10
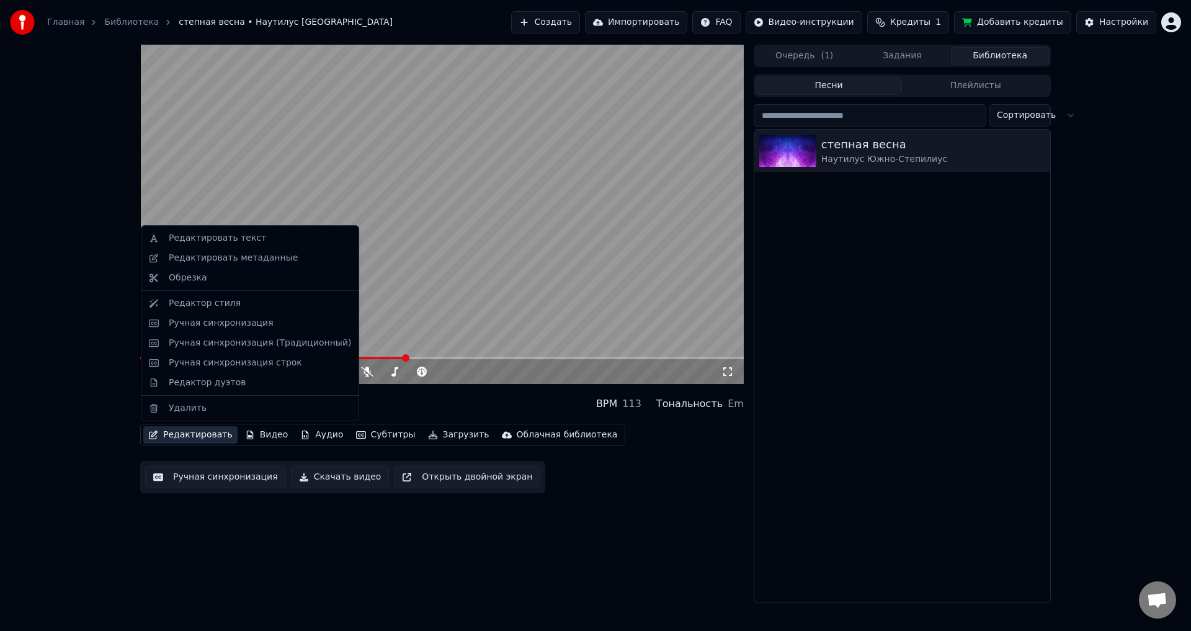
click at [196, 434] on button "Редактировать" at bounding box center [190, 434] width 94 height 17
click at [239, 258] on div "Редактировать метаданные" at bounding box center [233, 258] width 129 height 12
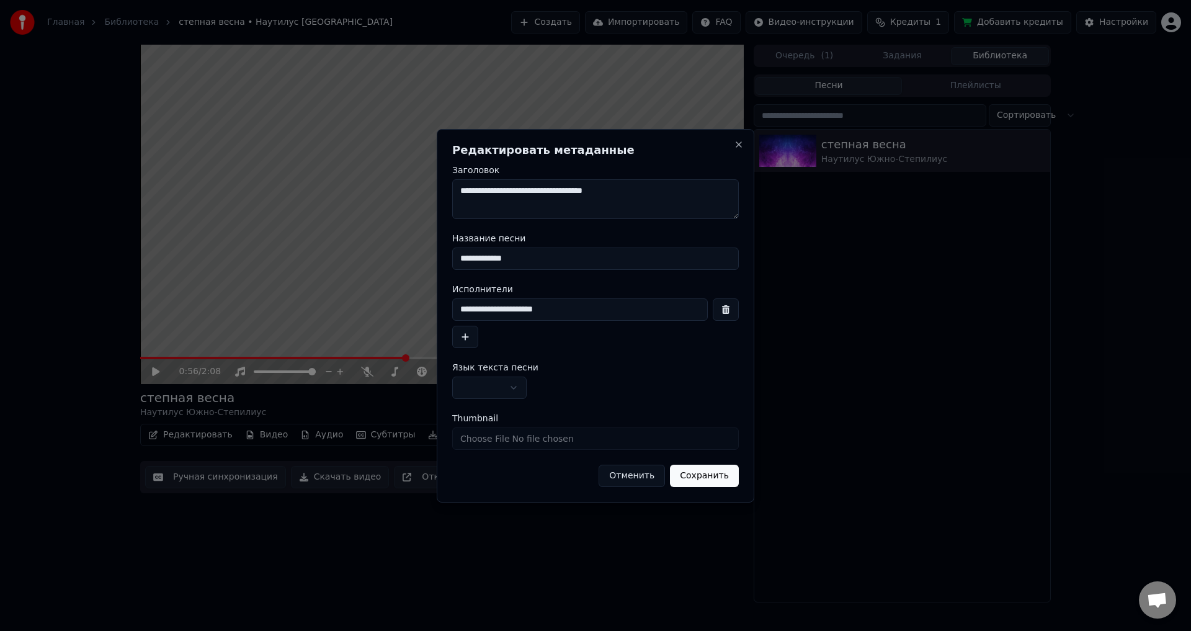
click at [733, 145] on h2 "Редактировать метаданные" at bounding box center [595, 150] width 287 height 11
click at [738, 145] on button "Close" at bounding box center [739, 145] width 10 height 10
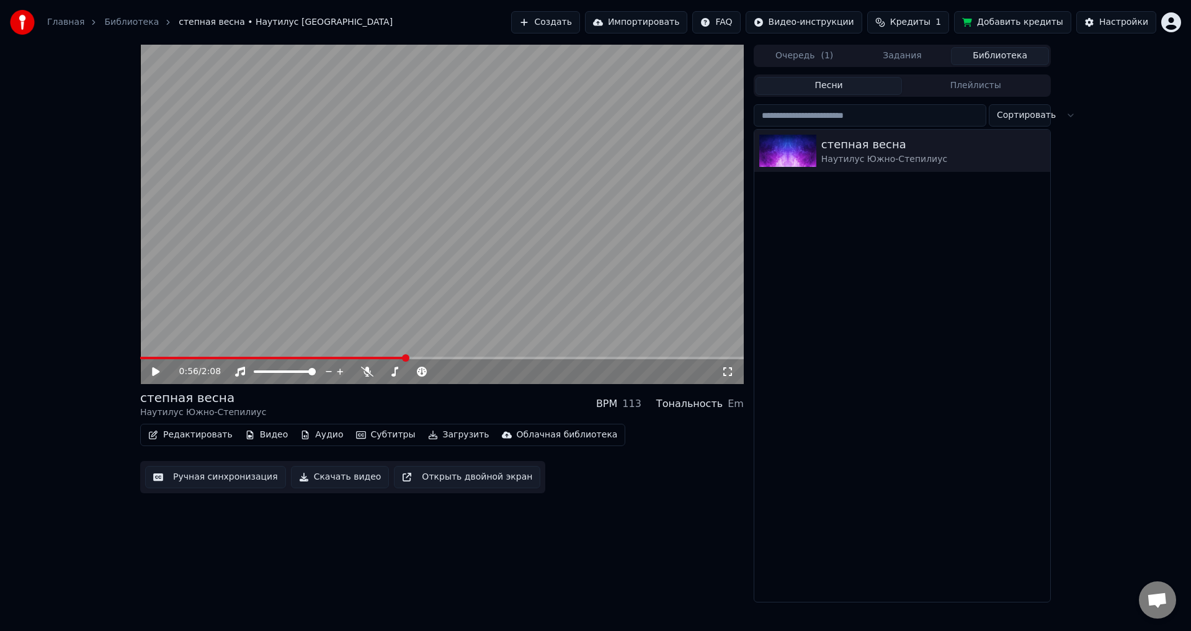
click at [370, 437] on button "Субтитры" at bounding box center [385, 434] width 69 height 17
click at [949, 86] on button "Плейлисты" at bounding box center [975, 86] width 147 height 18
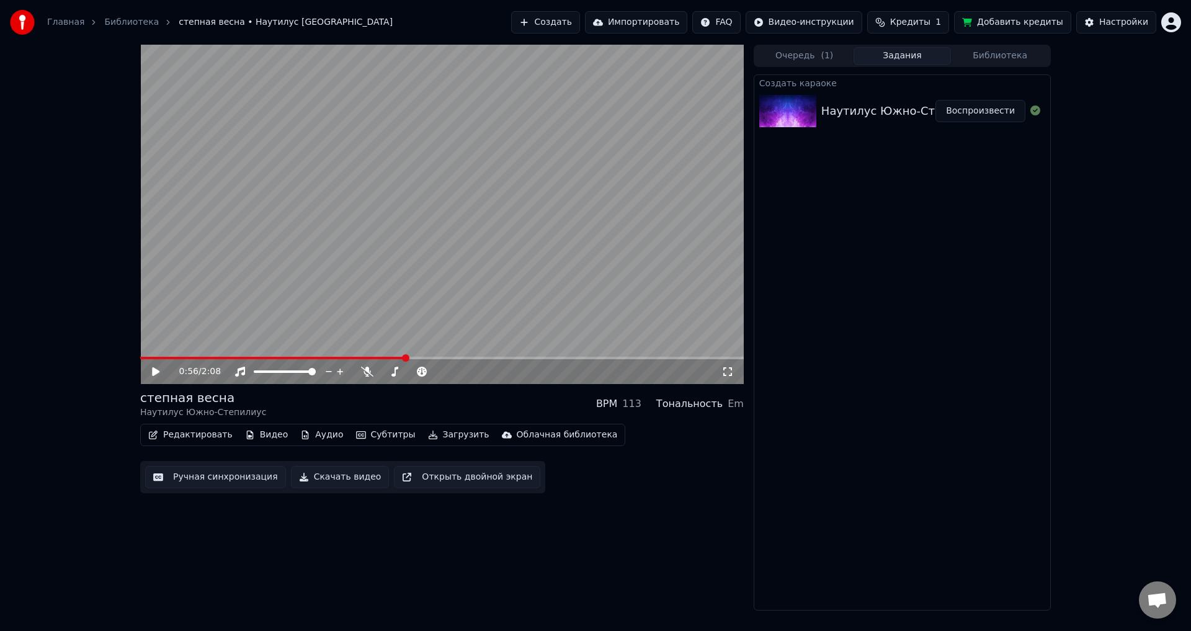
drag, startPoint x: 908, startPoint y: 64, endPoint x: 851, endPoint y: 58, distance: 57.4
click at [907, 64] on button "Задания" at bounding box center [902, 56] width 98 height 18
click at [831, 57] on button "Очередь ( 1 )" at bounding box center [804, 56] width 98 height 18
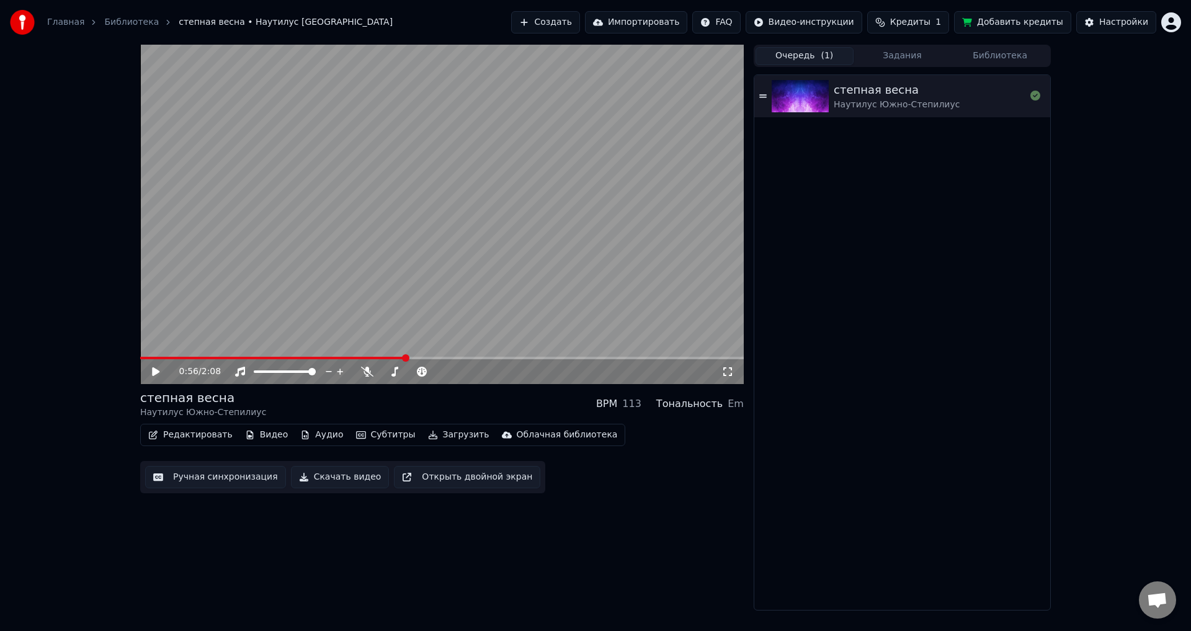
click at [942, 94] on div "степная весна" at bounding box center [897, 89] width 126 height 17
click at [480, 358] on span at bounding box center [442, 358] width 604 height 2
click at [514, 357] on span at bounding box center [442, 358] width 604 height 2
click at [543, 360] on div "1:19 / 2:08" at bounding box center [442, 371] width 604 height 25
click at [514, 310] on video at bounding box center [442, 214] width 604 height 339
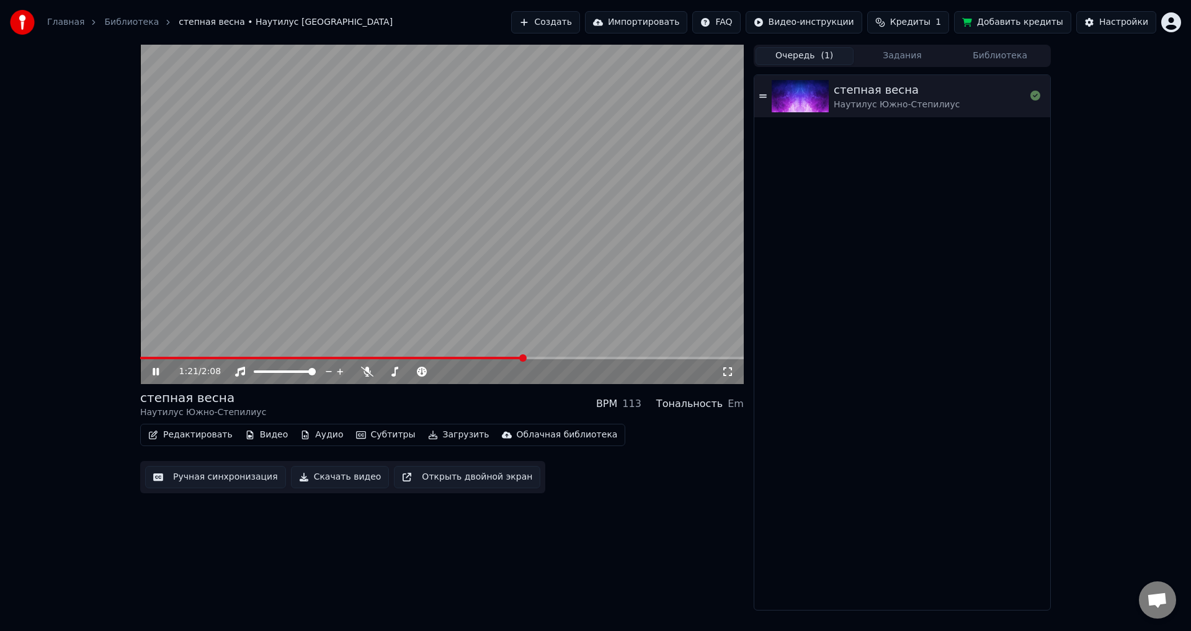
click at [510, 357] on div "1:21 / 2:08" at bounding box center [442, 214] width 604 height 339
click at [510, 359] on span at bounding box center [332, 358] width 385 height 2
click at [492, 255] on video at bounding box center [442, 214] width 604 height 339
click at [377, 434] on button "Субтитры" at bounding box center [385, 434] width 69 height 17
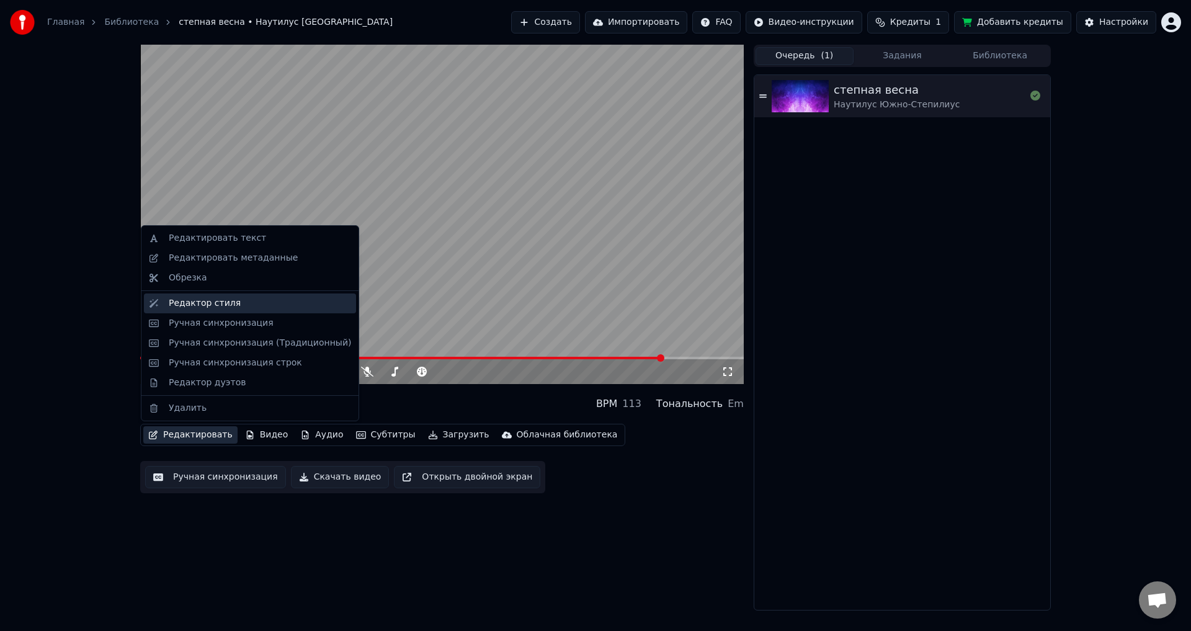
click at [247, 303] on div "Редактор стиля" at bounding box center [260, 303] width 182 height 12
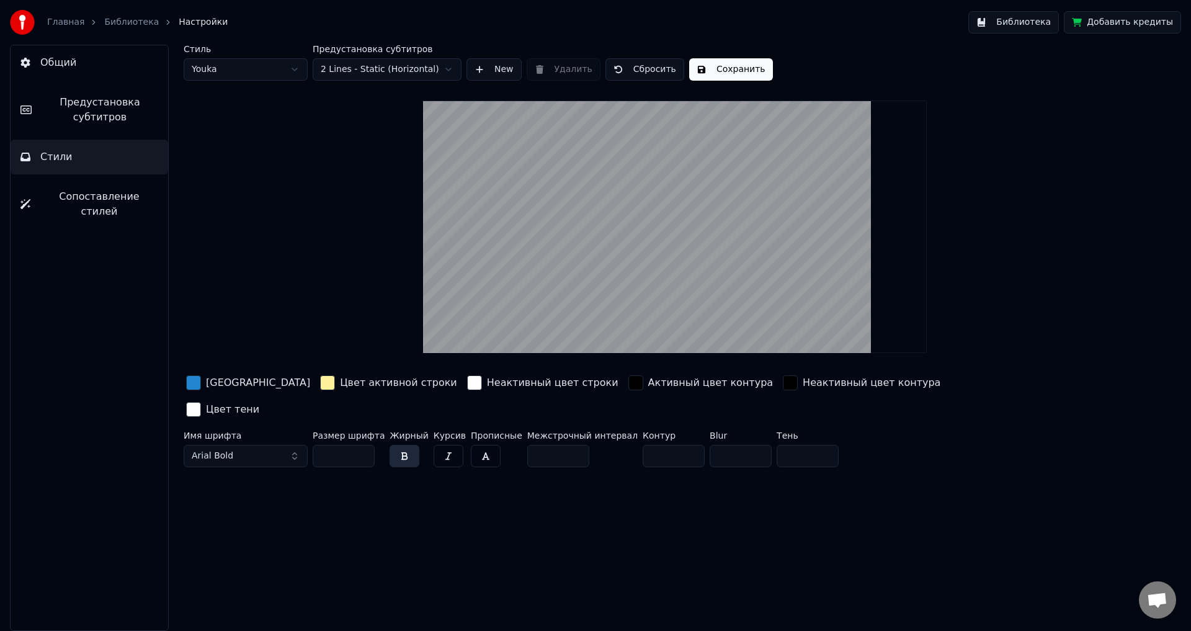
click at [292, 68] on html "Главная Библиотека Настройки Библиотека Добавить кредиты Общий Предустановка су…" at bounding box center [595, 315] width 1191 height 631
click at [297, 67] on html "Главная Библиотека Настройки Библиотека Добавить кредиты Общий Предустановка су…" at bounding box center [595, 315] width 1191 height 631
click at [259, 79] on html "Главная Библиотека Настройки Библиотека Добавить кредиты Общий Предустановка су…" at bounding box center [595, 315] width 1191 height 631
click at [240, 72] on html "Главная Библиотека Настройки Библиотека Добавить кредиты Общий Предустановка су…" at bounding box center [595, 315] width 1191 height 631
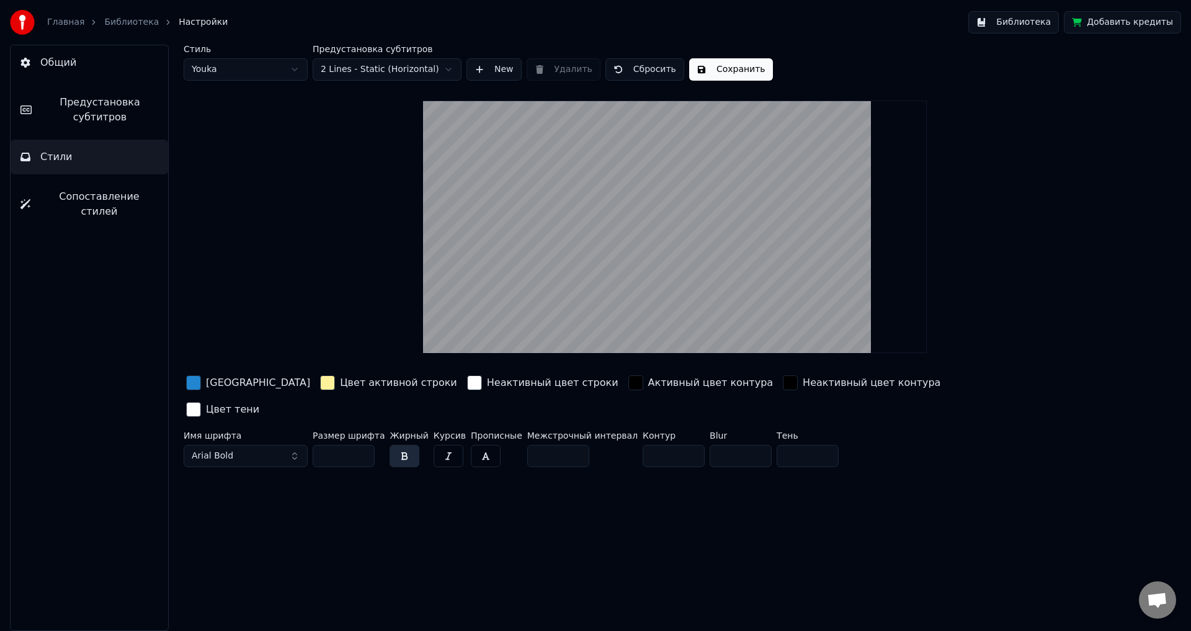
click at [112, 112] on span "Предустановка субтитров" at bounding box center [100, 110] width 117 height 30
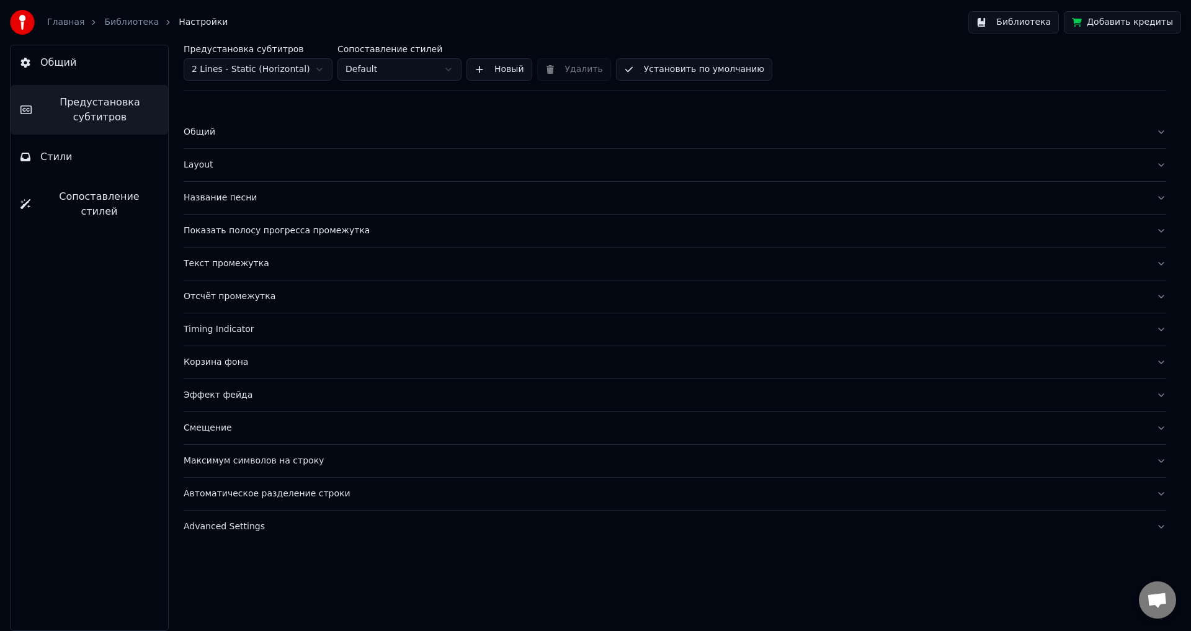
click at [71, 168] on button "Стили" at bounding box center [90, 157] width 158 height 35
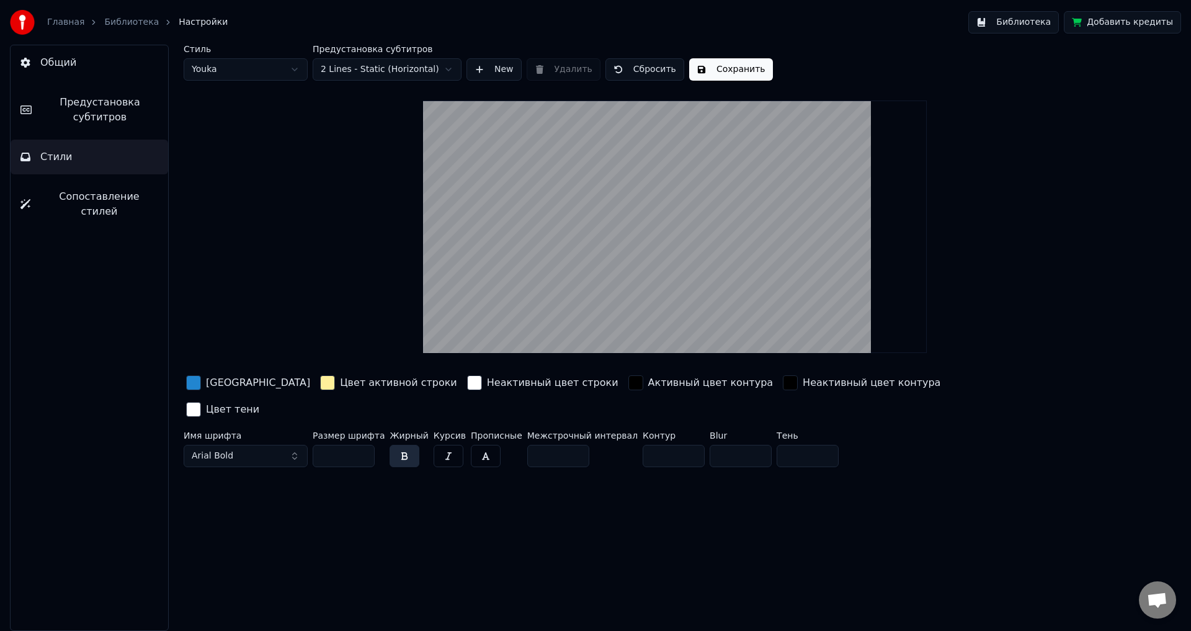
click at [292, 445] on button "Arial Bold" at bounding box center [246, 456] width 124 height 22
click at [393, 445] on button "button" at bounding box center [405, 456] width 30 height 22
click at [302, 445] on button "Arial Bold" at bounding box center [246, 456] width 124 height 22
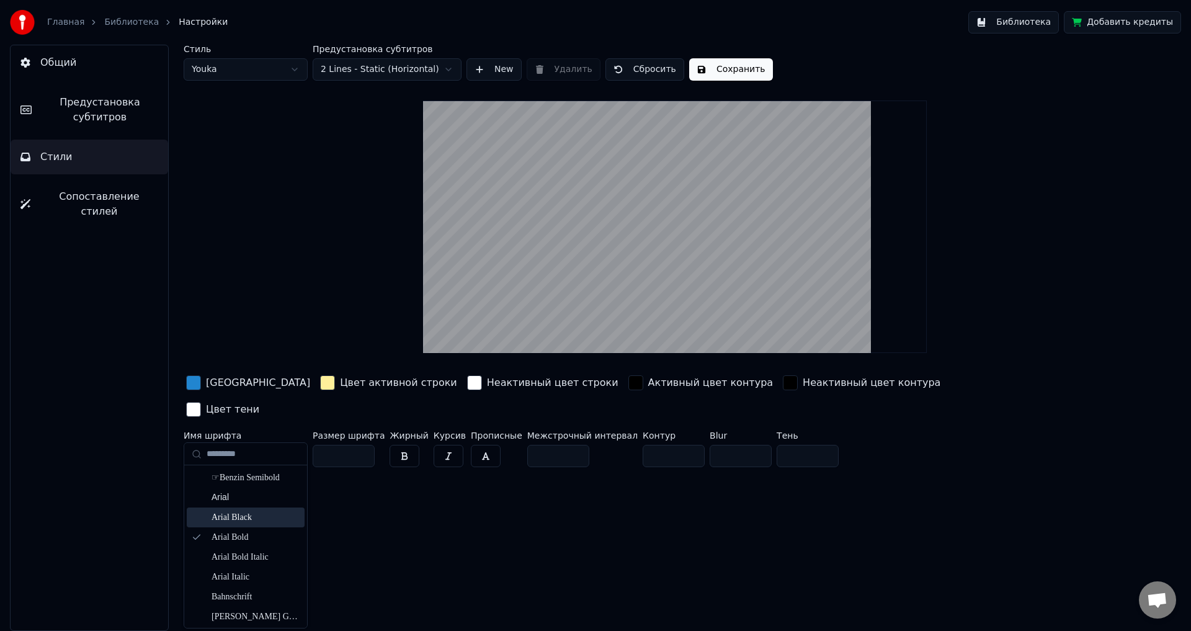
click at [261, 519] on div "Arial Black" at bounding box center [256, 517] width 88 height 12
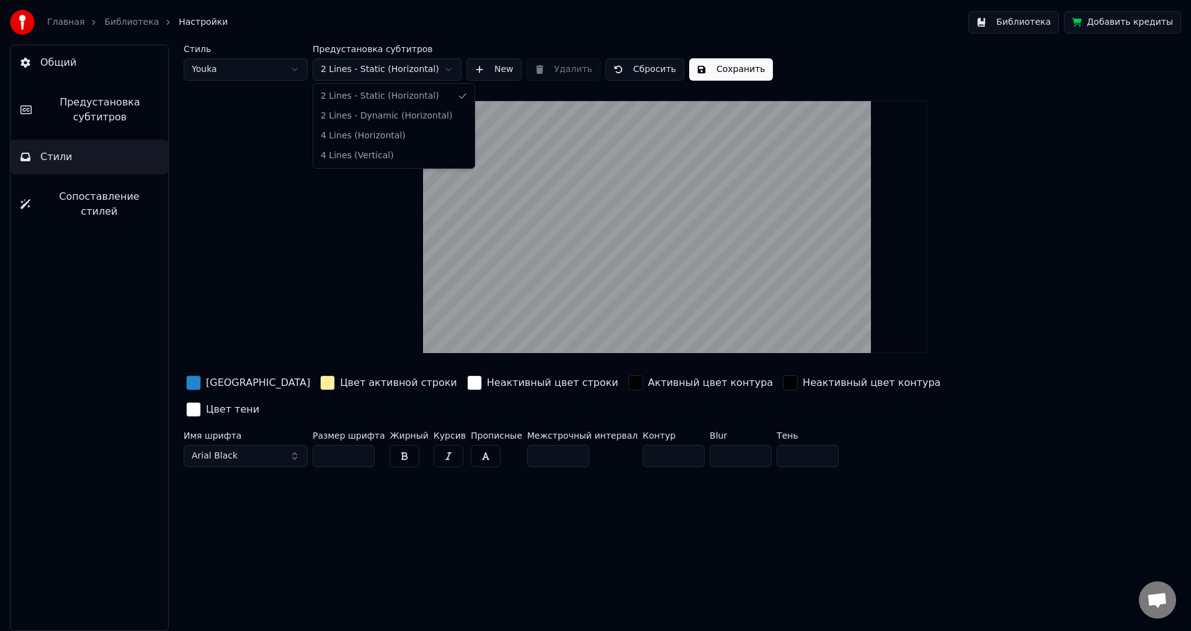
click at [406, 65] on html "Главная Библиотека Настройки Библиотека Добавить кредиты Общий Предустановка су…" at bounding box center [595, 315] width 1191 height 631
click at [251, 127] on html "Главная Библиотека Настройки Библиотека Добавить кредиты Общий Предустановка су…" at bounding box center [595, 315] width 1191 height 631
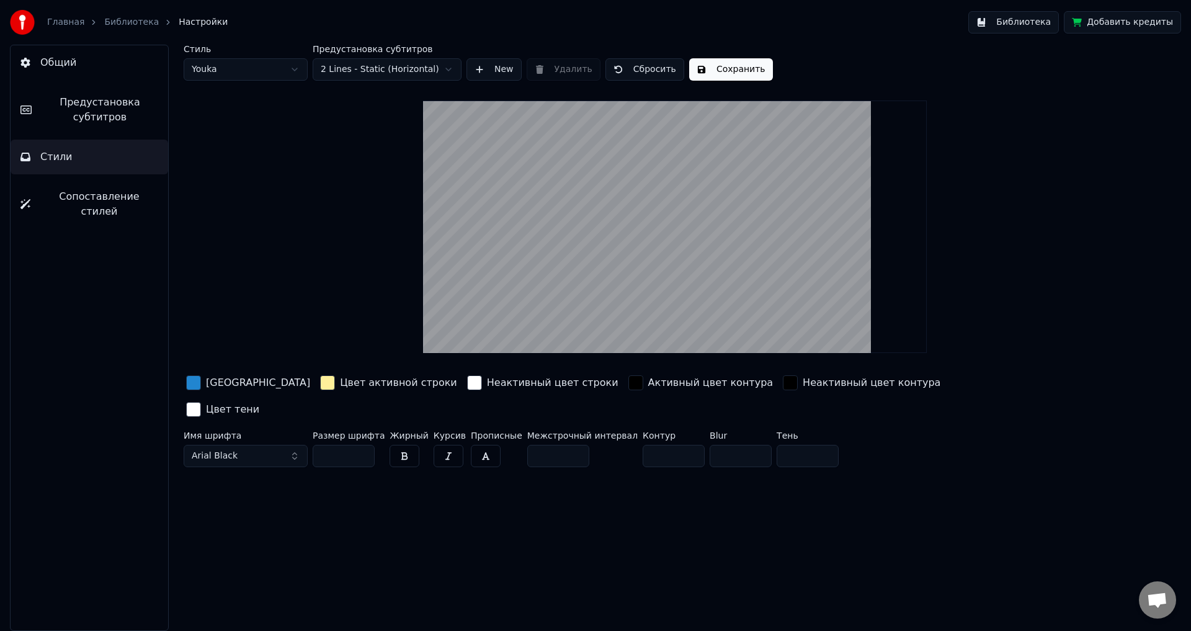
click at [726, 76] on button "Сохранить" at bounding box center [731, 69] width 84 height 22
click at [122, 19] on link "Библиотека" at bounding box center [131, 22] width 55 height 12
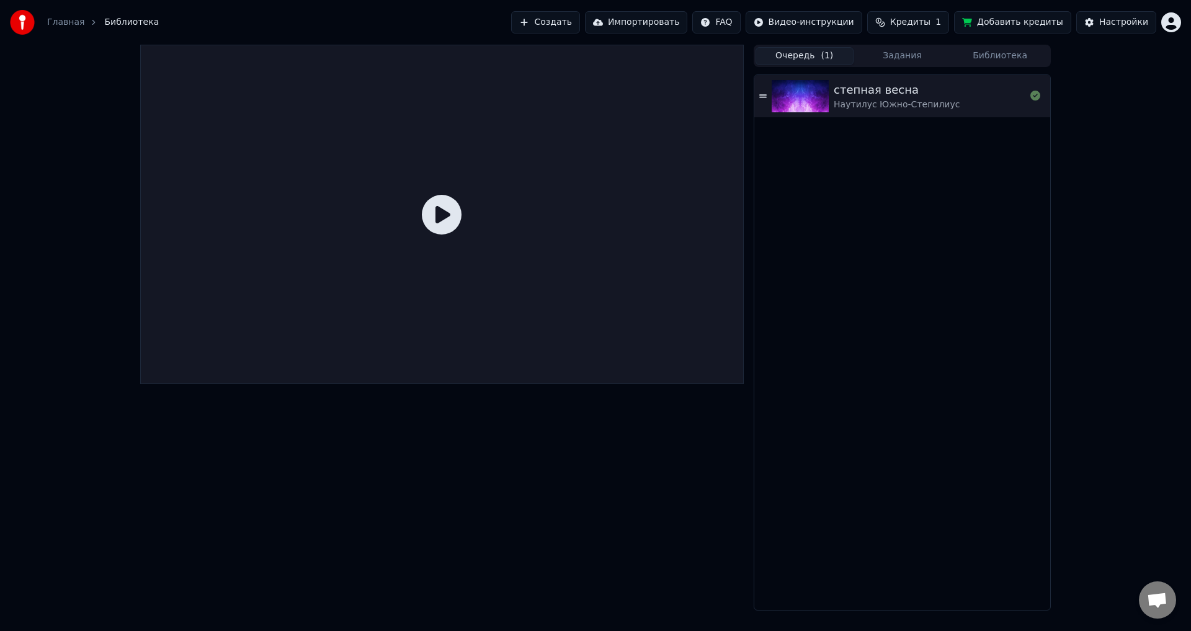
drag, startPoint x: 559, startPoint y: 209, endPoint x: 607, endPoint y: 200, distance: 48.5
click at [570, 208] on div at bounding box center [442, 214] width 604 height 339
click at [445, 212] on icon at bounding box center [442, 215] width 40 height 40
click at [436, 221] on icon at bounding box center [442, 215] width 40 height 40
click at [544, 198] on div at bounding box center [442, 214] width 604 height 339
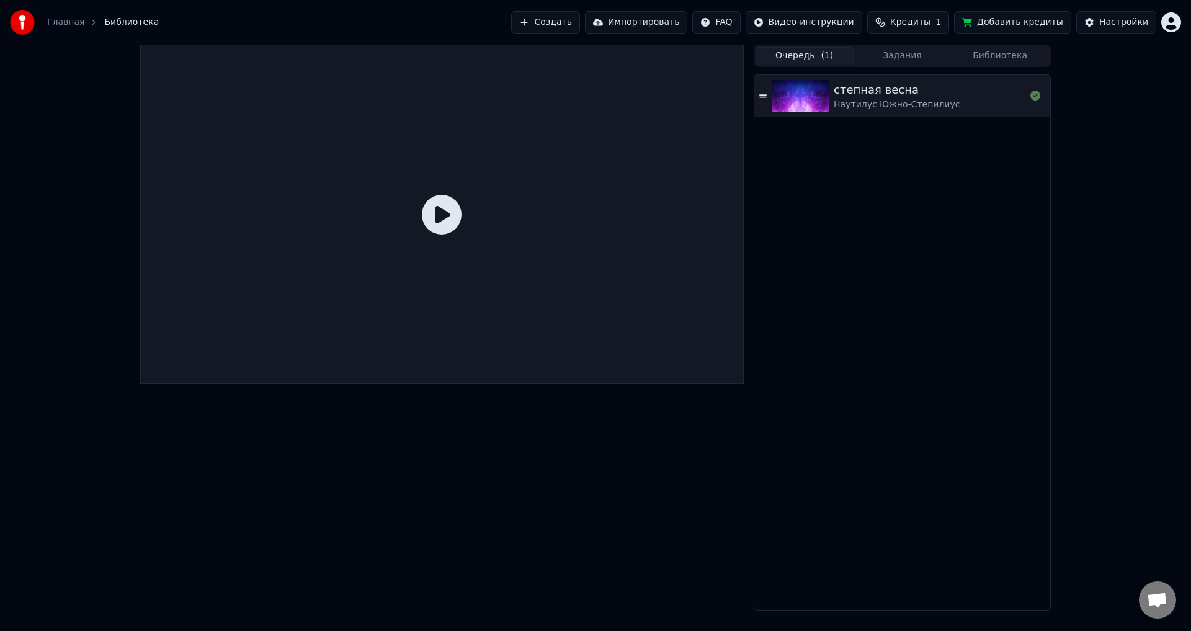
click at [444, 208] on icon at bounding box center [442, 215] width 40 height 40
click at [440, 216] on icon at bounding box center [442, 215] width 40 height 40
click at [768, 99] on div "степная весна Наутилус Южно-Степилиус" at bounding box center [902, 96] width 296 height 42
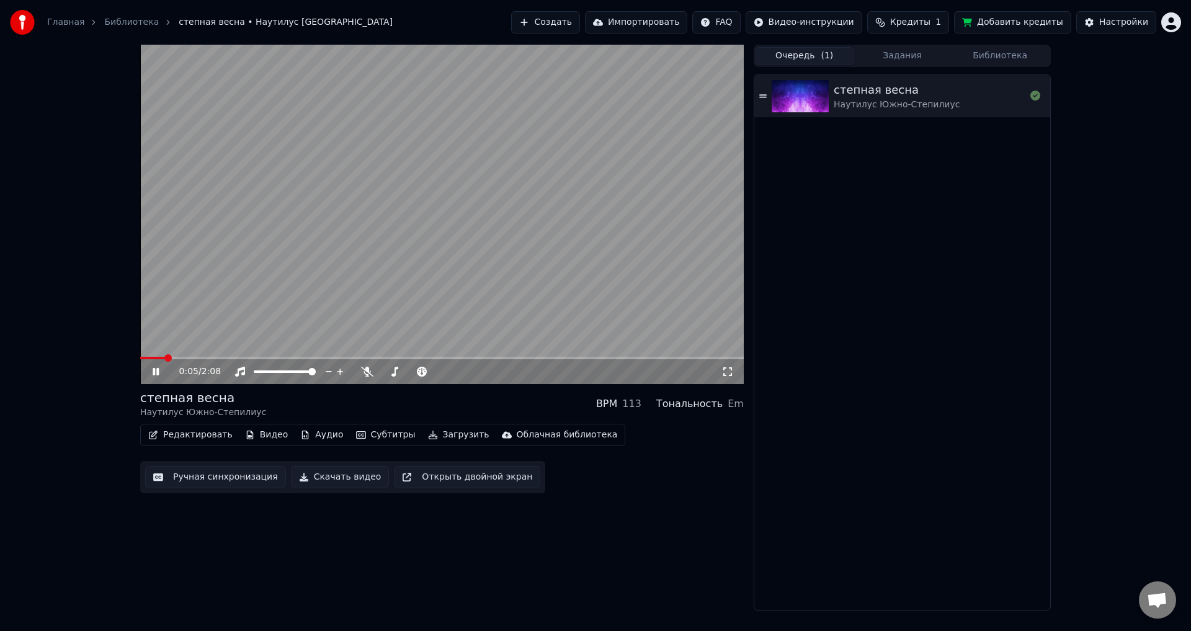
click at [213, 354] on video at bounding box center [442, 214] width 604 height 339
click at [213, 358] on span at bounding box center [442, 358] width 604 height 2
click at [256, 293] on video at bounding box center [442, 214] width 604 height 339
click at [179, 434] on button "Редактировать" at bounding box center [190, 434] width 94 height 17
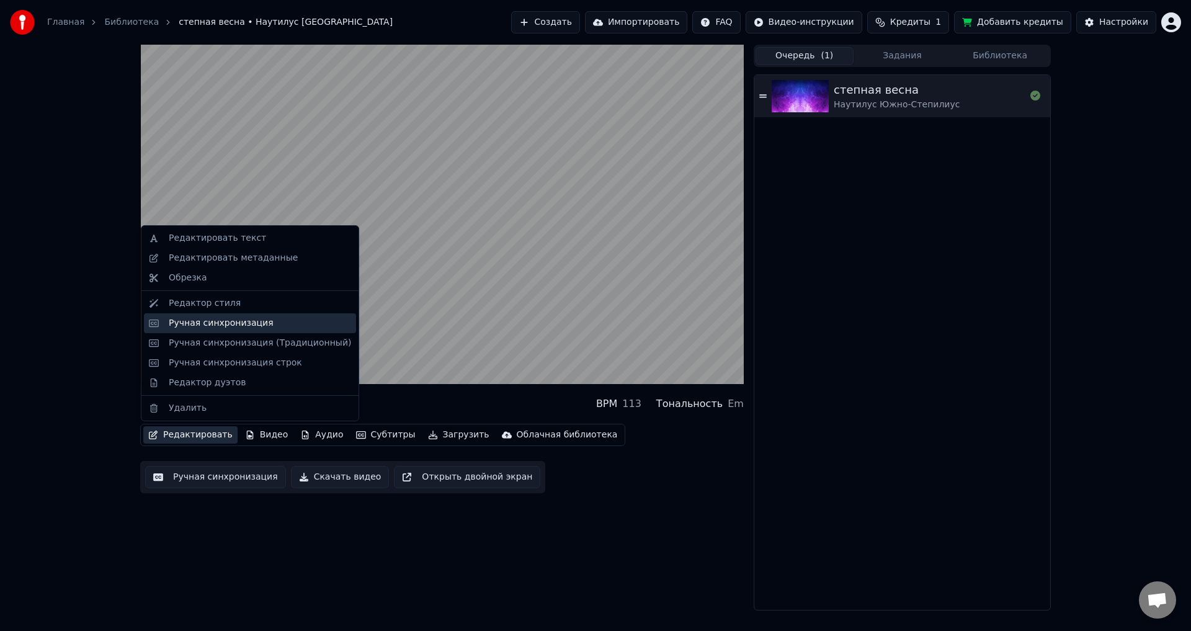
click at [258, 322] on div "Ручная синхронизация" at bounding box center [221, 323] width 105 height 12
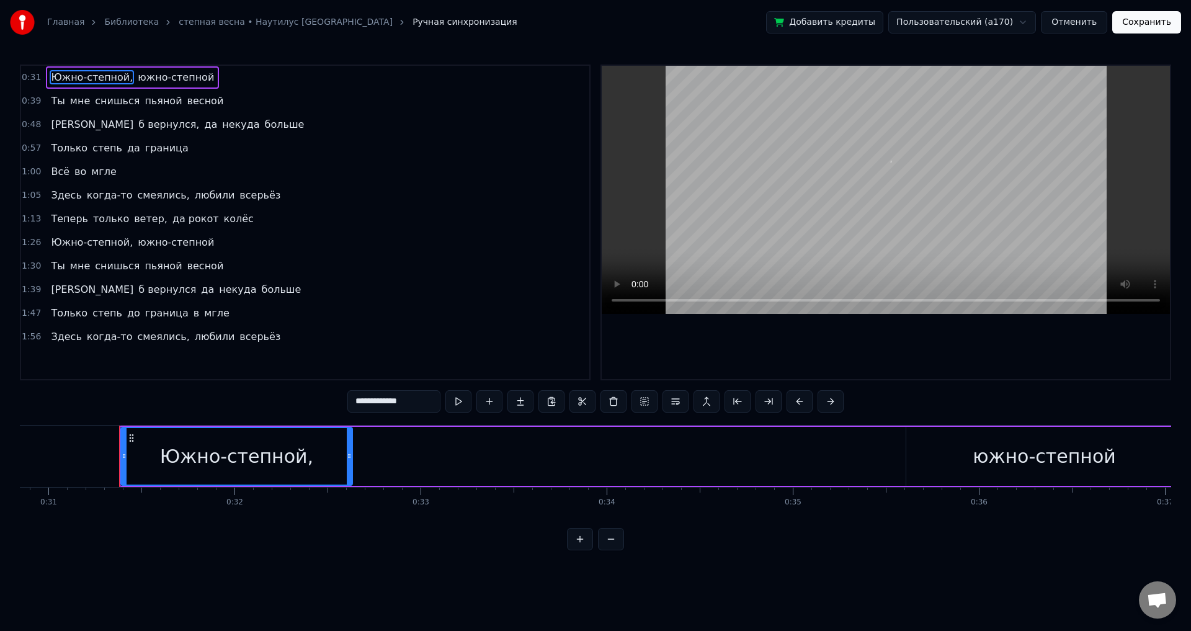
scroll to position [0, 5777]
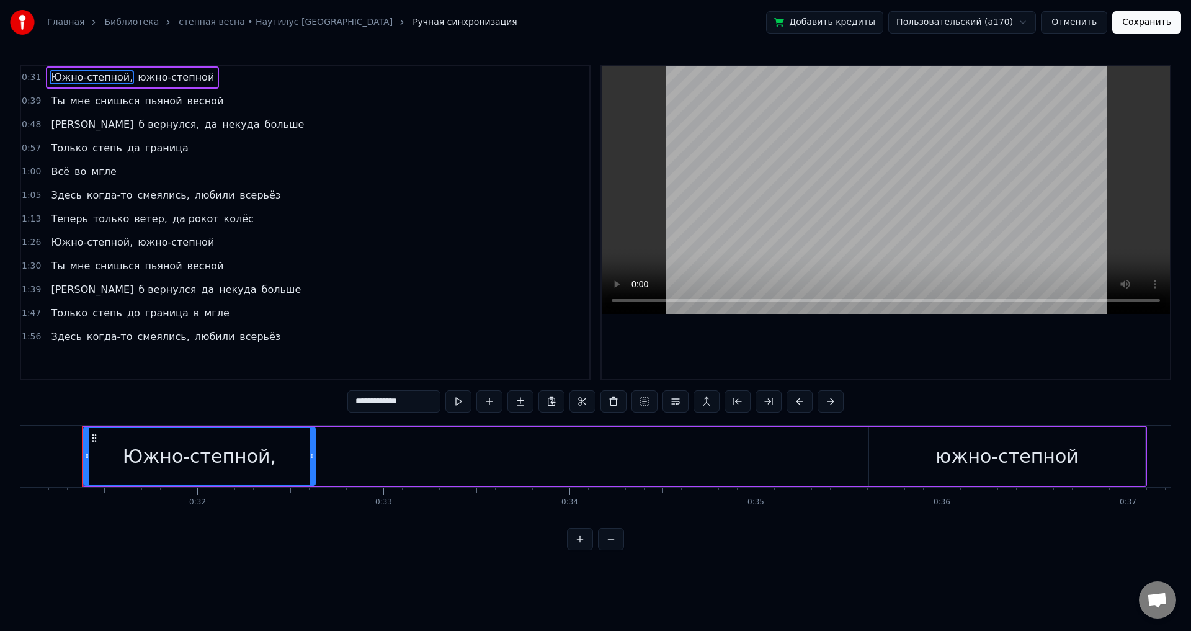
click at [435, 226] on div "1:13 Теперь только ветер, да рокот колёс" at bounding box center [305, 219] width 568 height 24
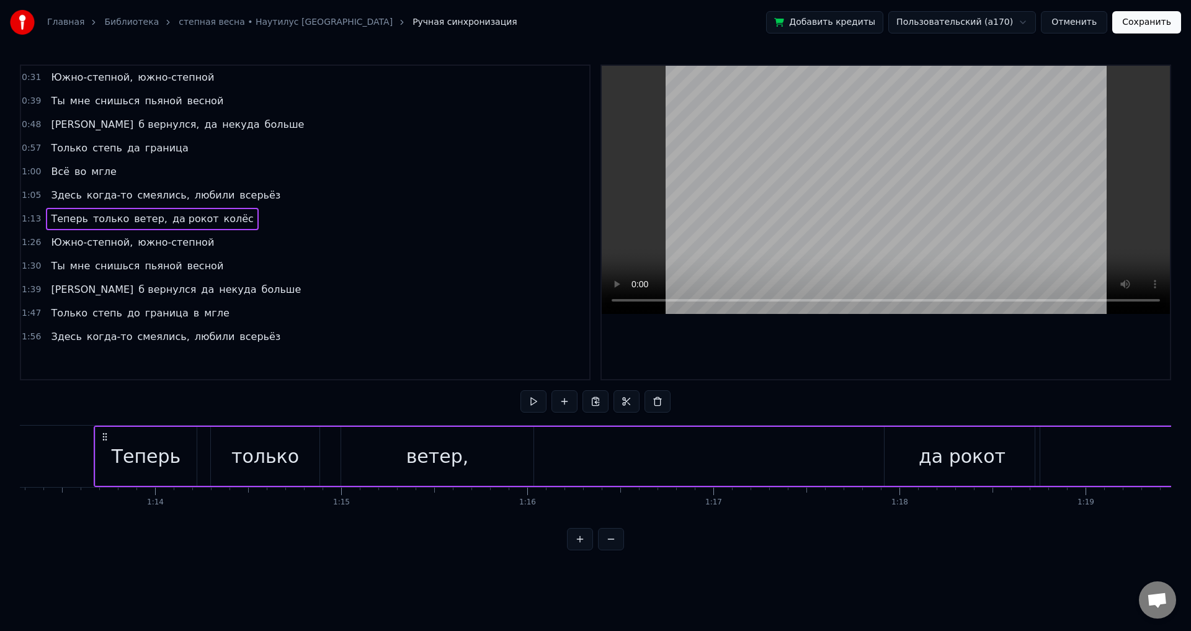
scroll to position [0, 13647]
click at [126, 313] on span "до" at bounding box center [134, 313] width 16 height 14
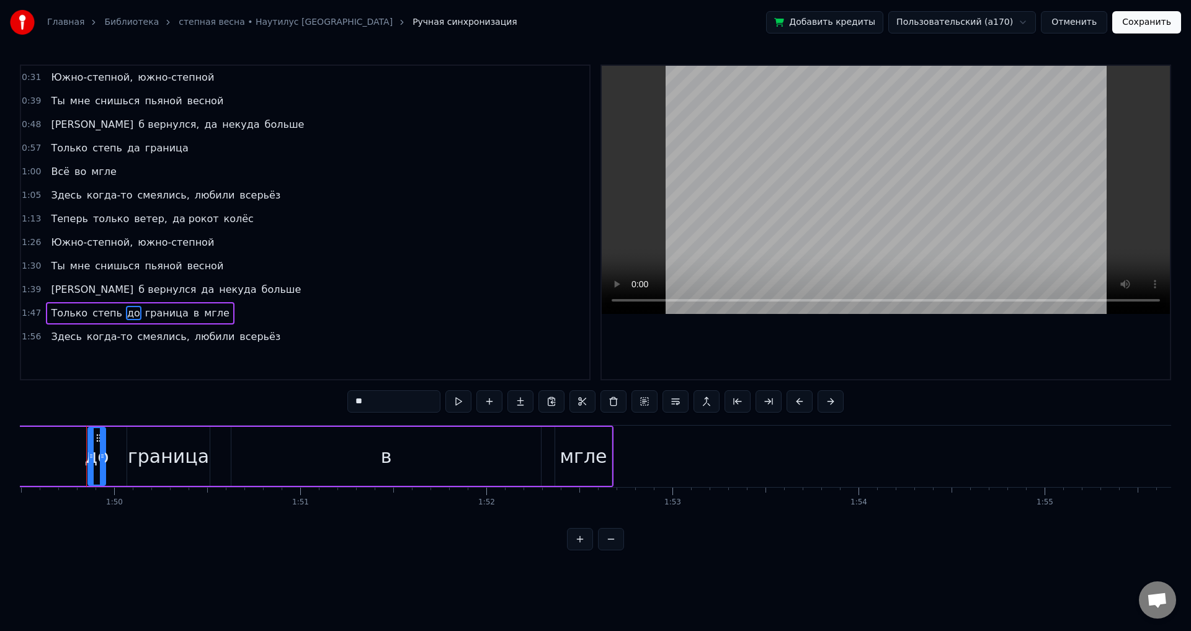
scroll to position [0, 20379]
click at [89, 461] on div at bounding box center [86, 456] width 5 height 56
click at [372, 396] on input "**" at bounding box center [378, 401] width 93 height 22
type input "**"
click at [408, 308] on div "1:47 Только степь да граница в [GEOGRAPHIC_DATA]" at bounding box center [305, 313] width 568 height 24
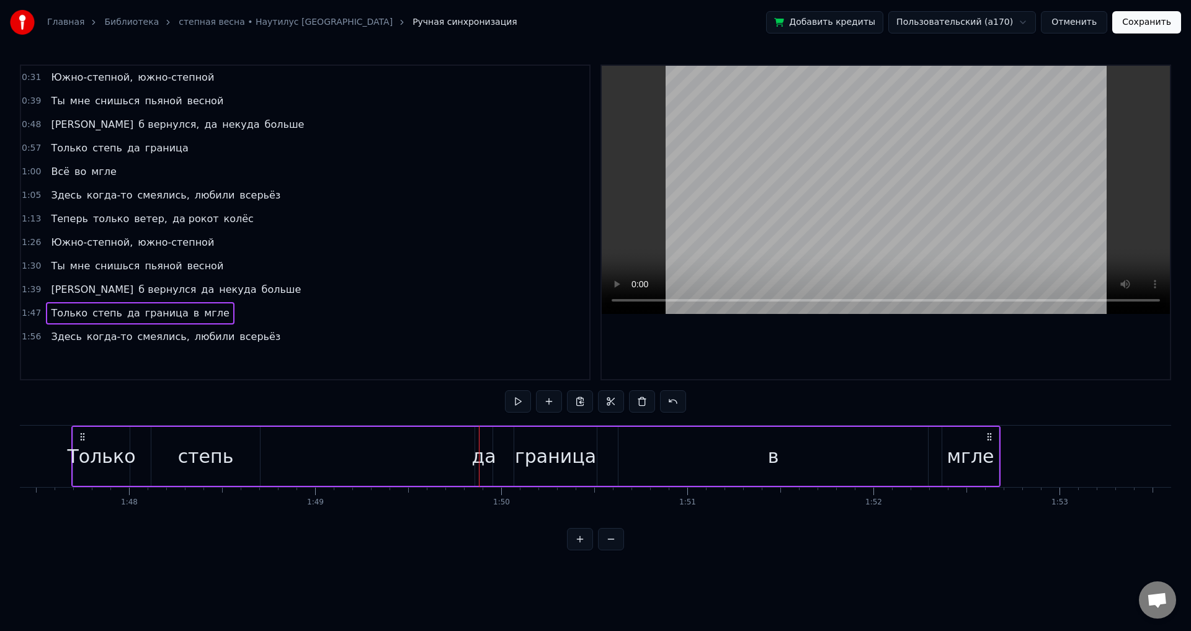
scroll to position [0, 19977]
click at [211, 71] on div "0:31 Южно-степной, южно-степной" at bounding box center [305, 78] width 568 height 24
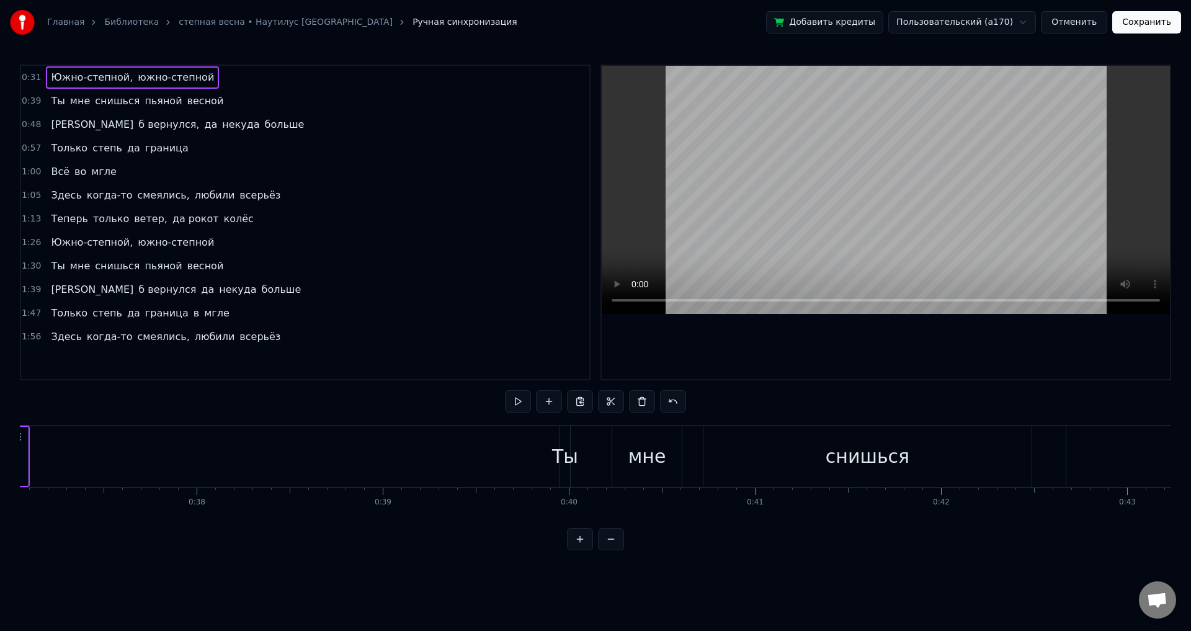
scroll to position [0, 5777]
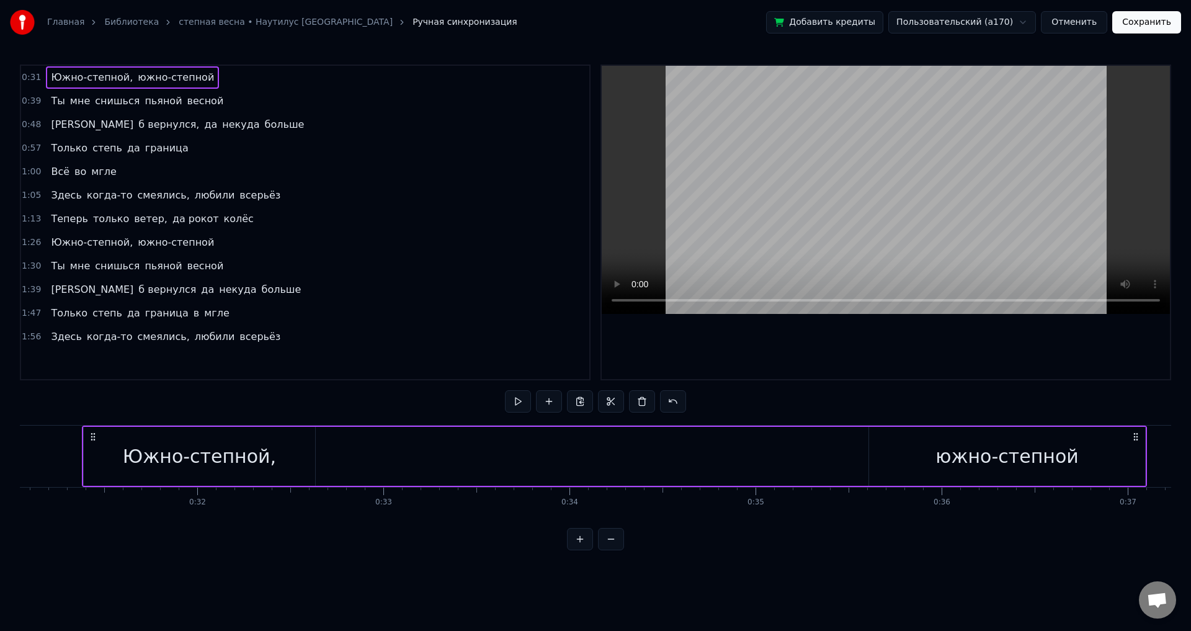
click at [181, 73] on span "южно-степной" at bounding box center [175, 77] width 79 height 14
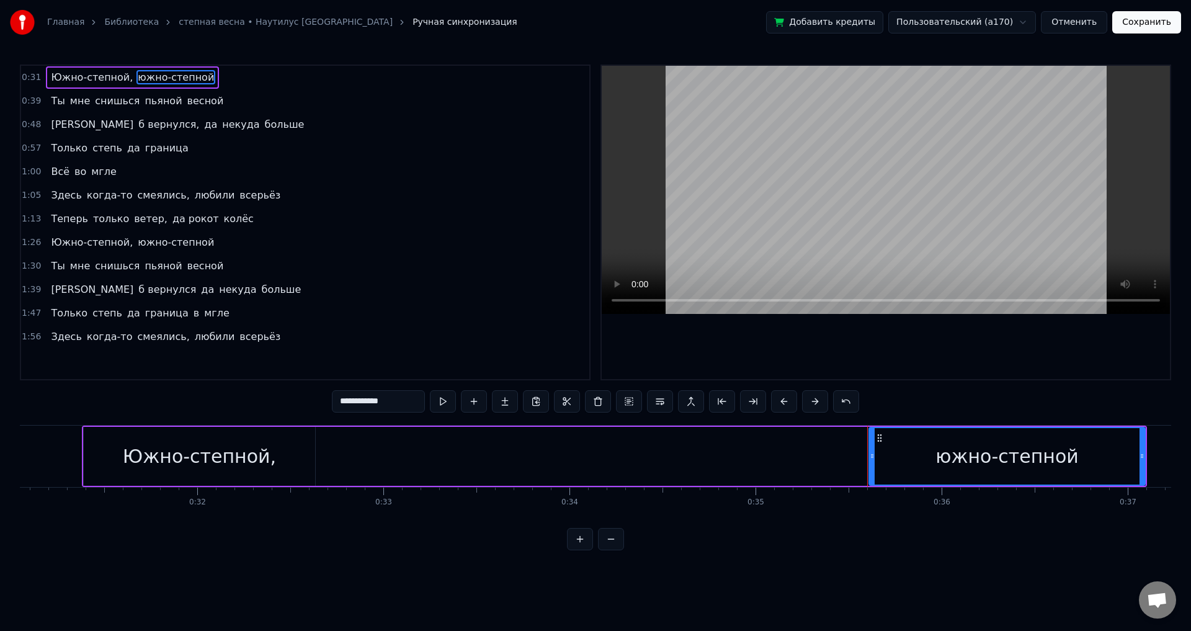
click at [147, 244] on span "южно-степной" at bounding box center [175, 242] width 79 height 14
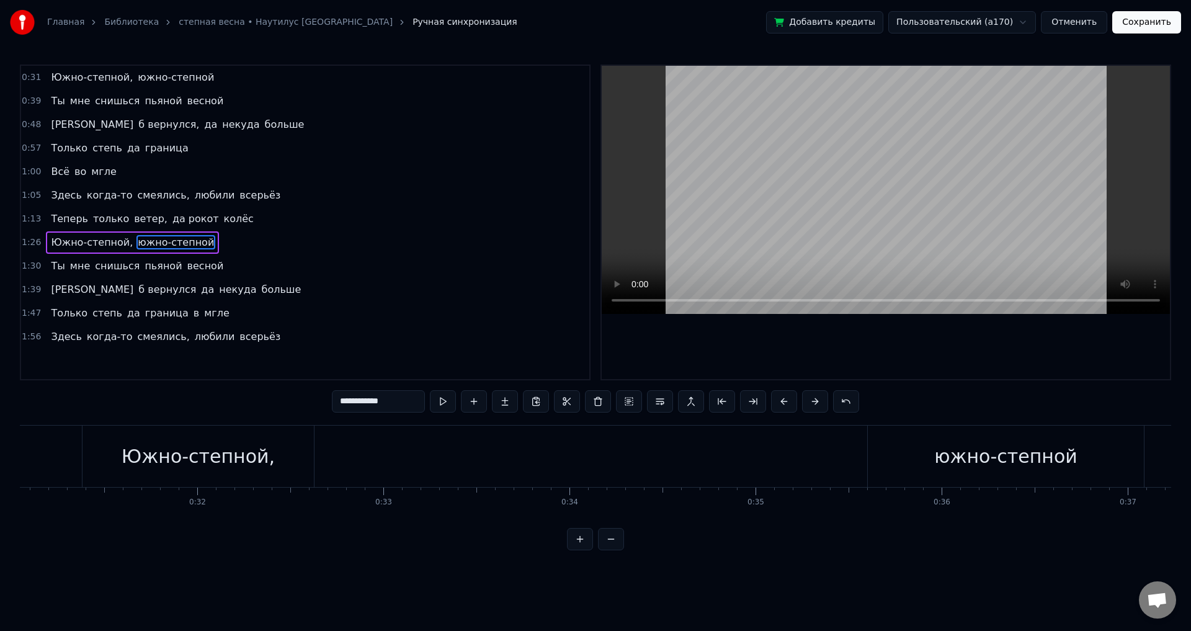
click at [74, 247] on span "Южно-степной," at bounding box center [92, 242] width 84 height 14
type input "**********"
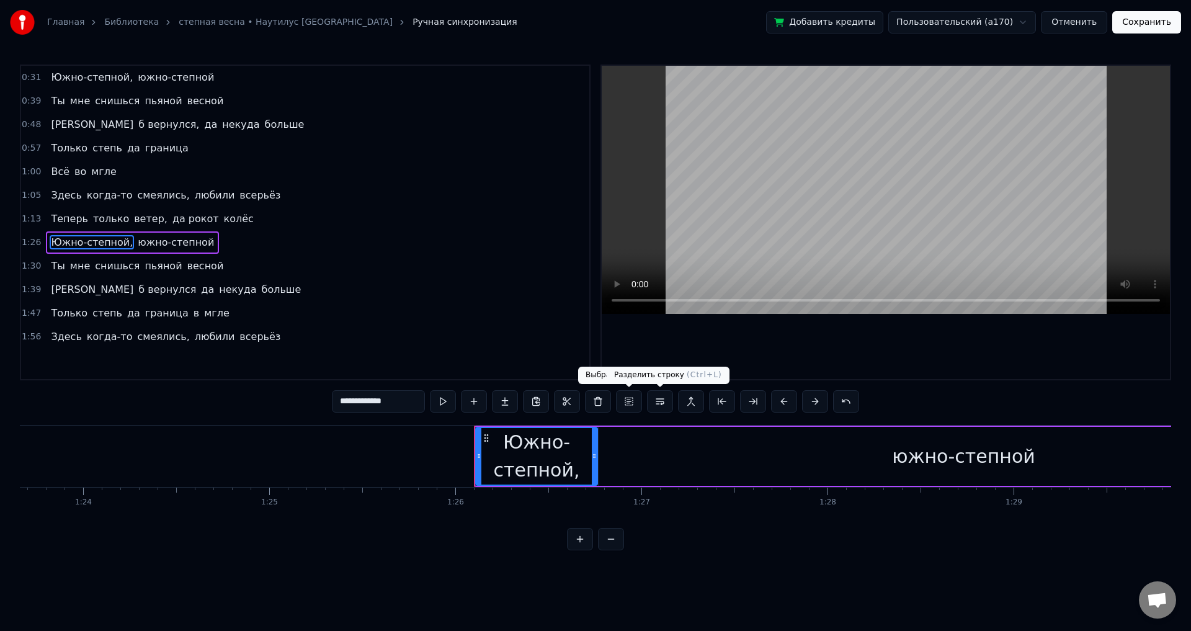
scroll to position [0, 15960]
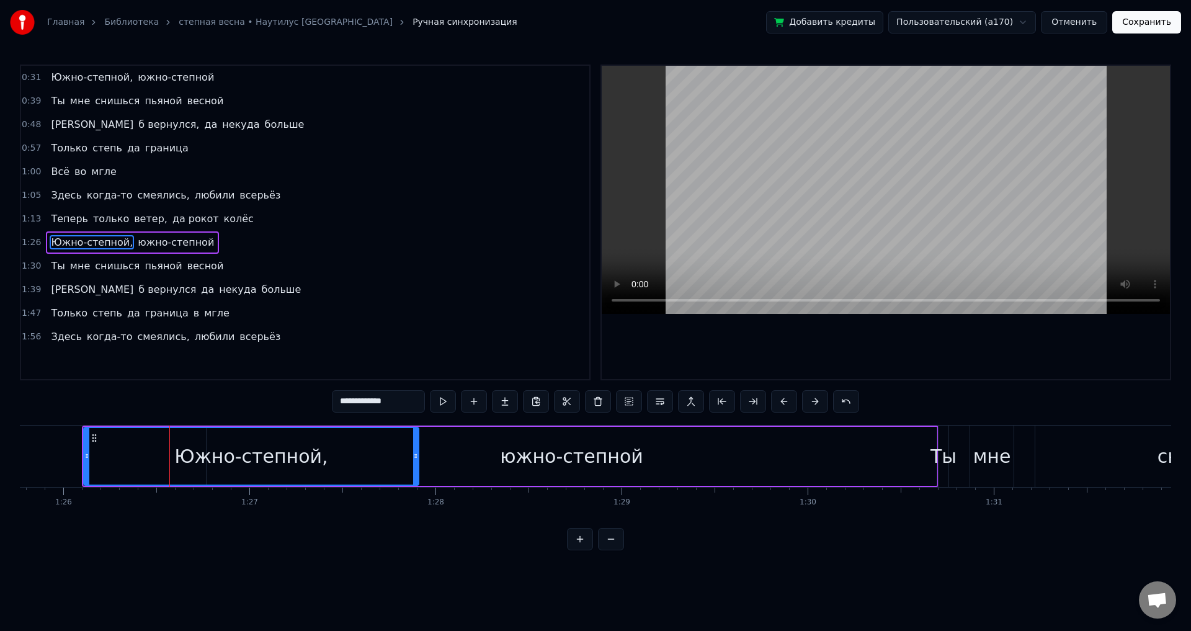
drag, startPoint x: 202, startPoint y: 453, endPoint x: 434, endPoint y: 473, distance: 233.5
click at [418, 473] on div at bounding box center [415, 456] width 5 height 56
click at [230, 234] on div "1:26 Южно-степной, южно-степной" at bounding box center [305, 243] width 568 height 24
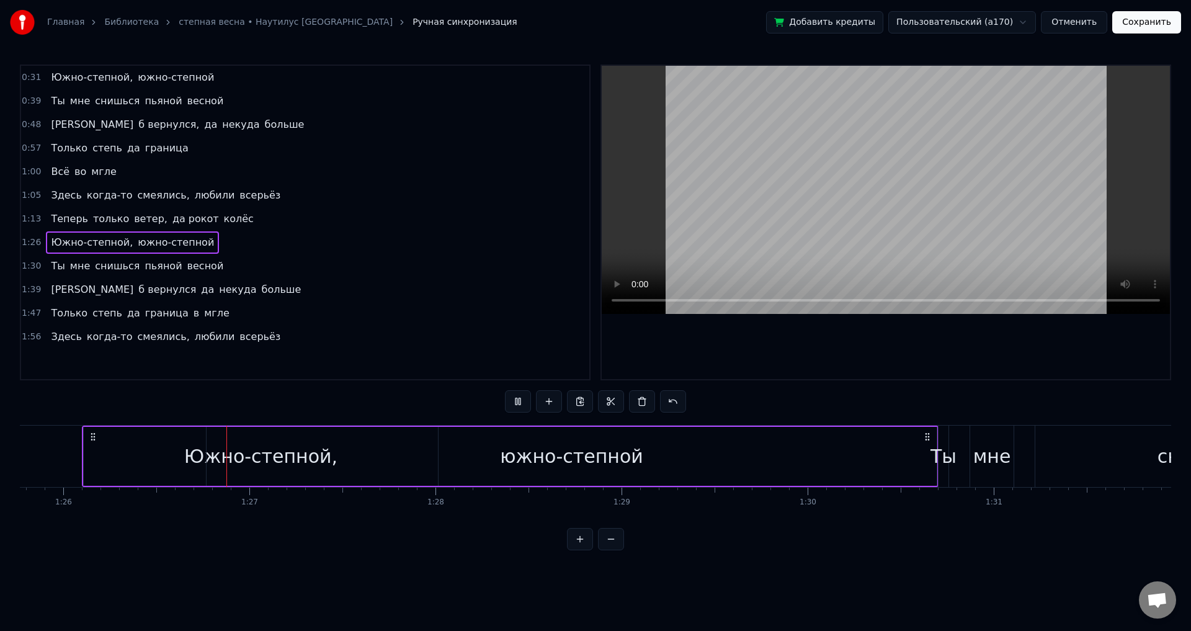
click at [301, 243] on div "1:26 Южно-степной, южно-степной" at bounding box center [305, 243] width 568 height 24
click at [629, 459] on div "южно-степной" at bounding box center [571, 456] width 143 height 28
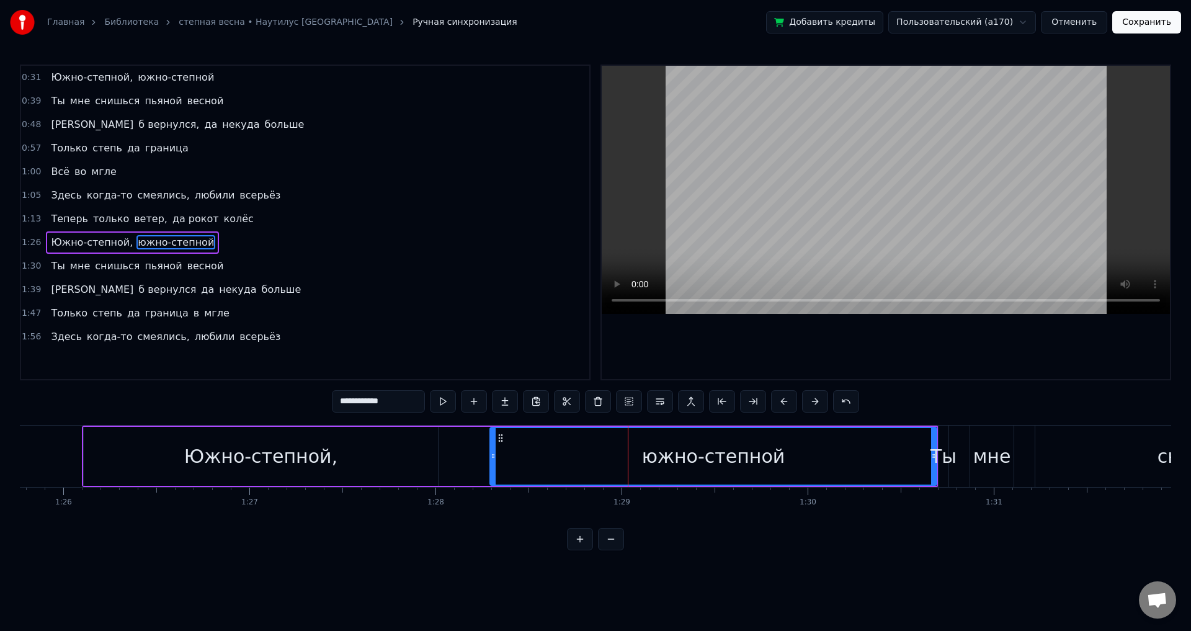
drag, startPoint x: 208, startPoint y: 449, endPoint x: 496, endPoint y: 469, distance: 288.5
click at [496, 469] on div at bounding box center [493, 456] width 5 height 56
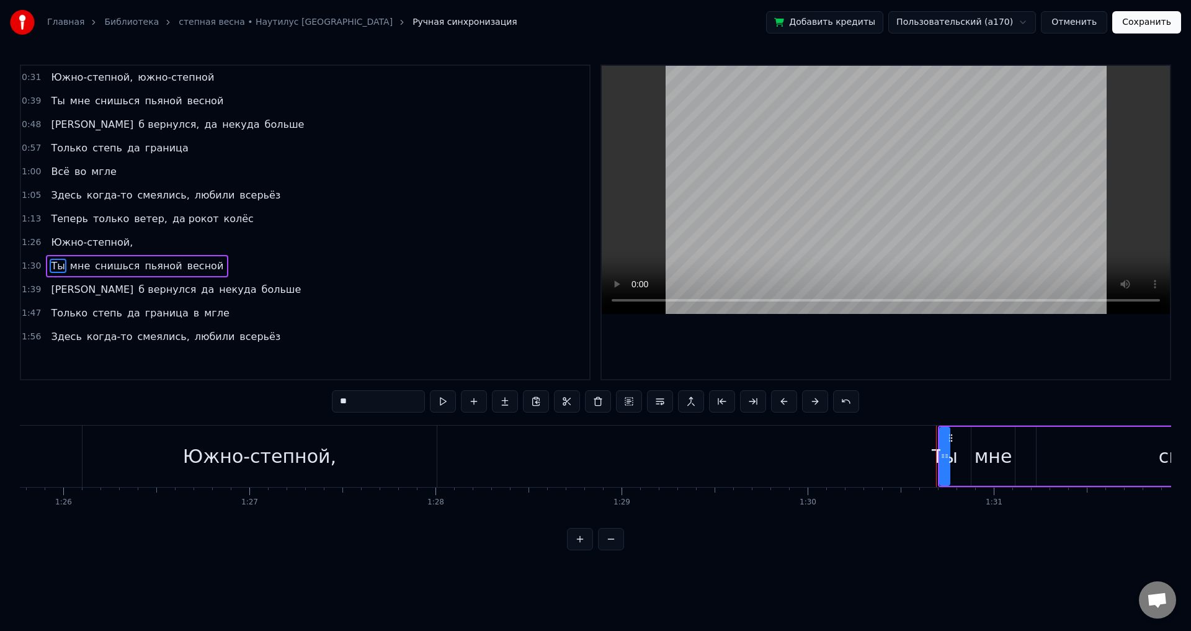
click at [274, 452] on div "Южно-степной," at bounding box center [259, 456] width 153 height 28
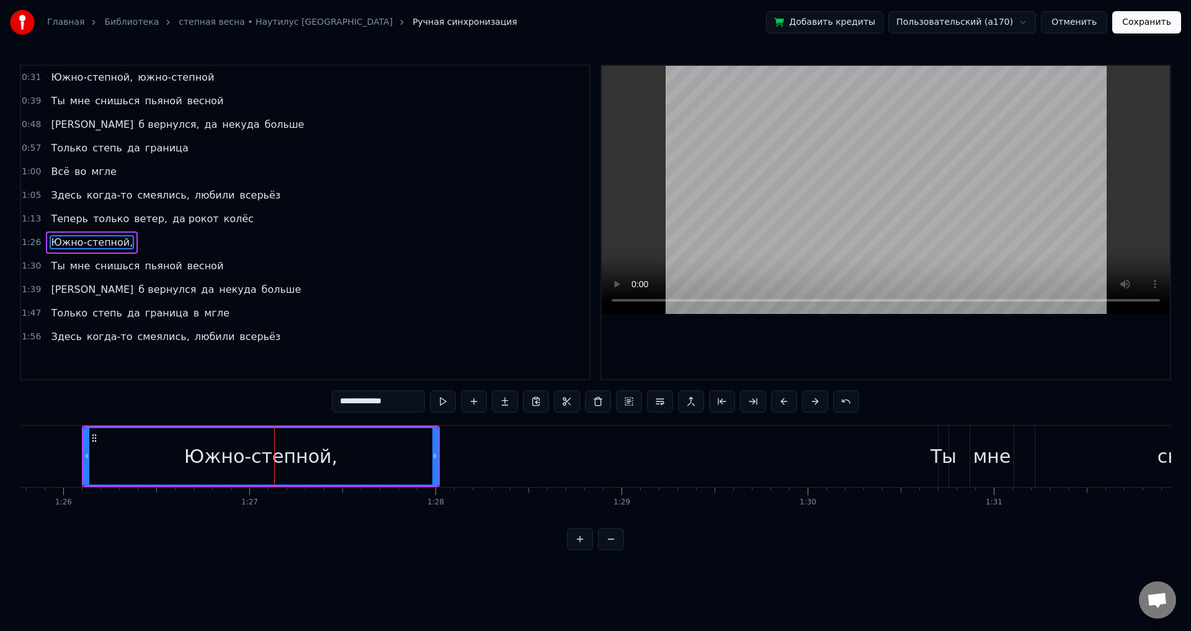
click at [112, 454] on div "Южно-степной," at bounding box center [260, 456] width 353 height 56
click at [411, 406] on input "**********" at bounding box center [378, 401] width 93 height 22
type input "**********"
click at [257, 226] on div "1:13 Теперь только ветер, да рокот колёс" at bounding box center [305, 219] width 568 height 24
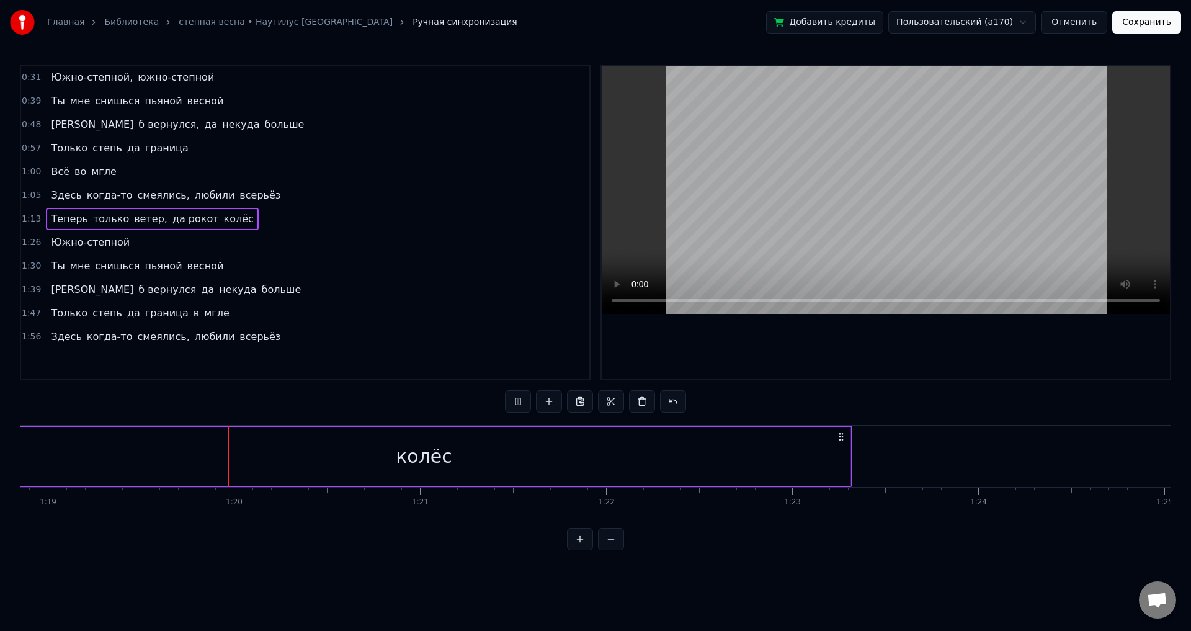
scroll to position [0, 14677]
click at [140, 244] on div "1:26 Южно-степной" at bounding box center [305, 243] width 568 height 24
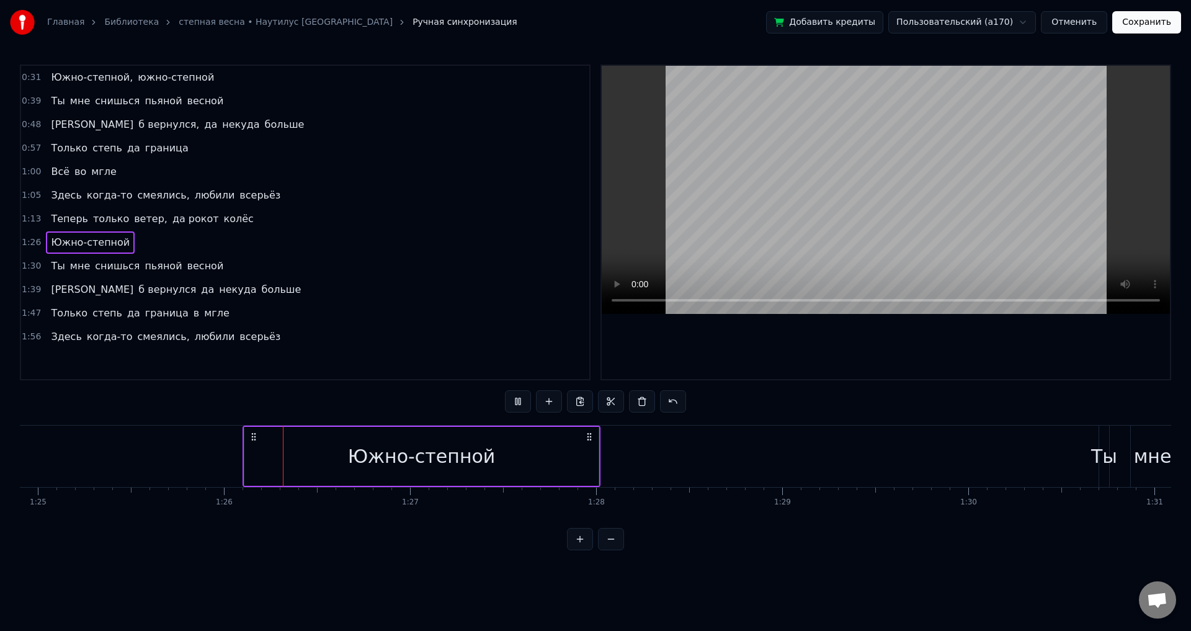
scroll to position [0, 15960]
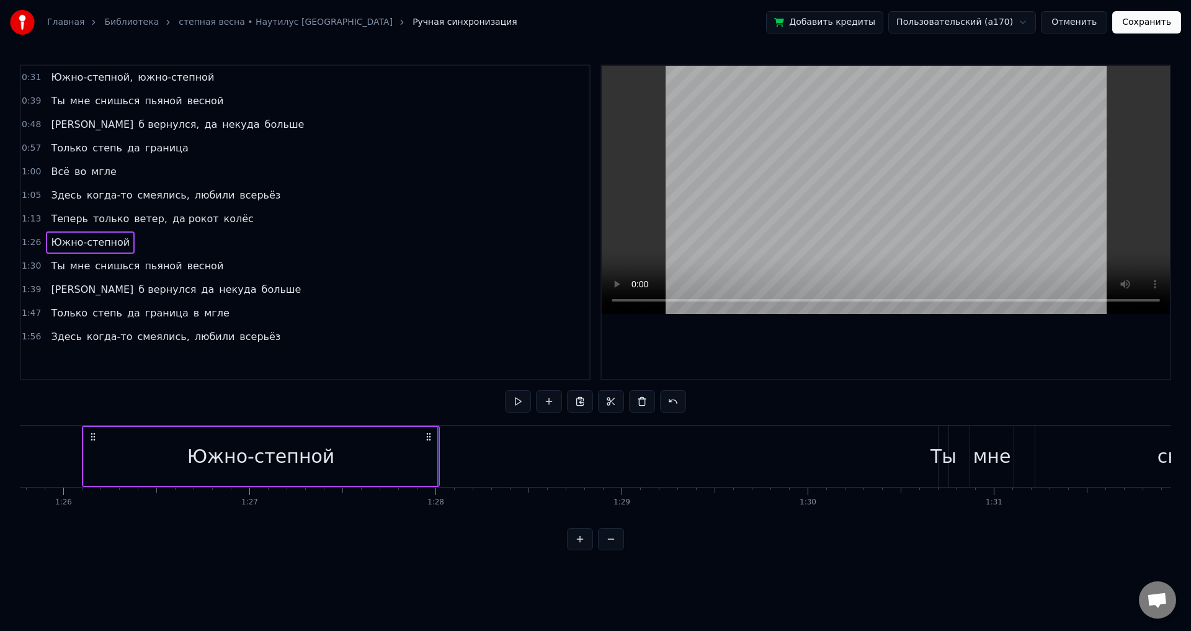
click at [1156, 23] on button "Сохранить" at bounding box center [1146, 22] width 69 height 22
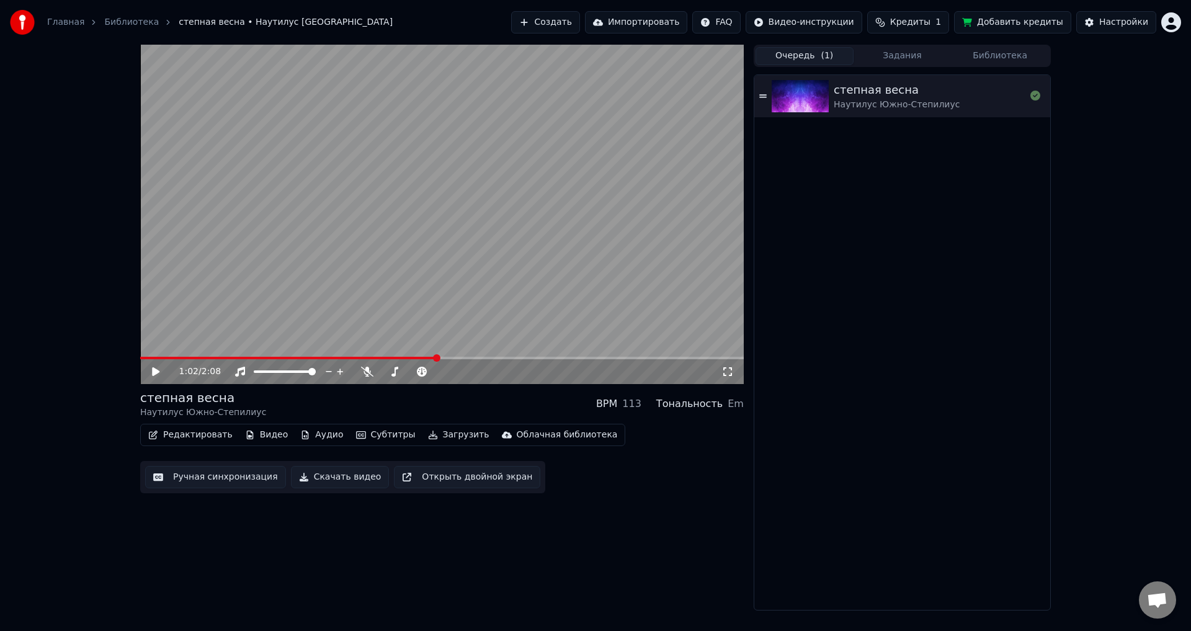
click at [187, 436] on button "Редактировать" at bounding box center [190, 434] width 94 height 17
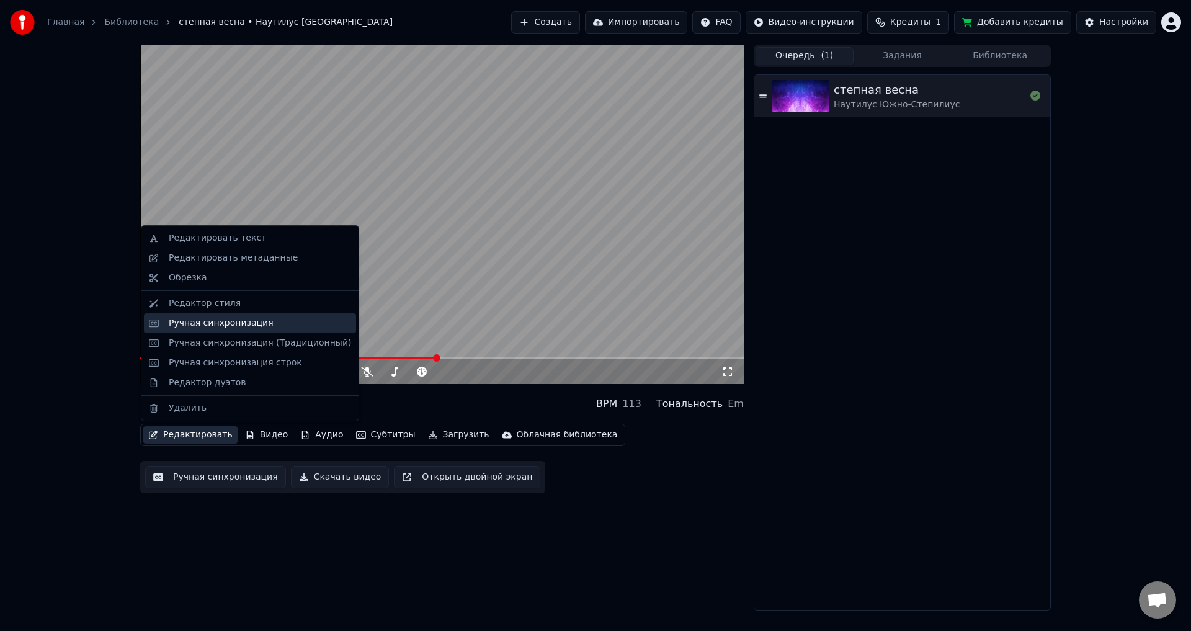
click at [238, 318] on div "Ручная синхронизация" at bounding box center [221, 323] width 105 height 12
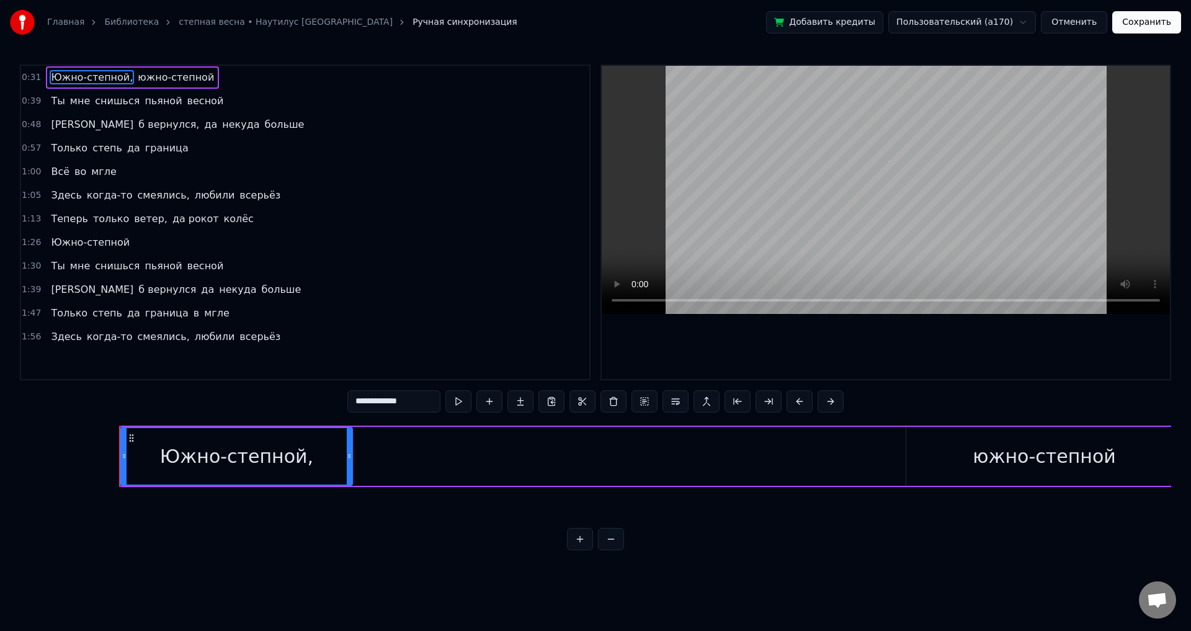
scroll to position [0, 5777]
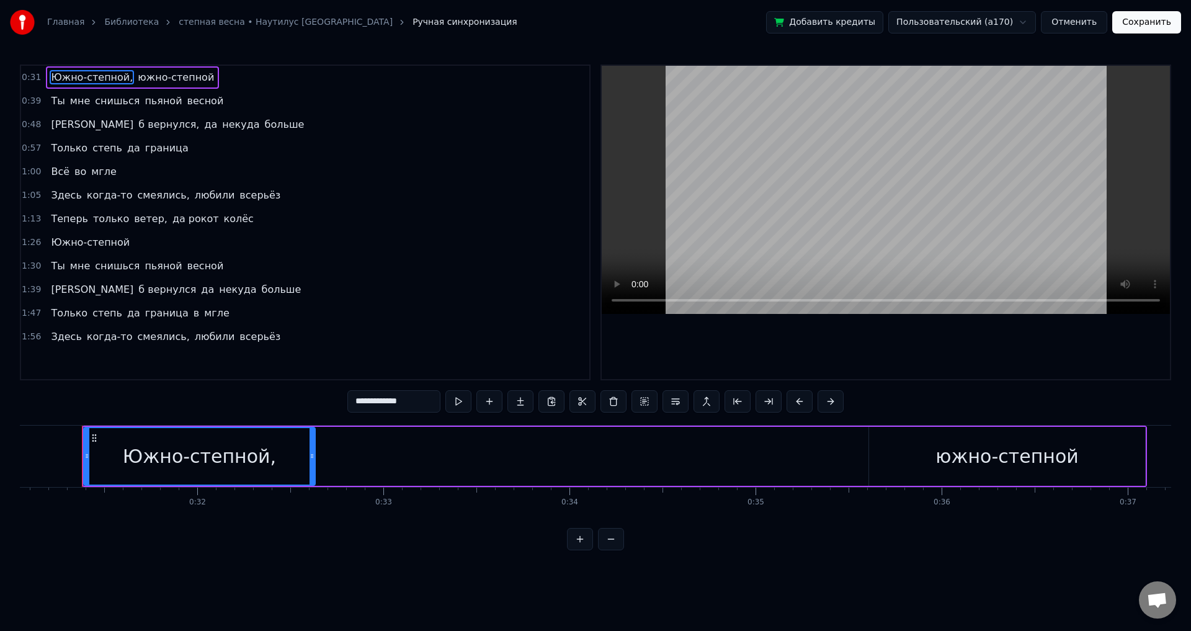
click at [212, 289] on div "1:39 Я б вернулся да некуда больше" at bounding box center [305, 290] width 568 height 24
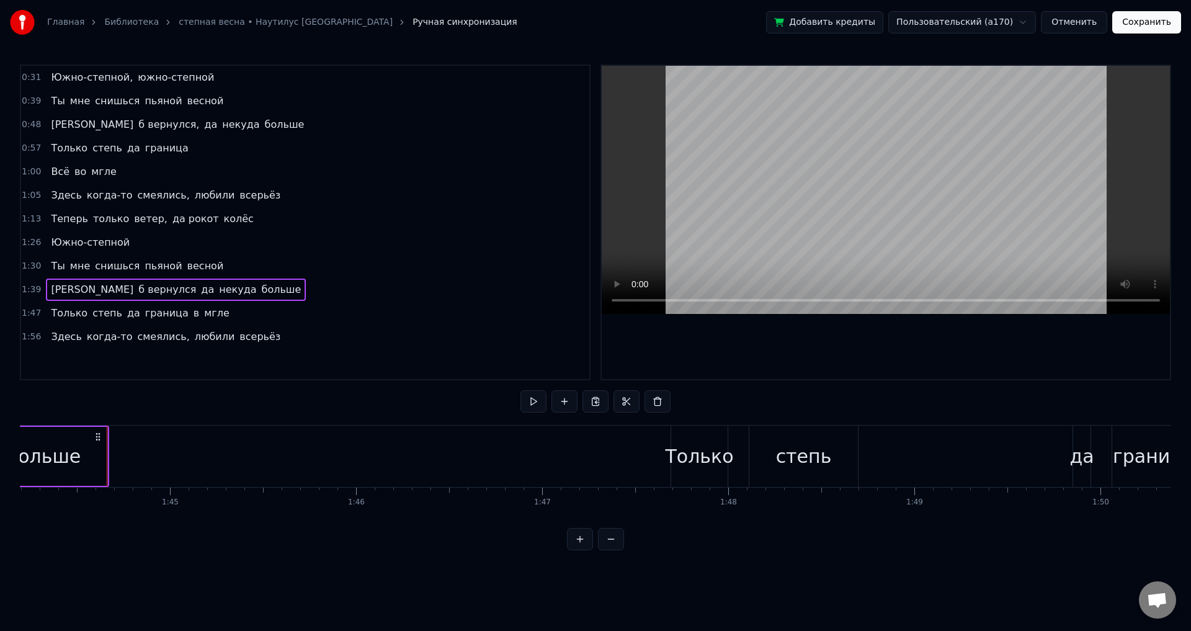
scroll to position [0, 19413]
click at [221, 316] on div "1:47 Только степь да граница в [GEOGRAPHIC_DATA]" at bounding box center [305, 313] width 568 height 24
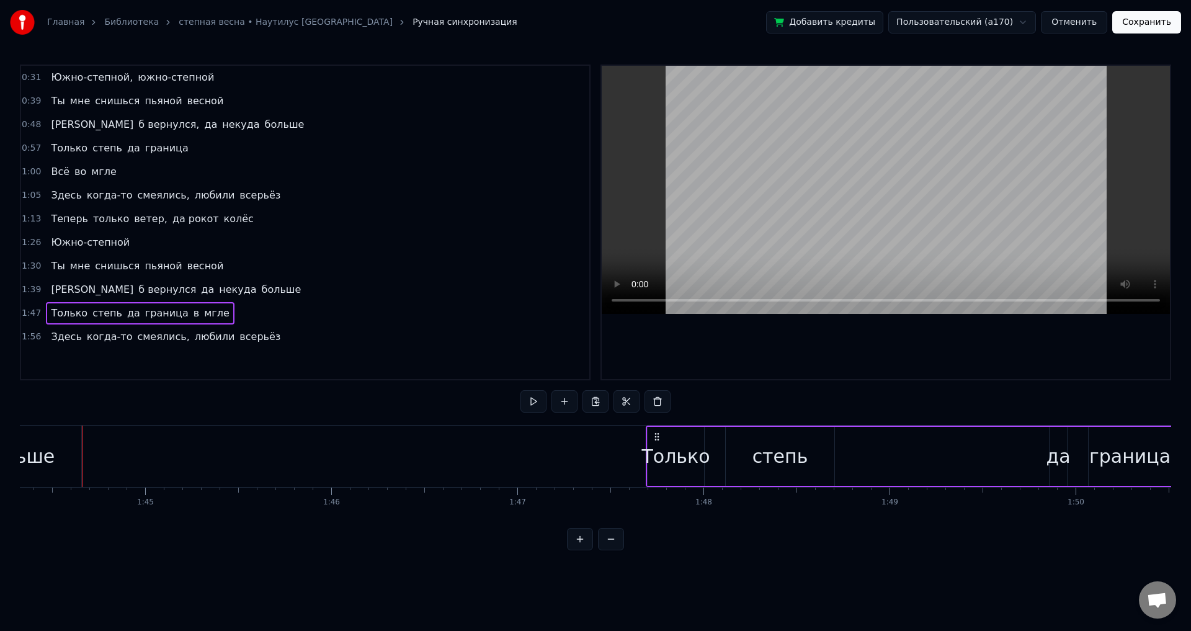
click at [208, 313] on div "1:47 Только степь да граница в [GEOGRAPHIC_DATA]" at bounding box center [305, 313] width 568 height 24
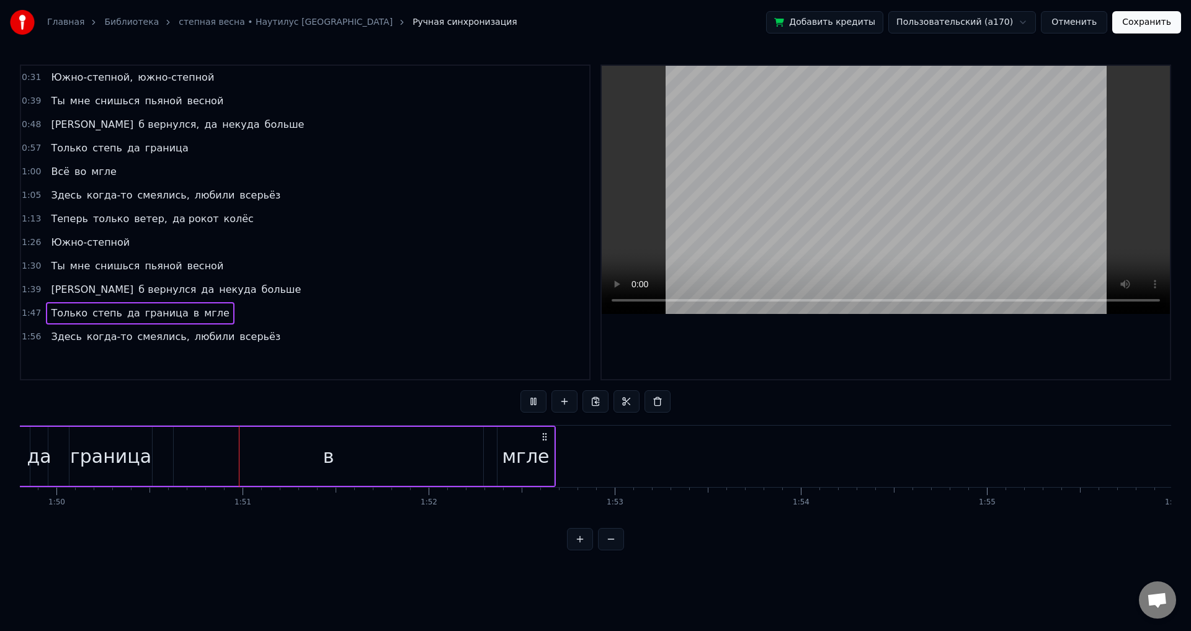
scroll to position [0, 20461]
click at [130, 165] on div "1:00 Всё во [GEOGRAPHIC_DATA]" at bounding box center [305, 172] width 568 height 24
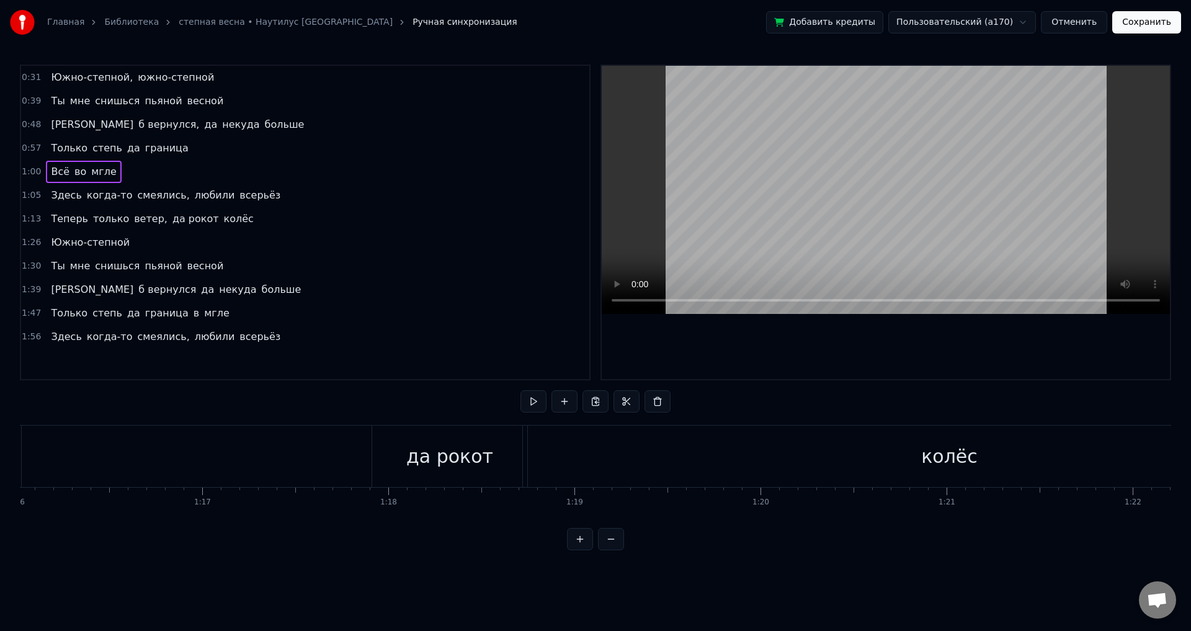
click at [200, 149] on div "0:57 Только степь да граница" at bounding box center [305, 148] width 568 height 24
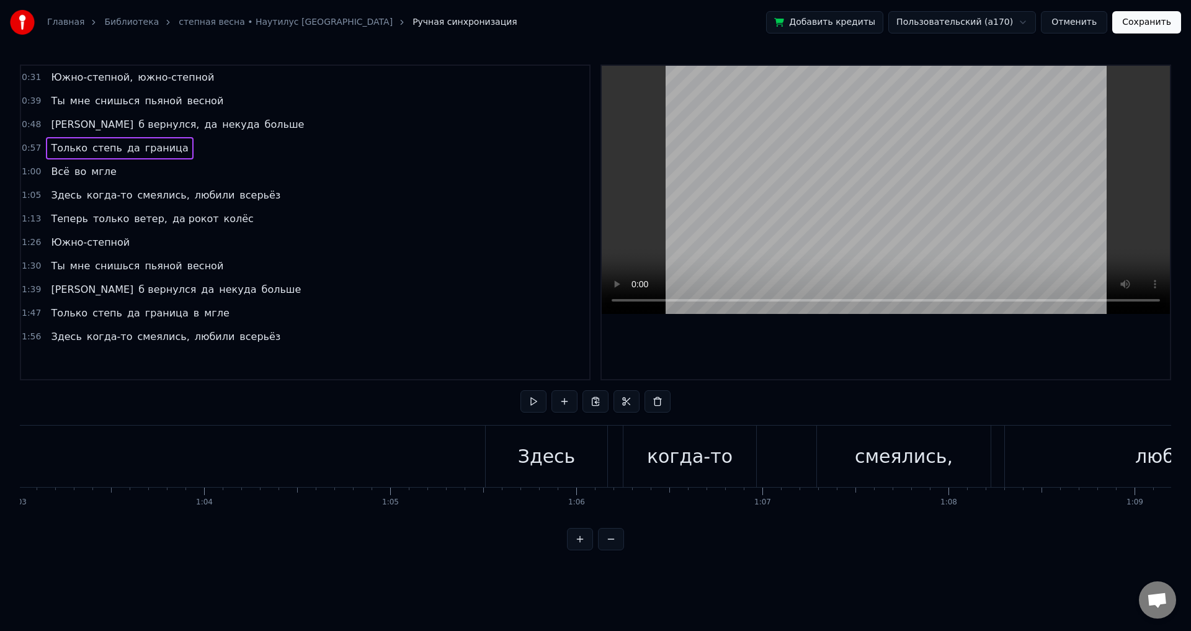
click at [167, 148] on span "граница" at bounding box center [167, 148] width 46 height 14
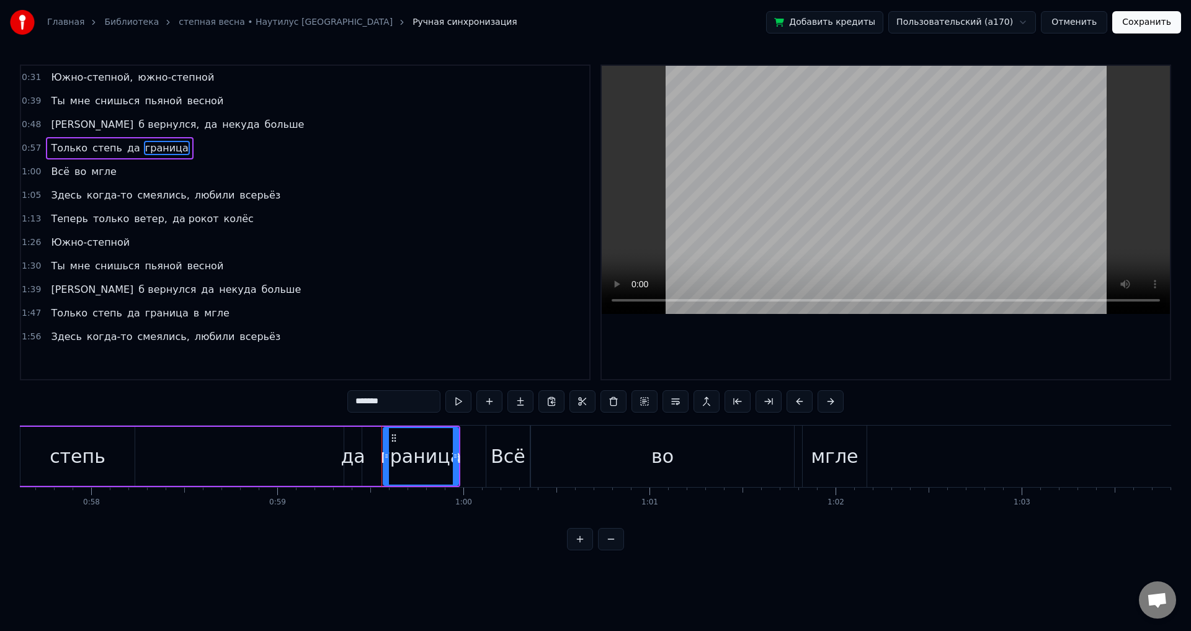
scroll to position [0, 10580]
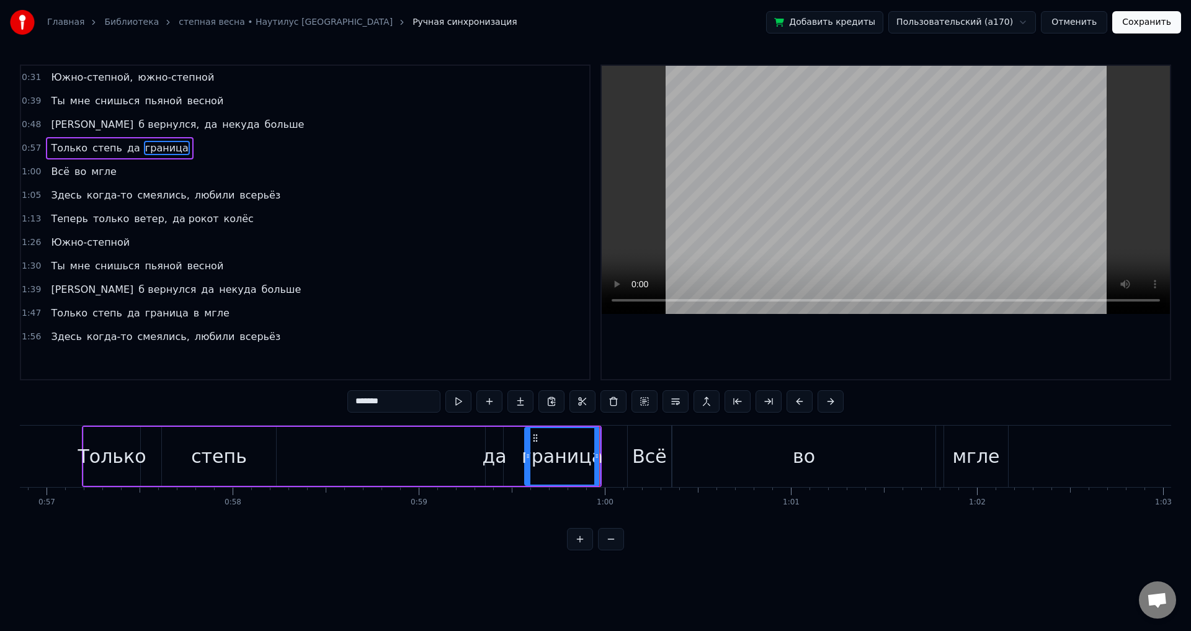
click at [205, 153] on div "0:57 Только степь да граница" at bounding box center [305, 148] width 568 height 24
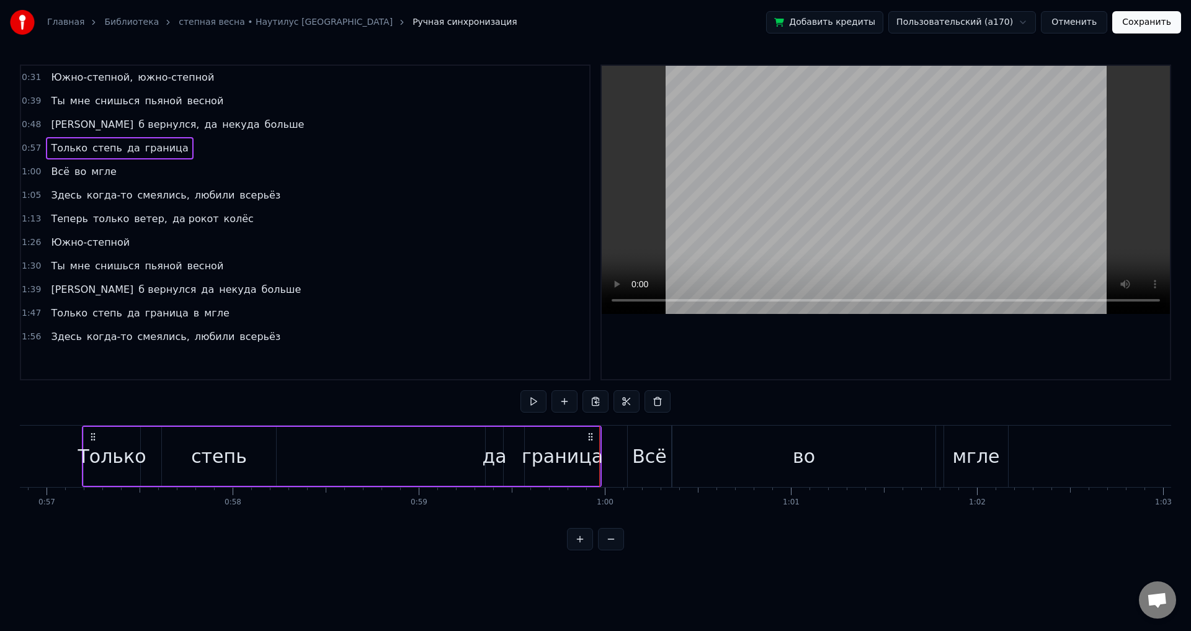
click at [164, 176] on div "1:00 Всё во [GEOGRAPHIC_DATA]" at bounding box center [305, 172] width 568 height 24
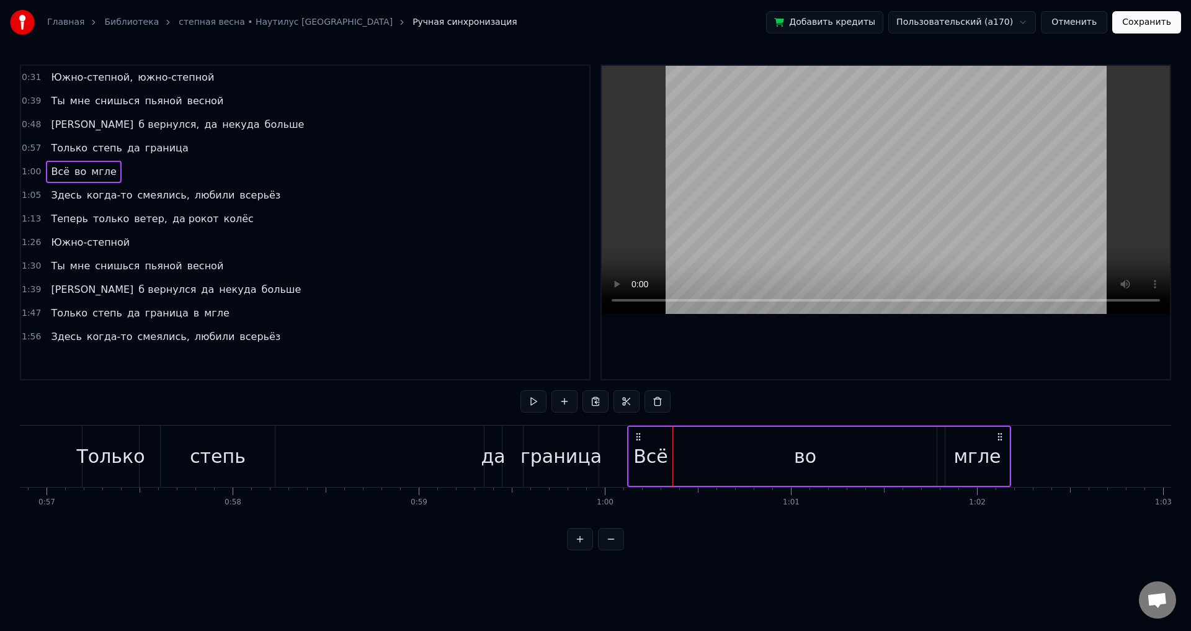
click at [600, 464] on div "Только степь да граница" at bounding box center [342, 456] width 520 height 61
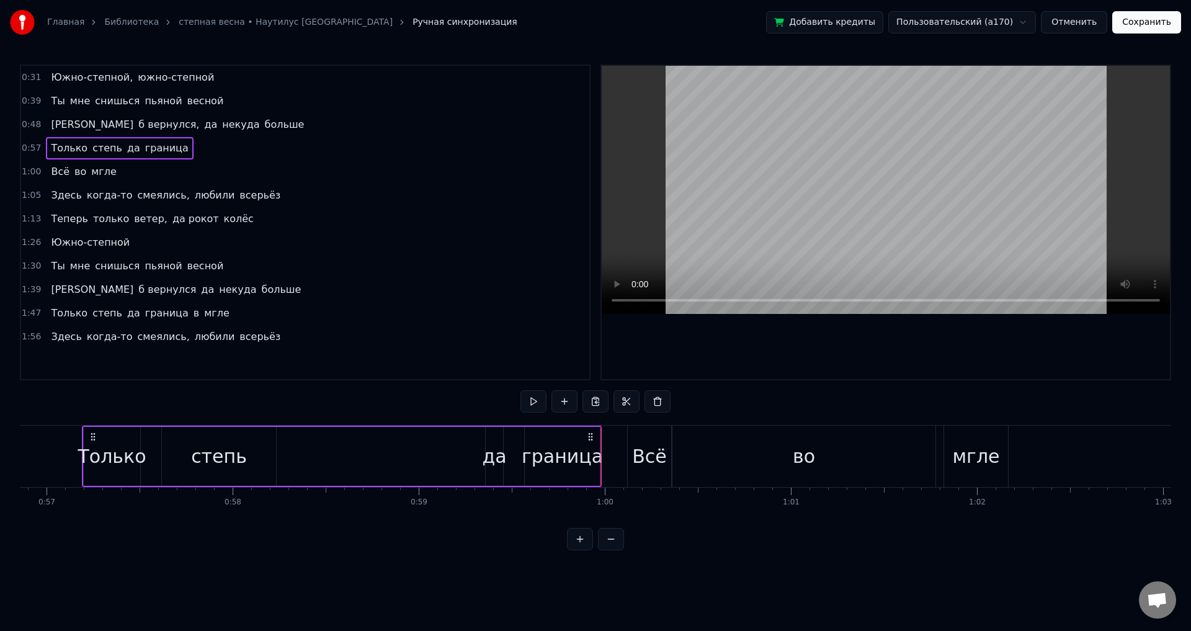
click at [653, 453] on div "Всё" at bounding box center [649, 456] width 35 height 28
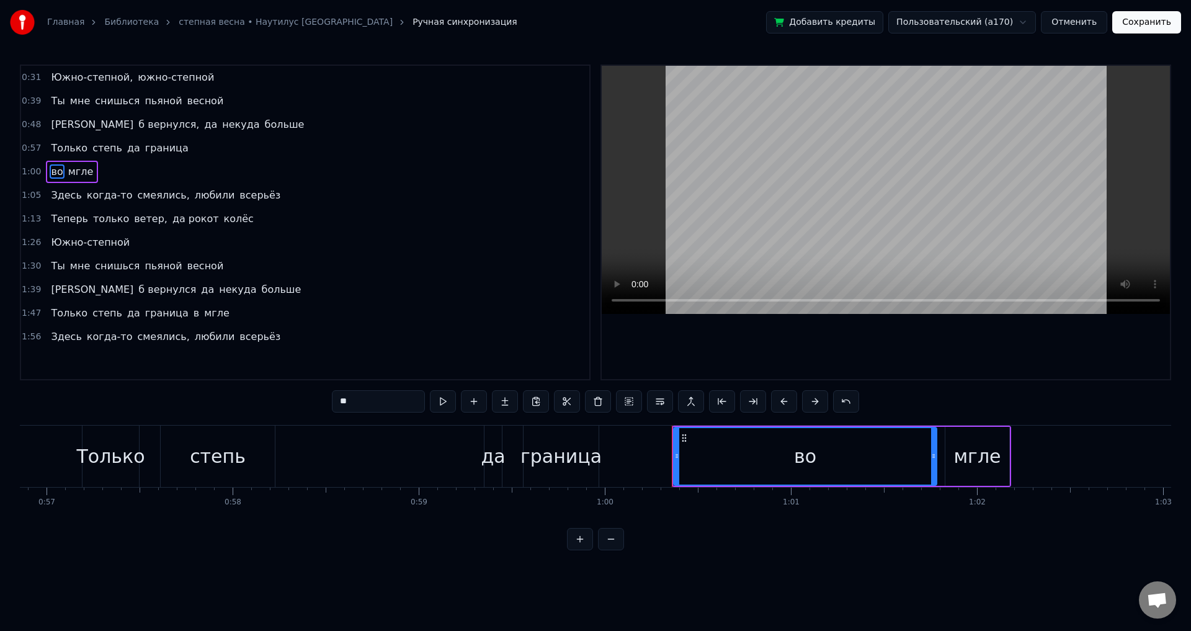
click at [599, 447] on div "граница" at bounding box center [561, 456] width 76 height 61
type input "*******"
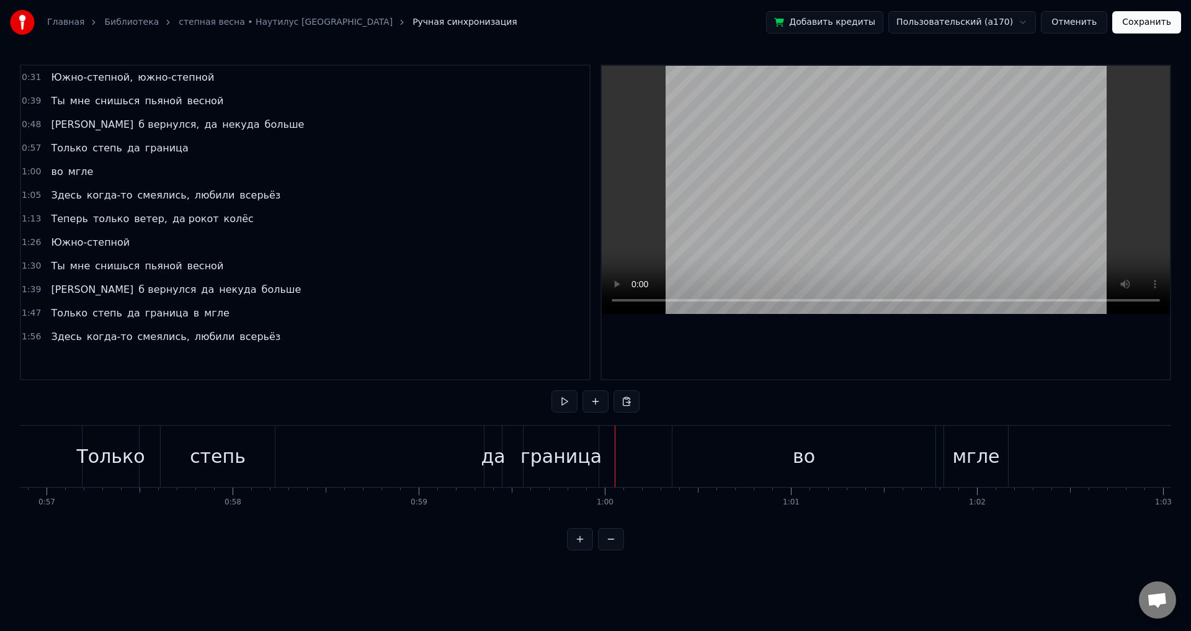
click at [586, 445] on div "граница" at bounding box center [560, 456] width 81 height 28
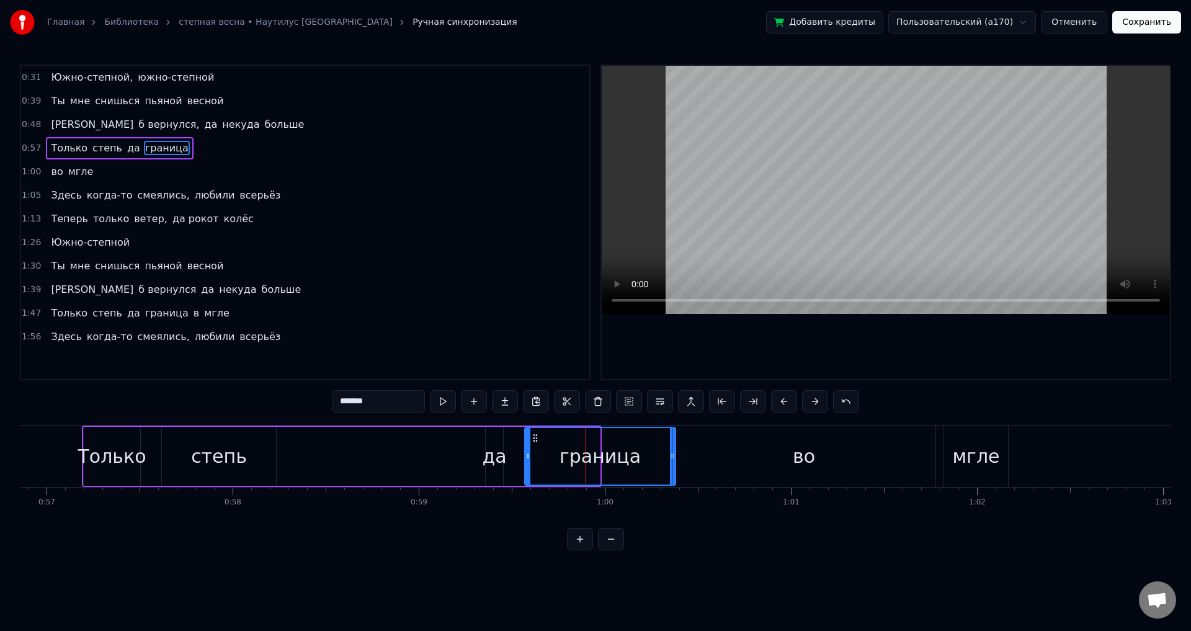
drag, startPoint x: 597, startPoint y: 446, endPoint x: 673, endPoint y: 455, distance: 76.2
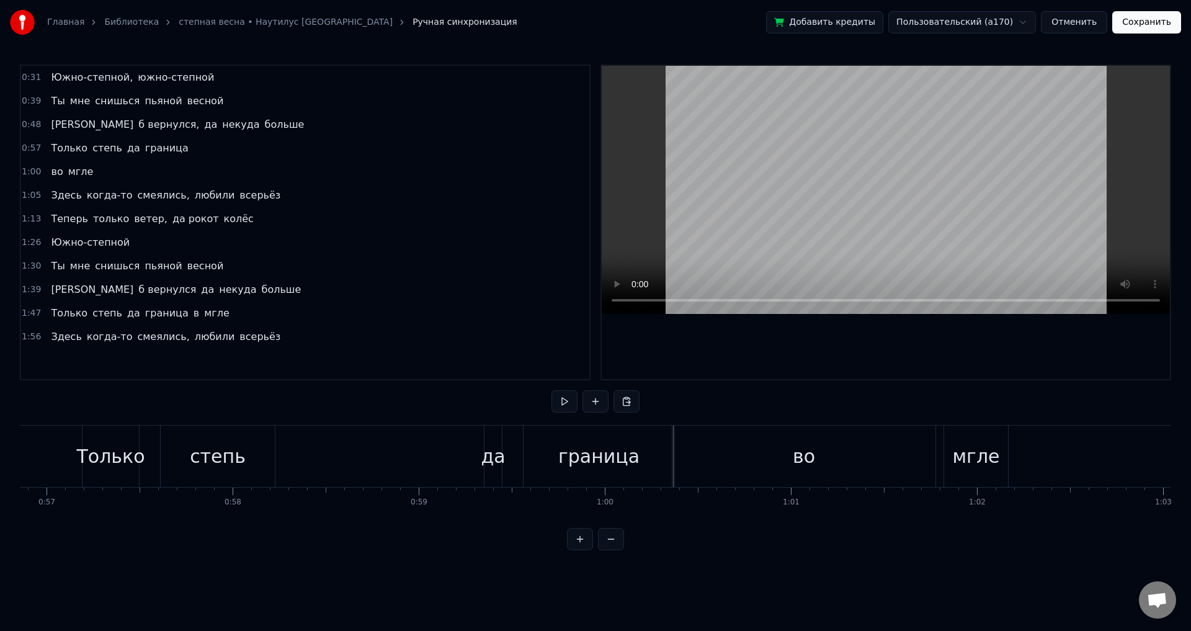
click at [465, 452] on div "Только степь да граница" at bounding box center [379, 456] width 595 height 61
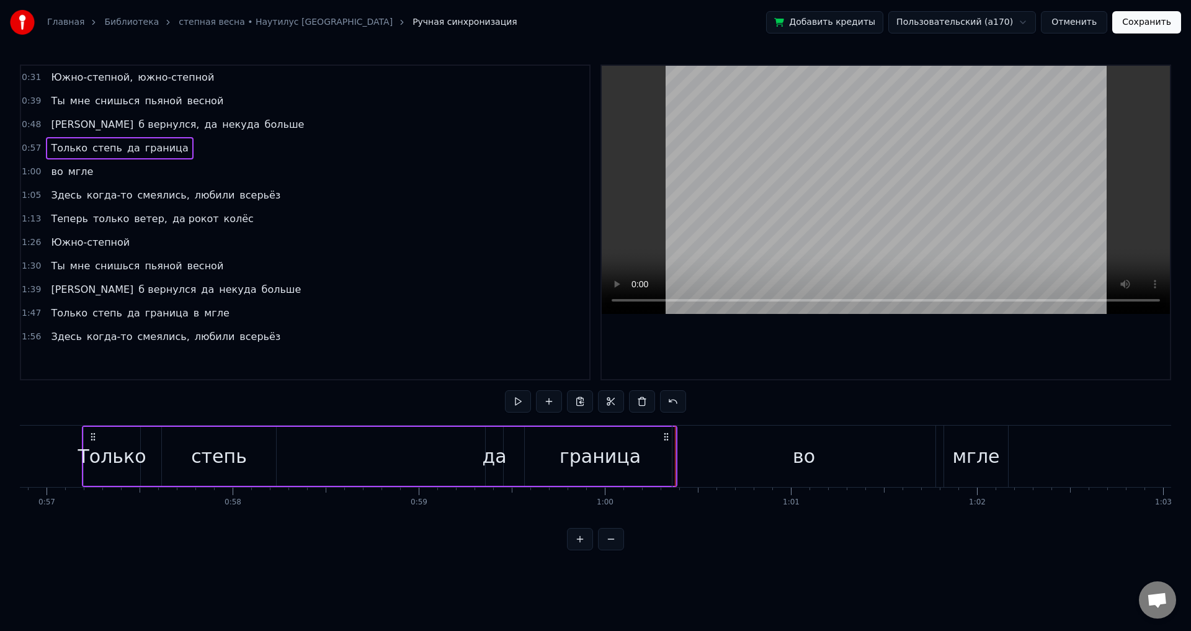
click at [674, 448] on div "во" at bounding box center [803, 456] width 263 height 61
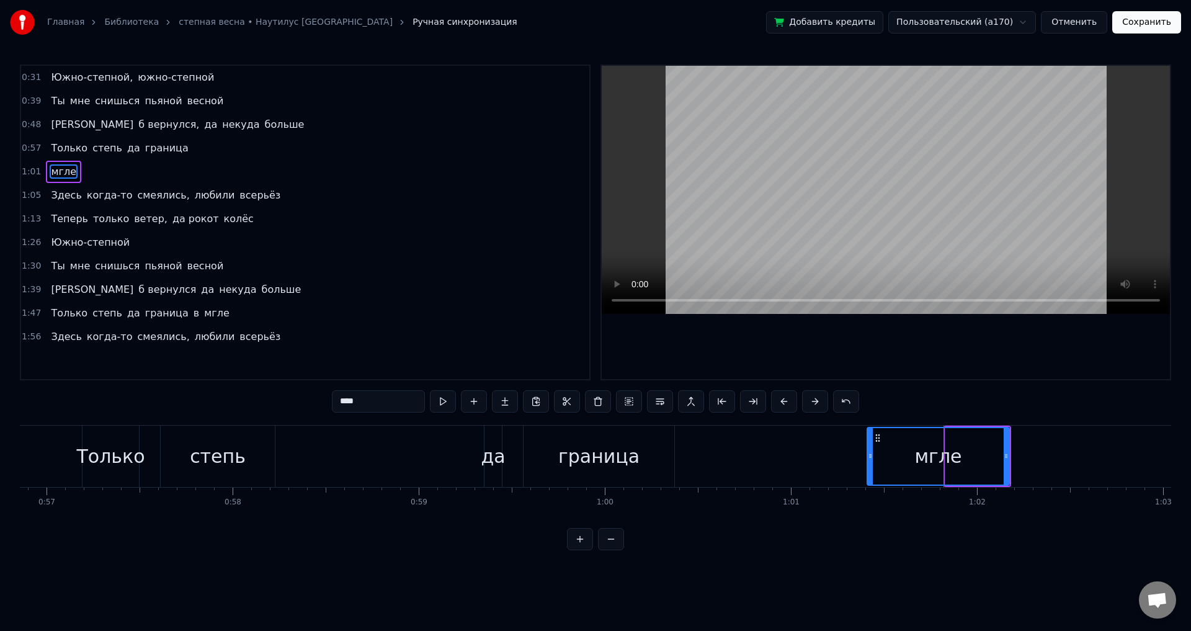
drag, startPoint x: 946, startPoint y: 453, endPoint x: 868, endPoint y: 457, distance: 78.2
click at [868, 457] on icon at bounding box center [870, 456] width 5 height 10
click at [965, 373] on div at bounding box center [886, 222] width 568 height 313
click at [651, 455] on div "граница" at bounding box center [599, 456] width 151 height 61
type input "*******"
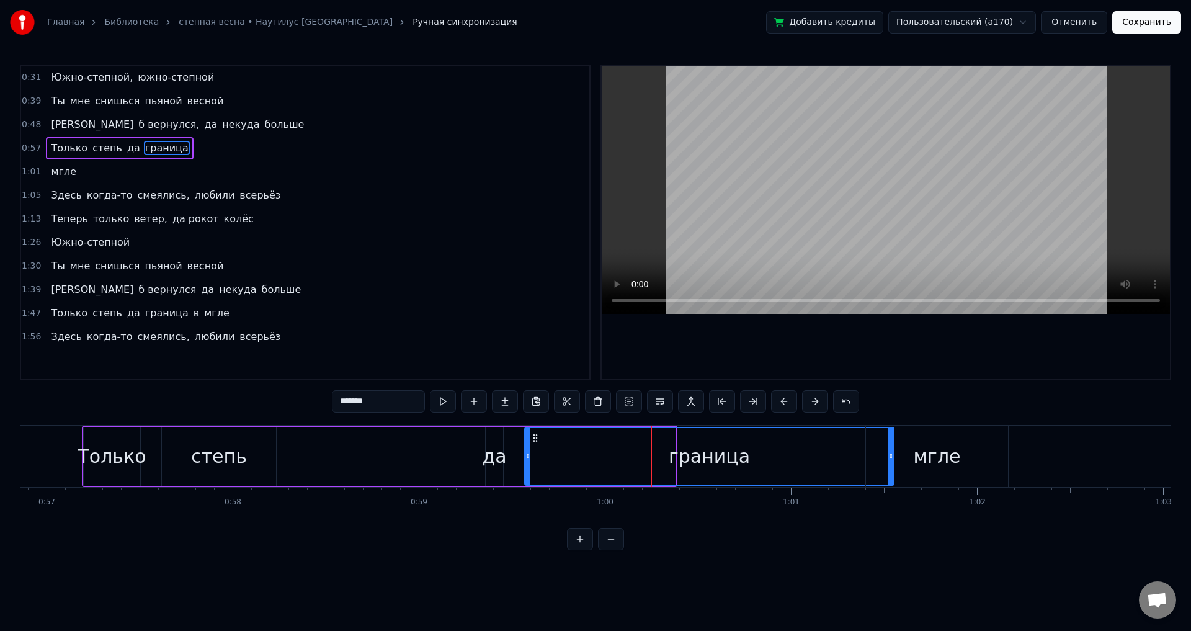
drag, startPoint x: 673, startPoint y: 454, endPoint x: 743, endPoint y: 476, distance: 73.4
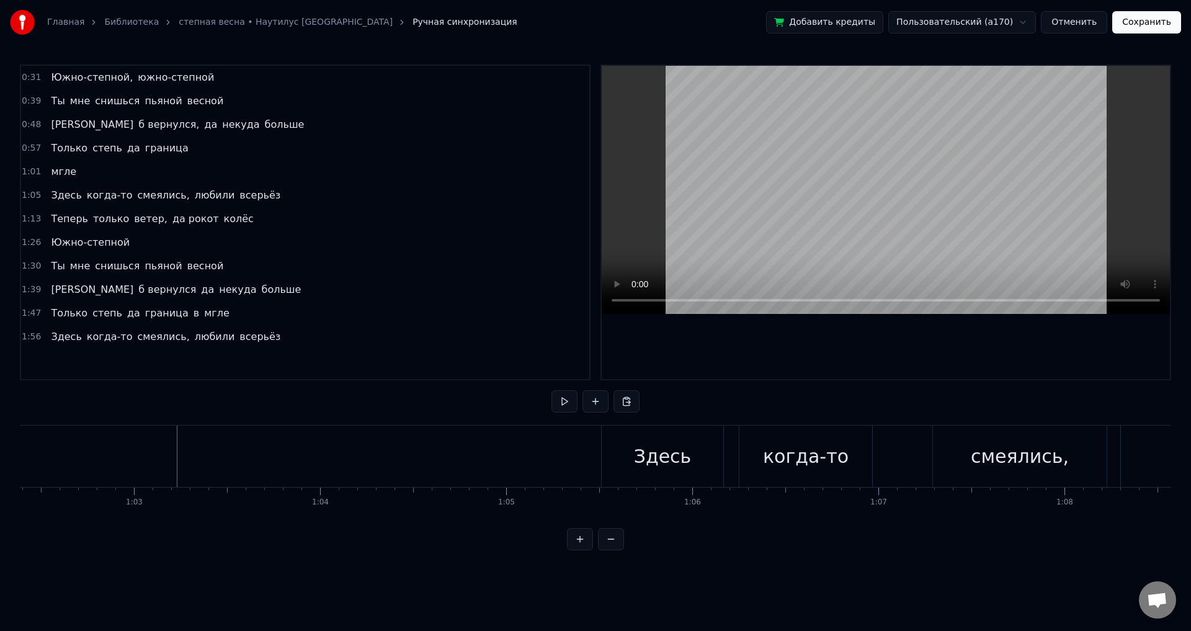
scroll to position [0, 11624]
click at [53, 176] on span "мгле" at bounding box center [64, 171] width 28 height 14
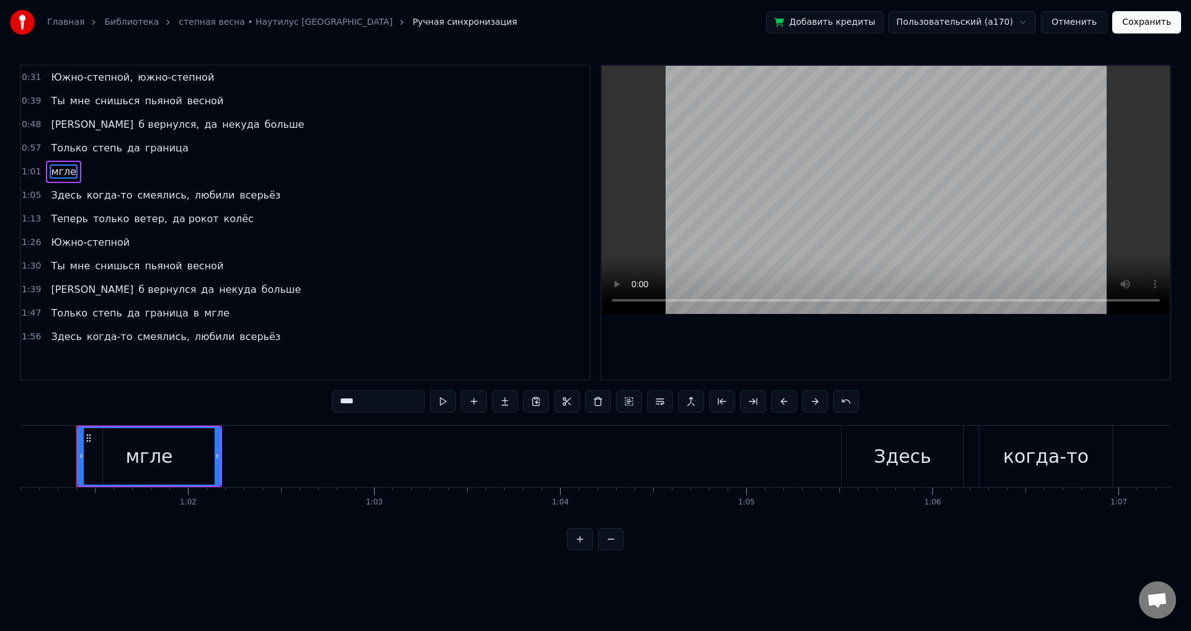
scroll to position [0, 11363]
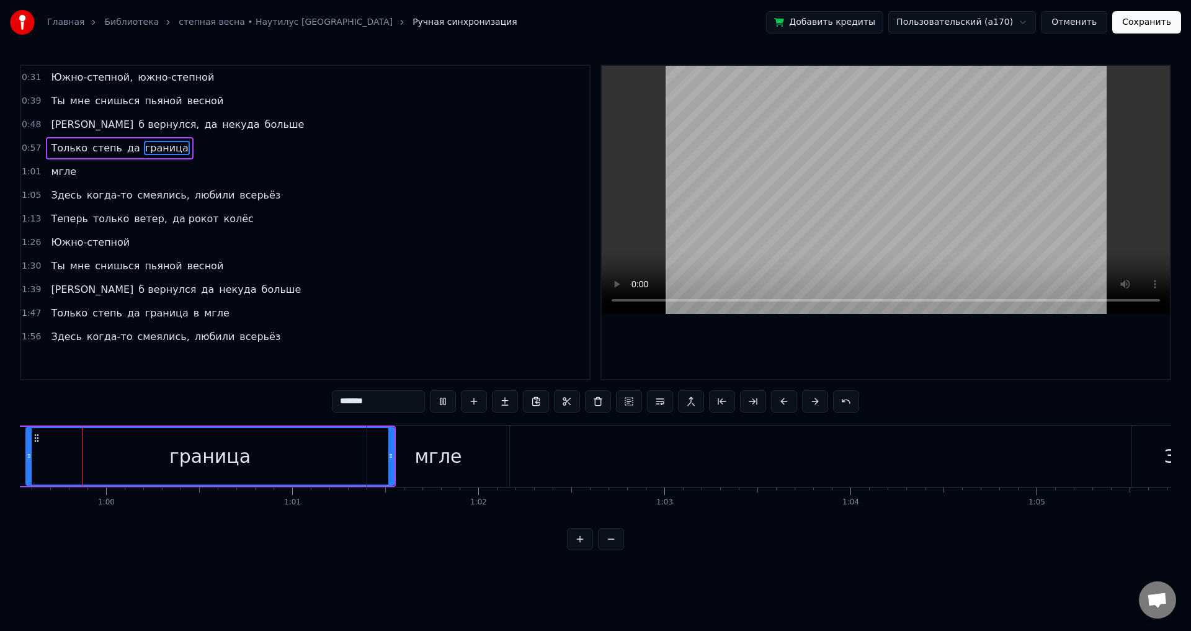
scroll to position [0, 11061]
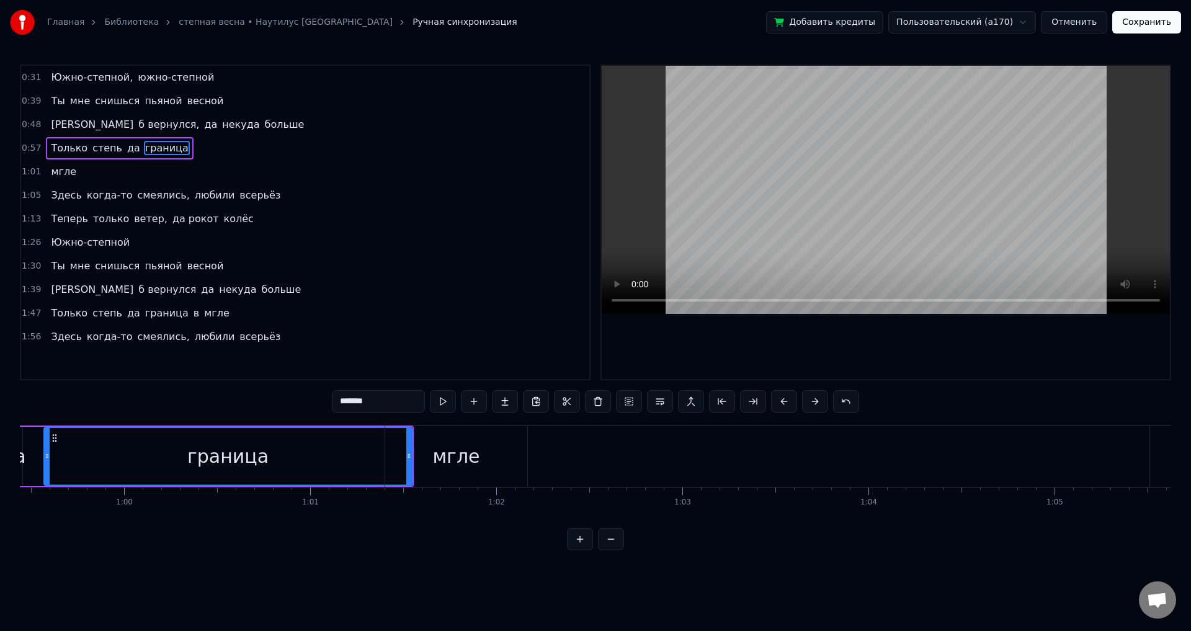
click at [423, 464] on div "мгле" at bounding box center [456, 456] width 142 height 61
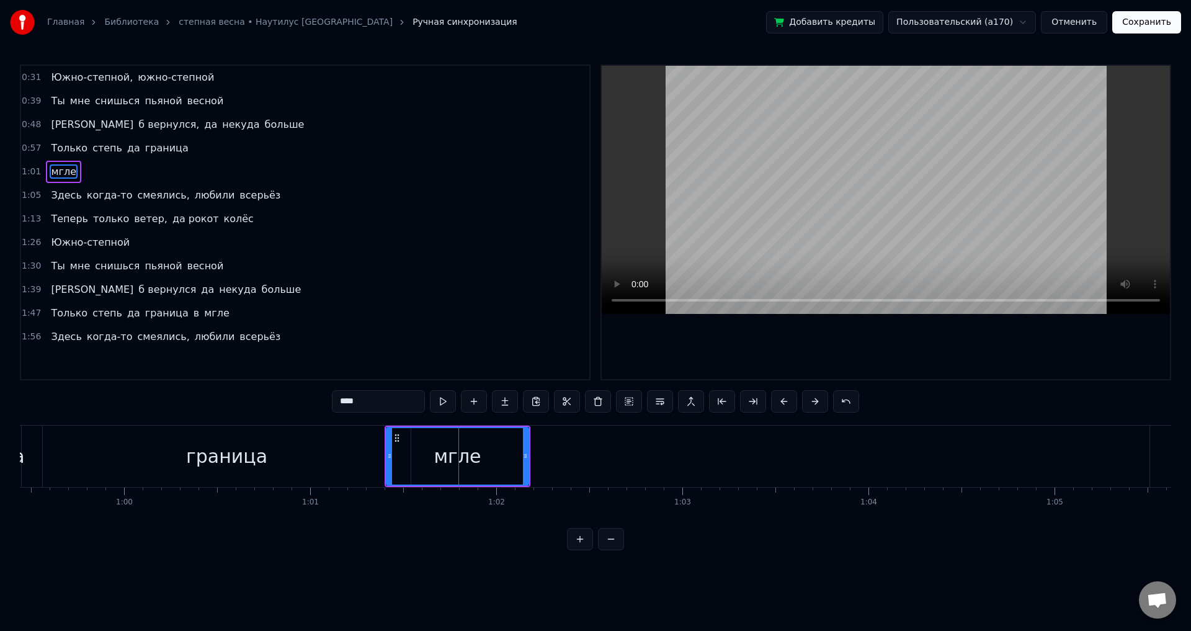
click at [57, 177] on span "мгле" at bounding box center [64, 171] width 28 height 14
click at [362, 400] on input "****" at bounding box center [378, 401] width 93 height 22
click at [181, 465] on div "граница" at bounding box center [227, 456] width 368 height 61
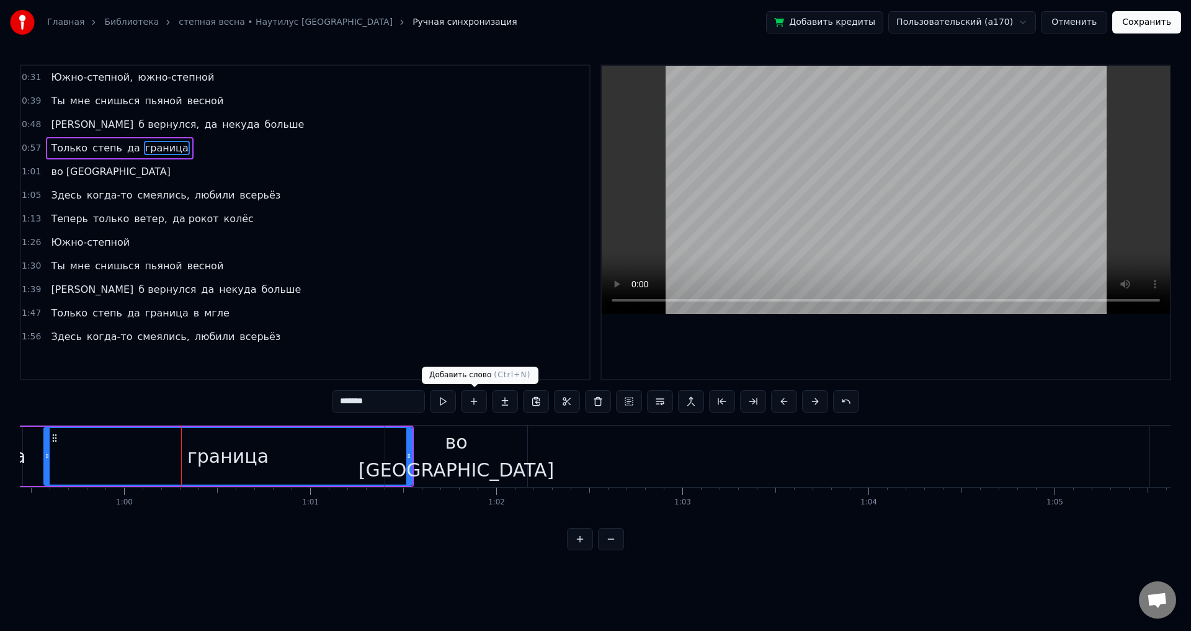
scroll to position [0, 11024]
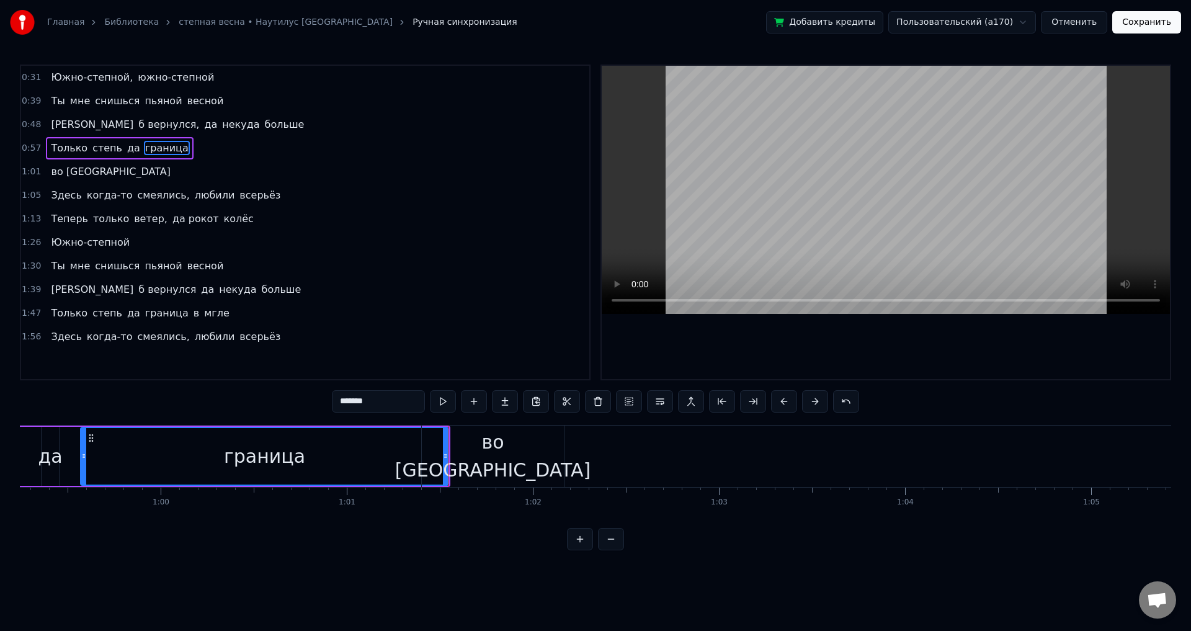
click at [479, 461] on div "во [GEOGRAPHIC_DATA]" at bounding box center [492, 456] width 195 height 56
type input "*******"
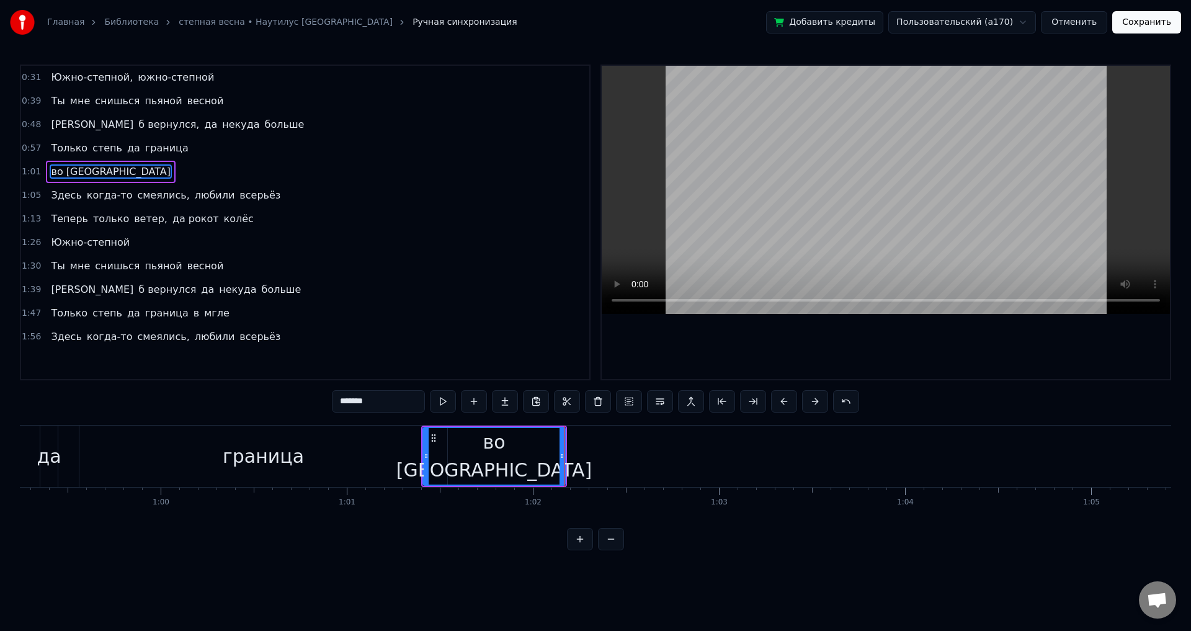
click at [1175, 30] on button "Сохранить" at bounding box center [1146, 22] width 69 height 22
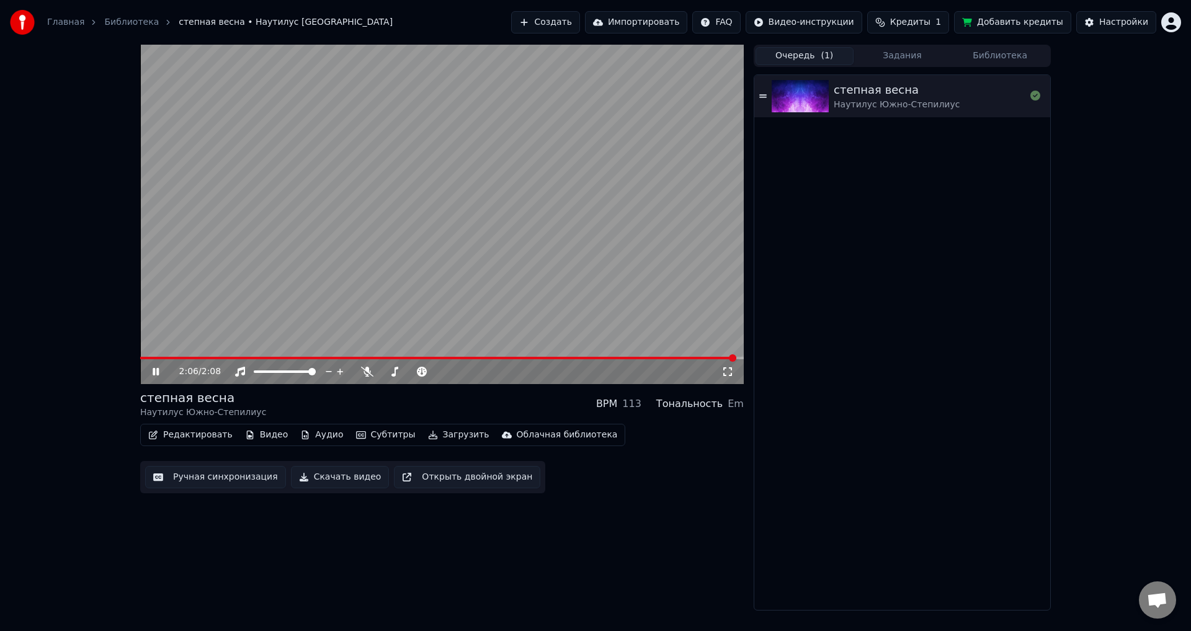
click at [328, 476] on button "Скачать видео" at bounding box center [340, 477] width 99 height 22
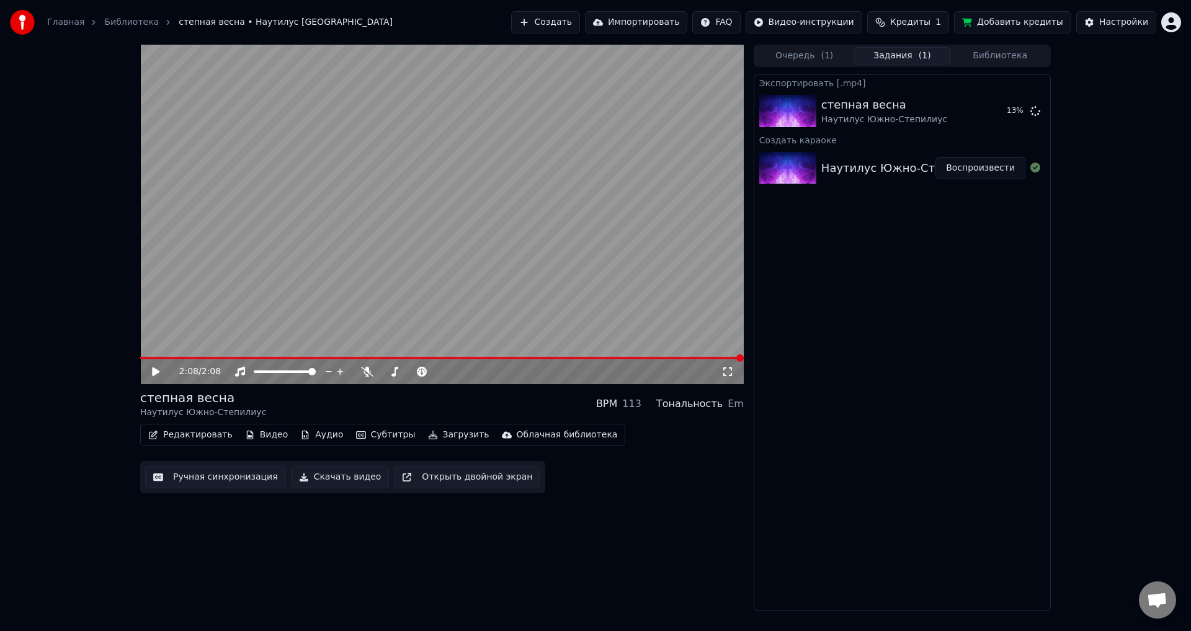
click at [497, 200] on video at bounding box center [442, 214] width 604 height 339
click at [510, 251] on video at bounding box center [442, 214] width 604 height 339
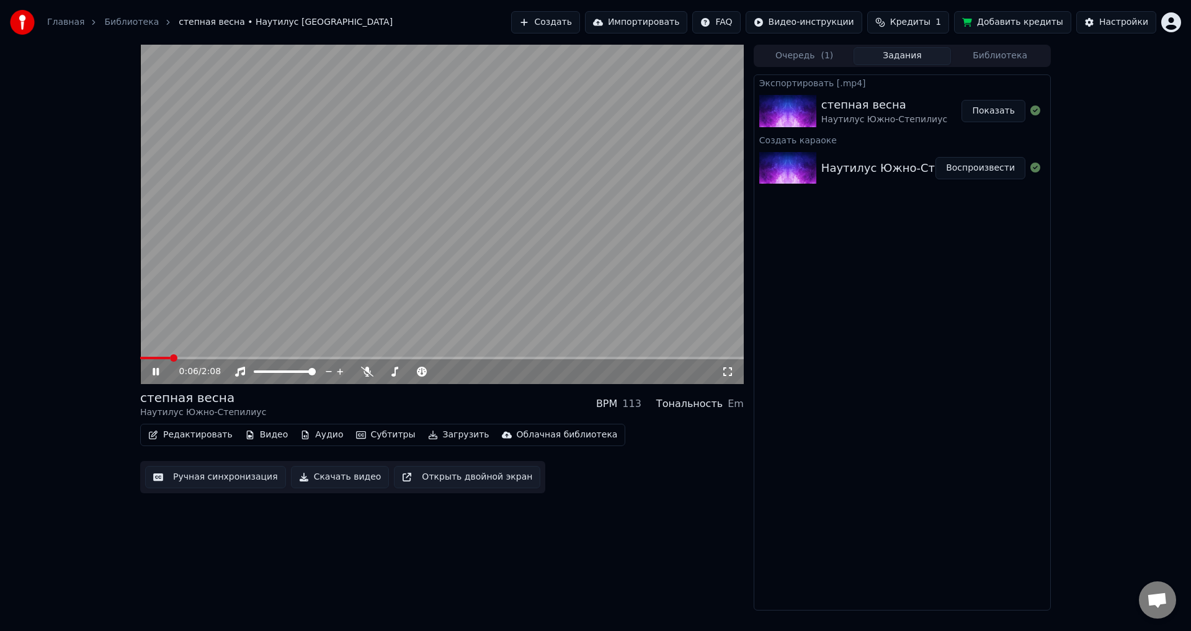
click at [494, 231] on video at bounding box center [442, 214] width 604 height 339
click at [1004, 114] on button "Показать" at bounding box center [993, 111] width 64 height 22
